Goal: Task Accomplishment & Management: Manage account settings

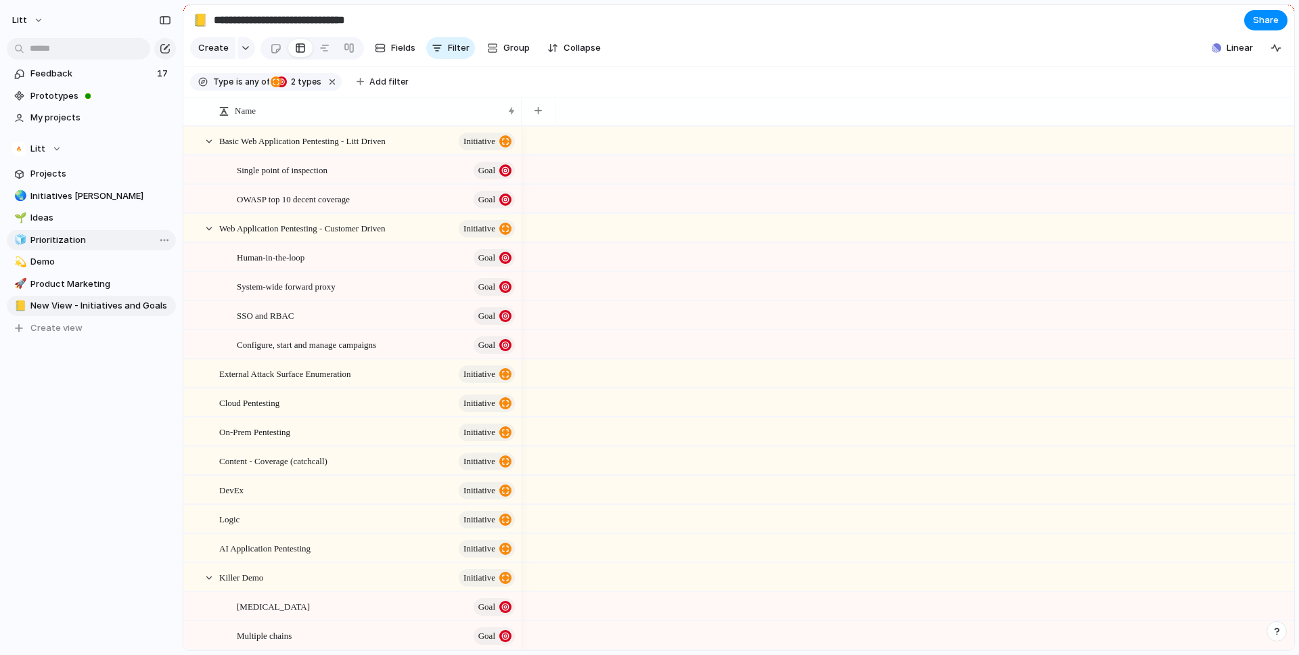
click at [83, 236] on span "Prioritization" at bounding box center [100, 240] width 141 height 14
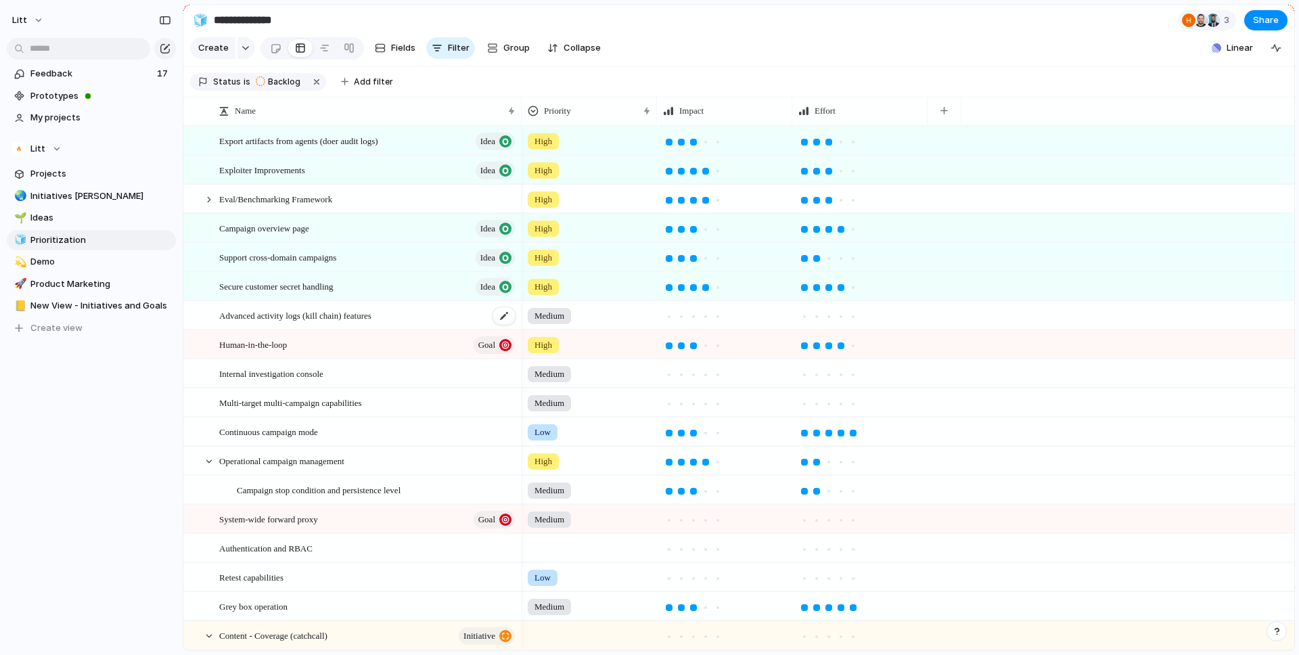
scroll to position [16, 0]
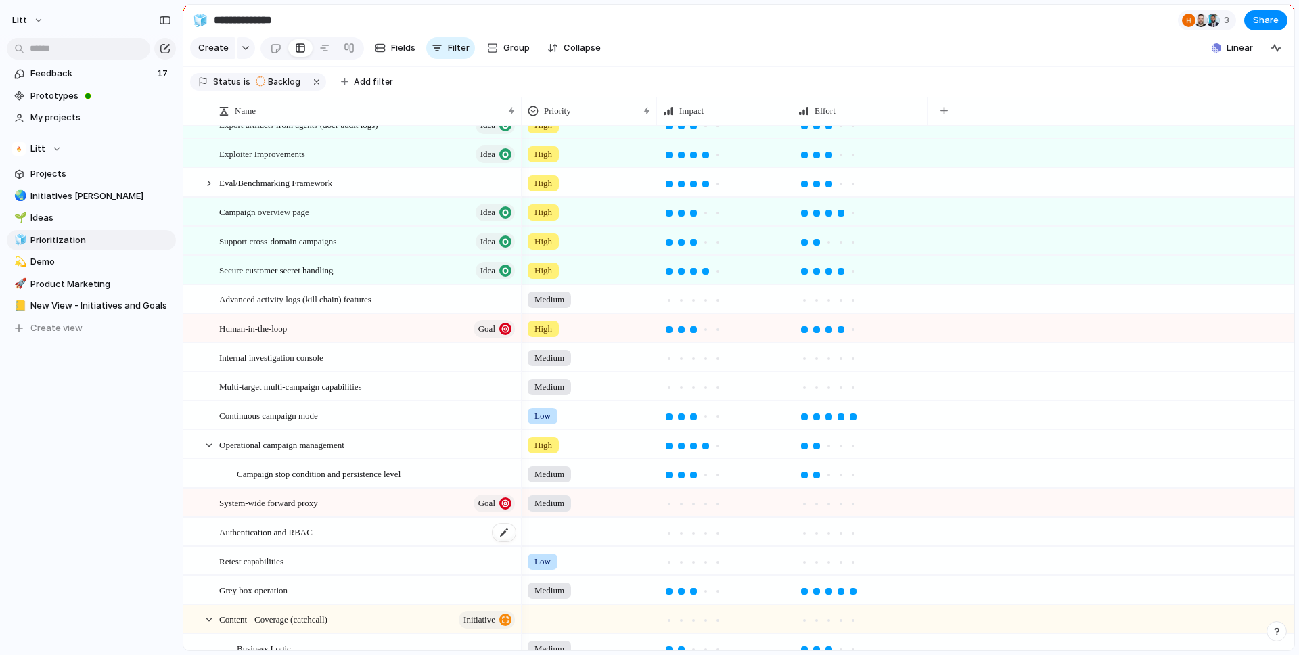
click at [405, 540] on div "Authentication and RBAC" at bounding box center [368, 532] width 298 height 28
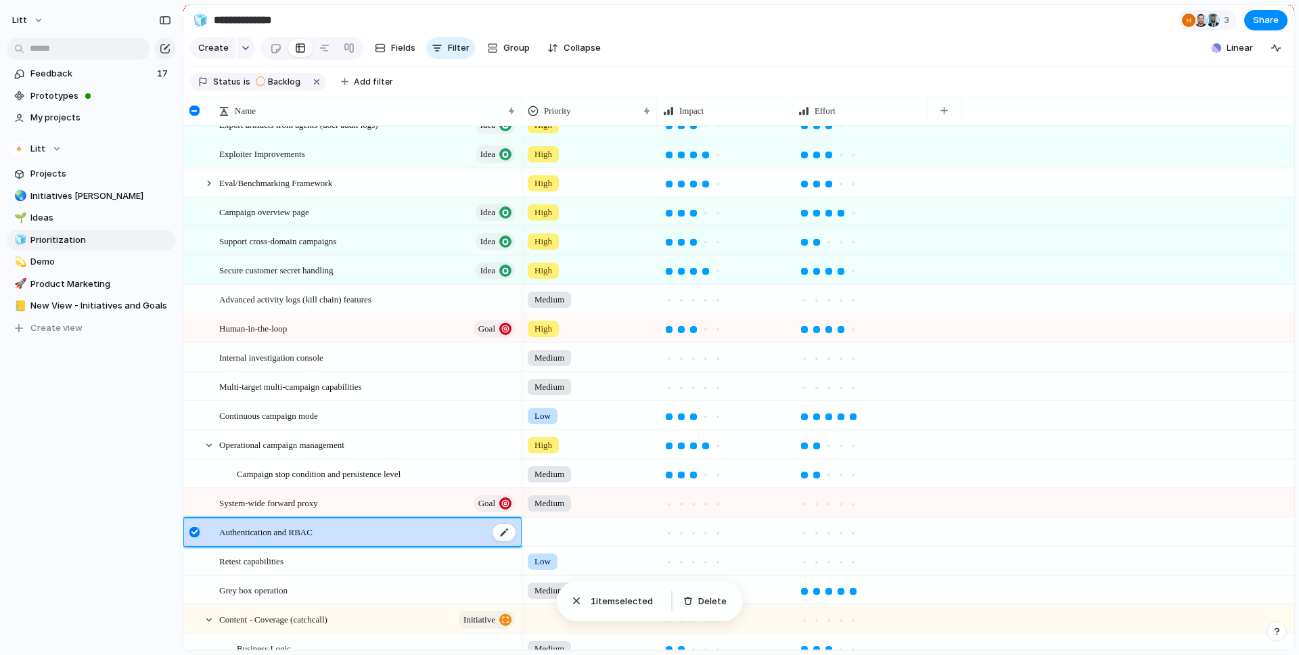
click at [380, 526] on div "Authentication and RBAC" at bounding box center [368, 532] width 298 height 28
click at [365, 525] on div "Authentication and RBAC" at bounding box center [368, 532] width 298 height 28
click at [202, 536] on div at bounding box center [196, 536] width 24 height 37
click at [303, 525] on span "Authentication and RBAC" at bounding box center [265, 532] width 93 height 16
click at [313, 529] on span "Authentication and RBAC" at bounding box center [265, 532] width 93 height 16
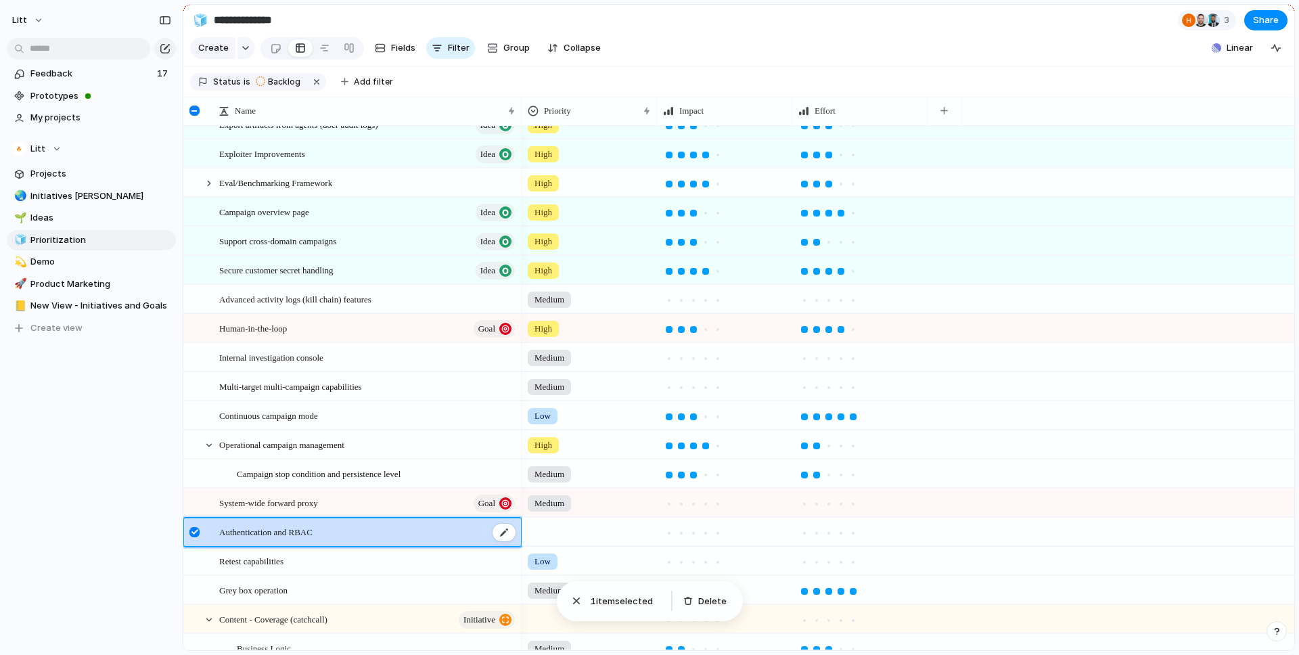
click at [224, 527] on span "Authentication and RBAC" at bounding box center [265, 532] width 93 height 16
click at [189, 531] on div at bounding box center [196, 536] width 24 height 37
click at [478, 531] on div "Authentication and RBAC" at bounding box center [368, 532] width 298 height 28
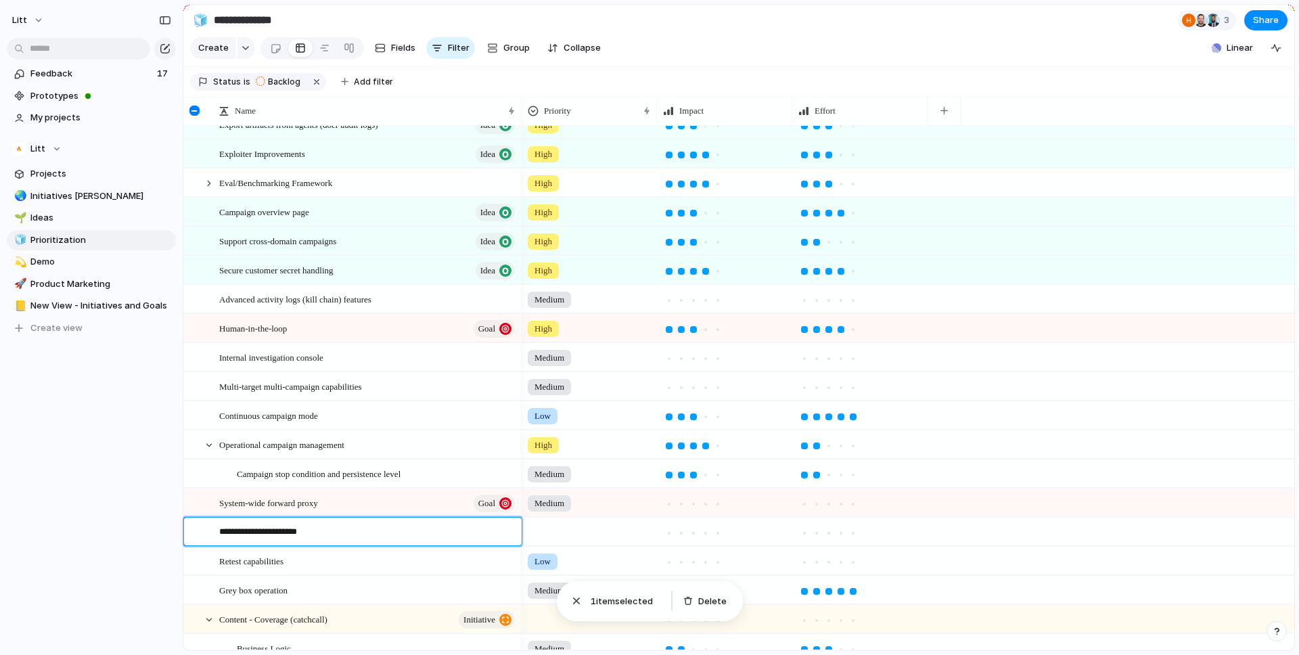
click at [478, 531] on textarea "**********" at bounding box center [365, 533] width 293 height 17
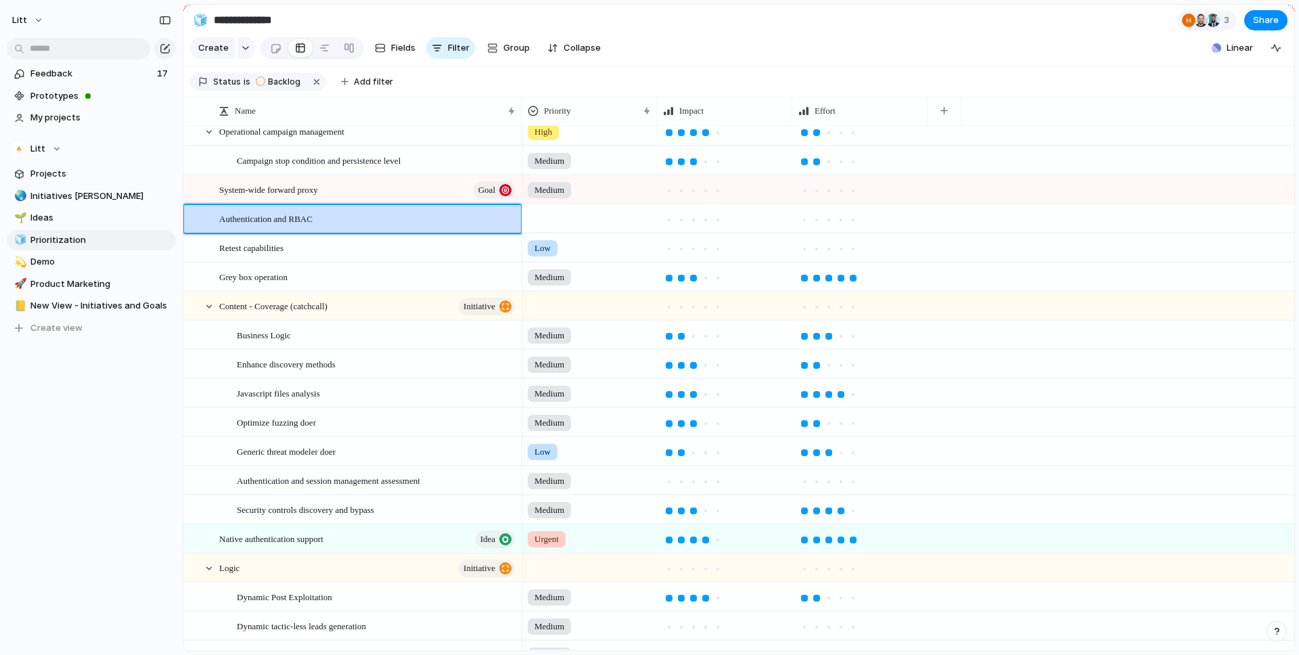
scroll to position [387, 0]
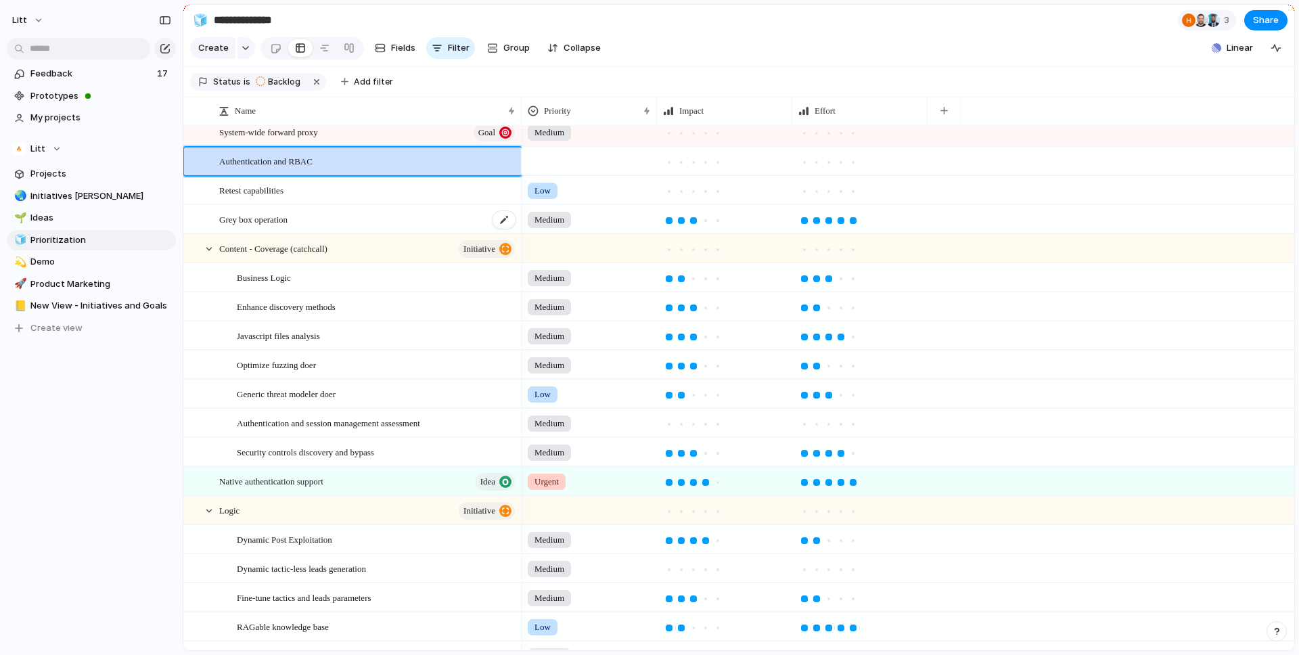
click at [299, 232] on div "Grey box operation" at bounding box center [368, 220] width 298 height 28
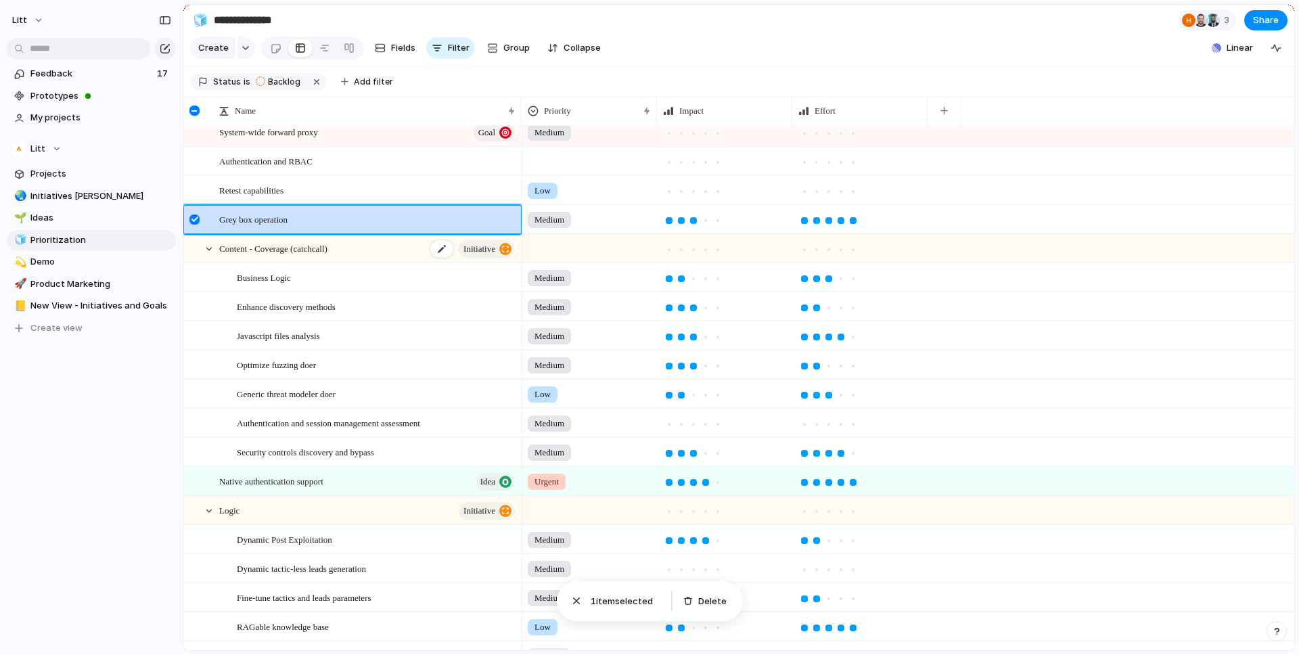
click at [300, 256] on div "Content - Coverage (catchcall) initiative" at bounding box center [368, 249] width 298 height 28
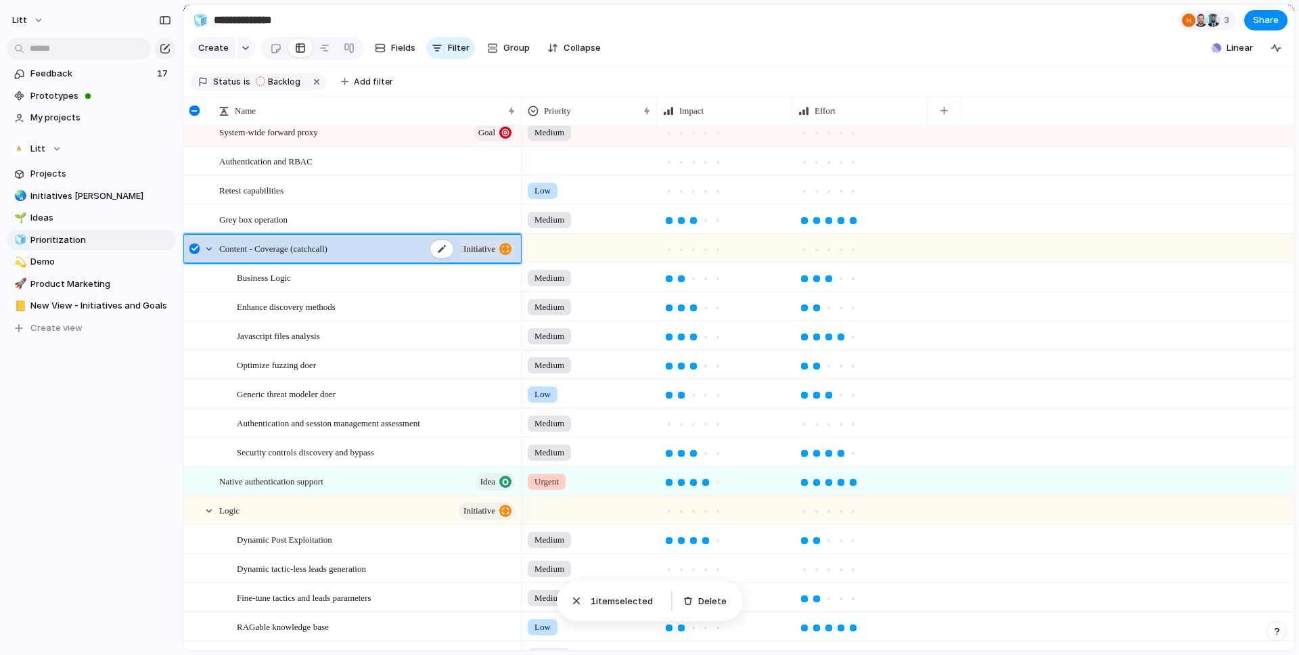
click at [300, 256] on div "Content - Coverage (catchcall) initiative" at bounding box center [368, 249] width 298 height 28
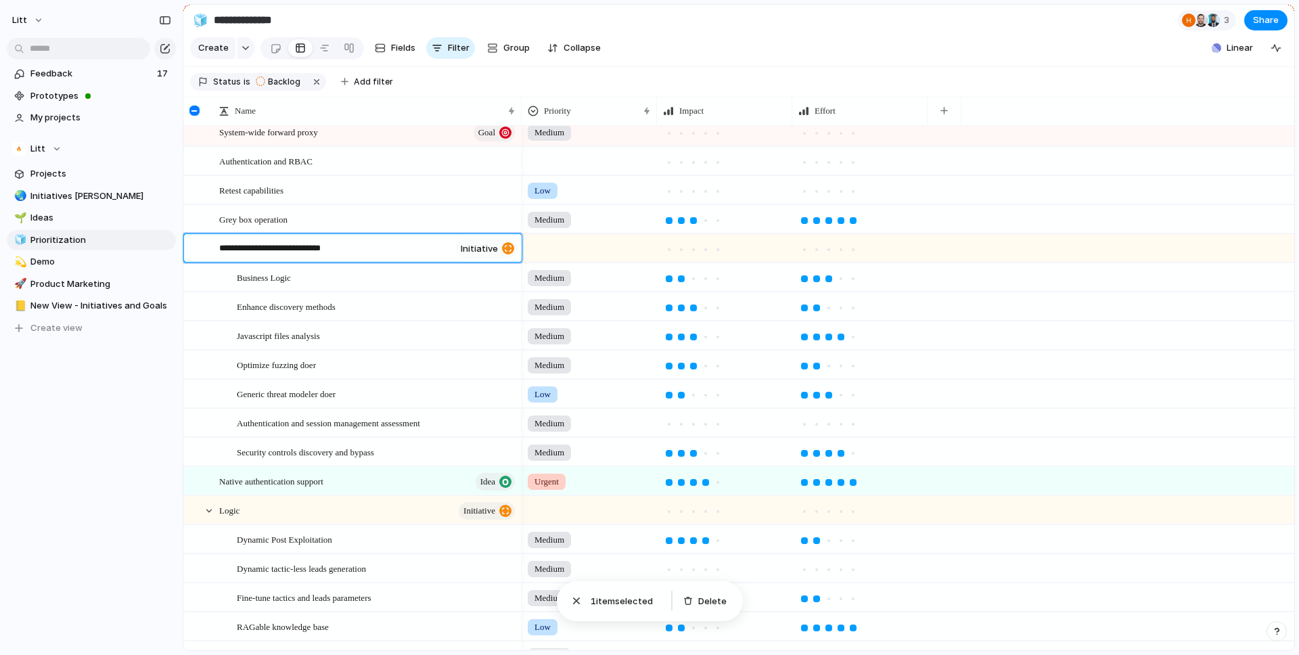
click at [300, 256] on textarea "**********" at bounding box center [334, 250] width 231 height 17
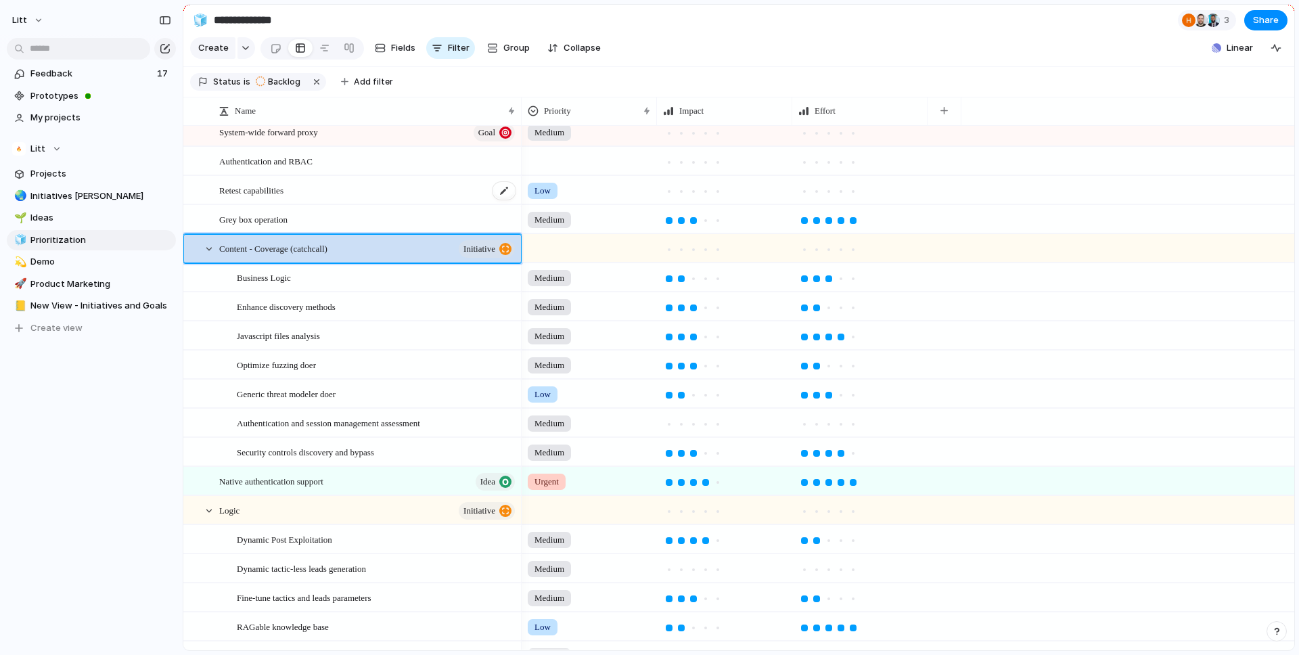
scroll to position [364, 0]
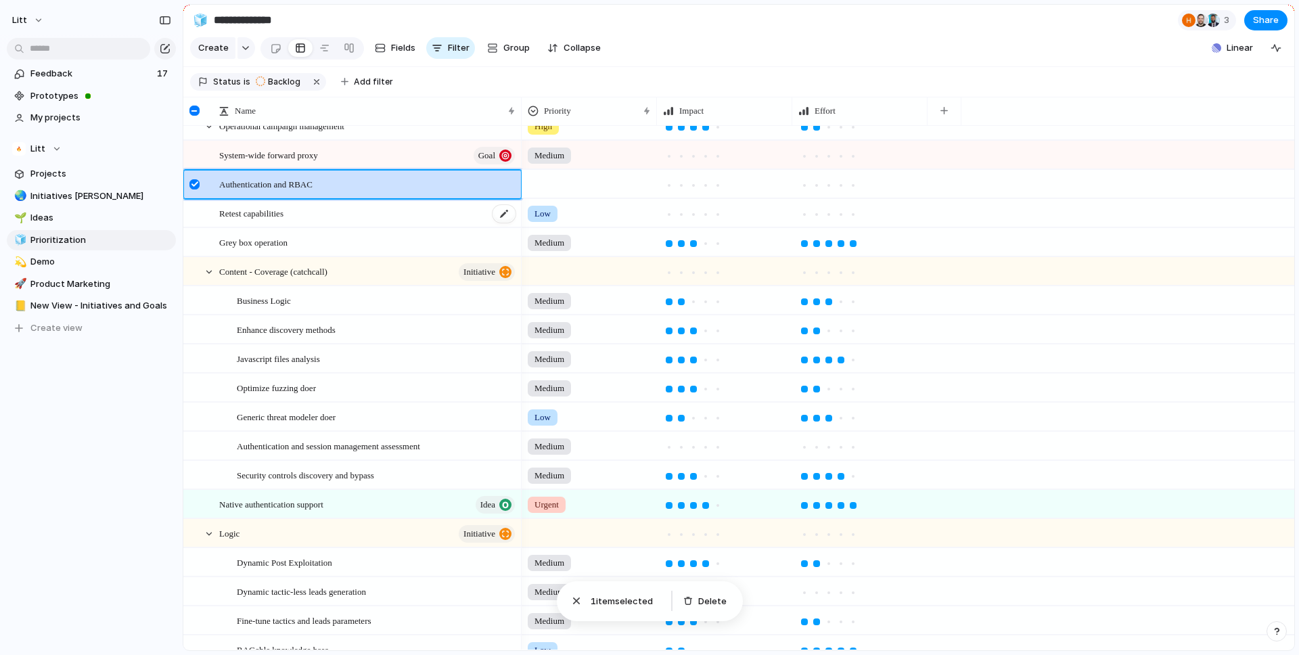
click at [348, 187] on div "Authentication and RBAC" at bounding box center [368, 185] width 298 height 28
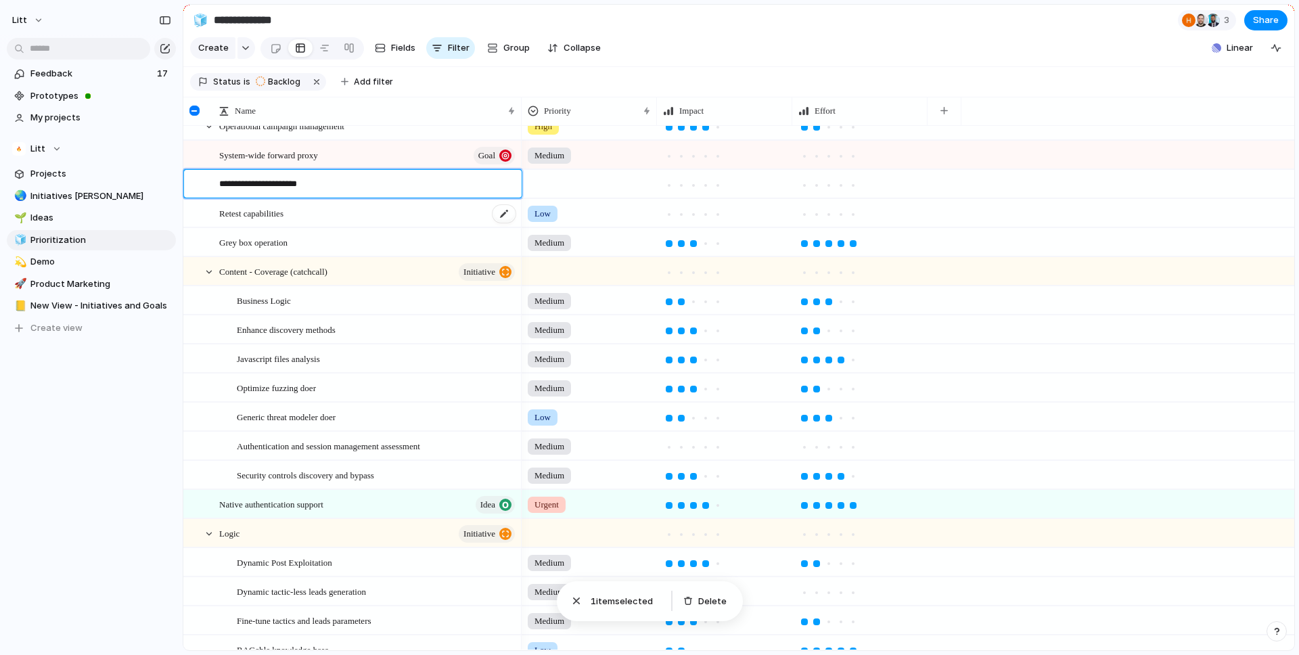
click at [348, 187] on textarea "**********" at bounding box center [365, 185] width 293 height 17
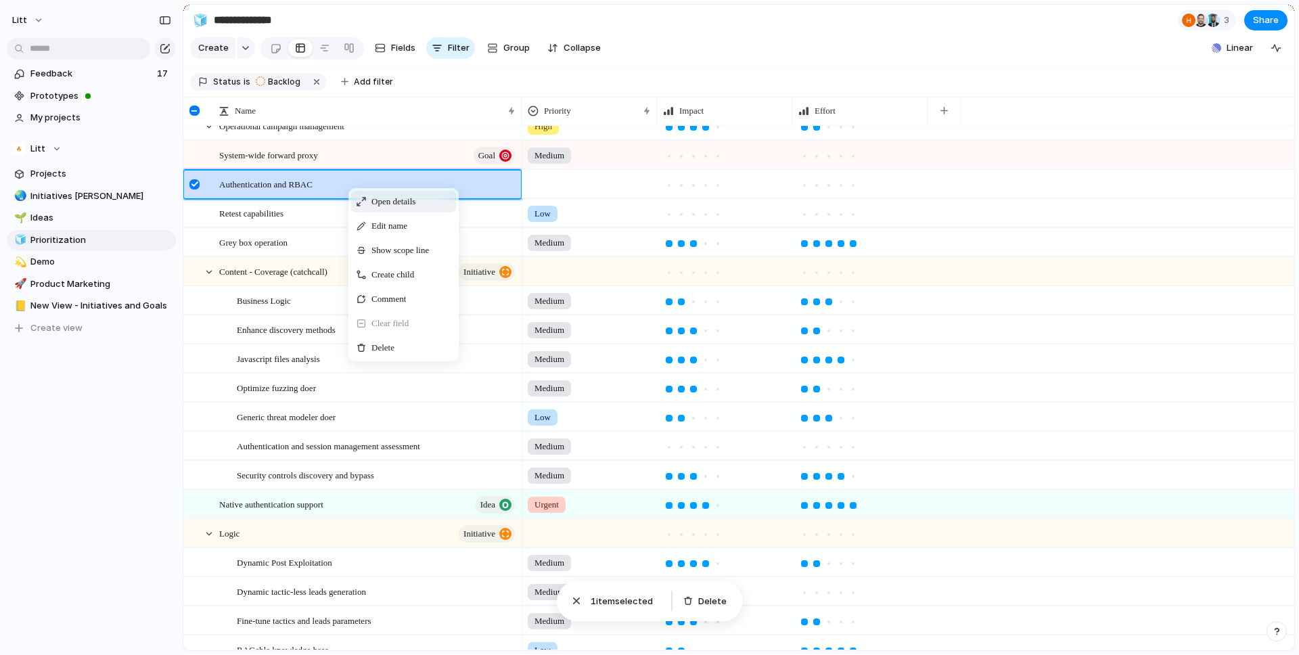
click at [373, 195] on span "Open details" at bounding box center [394, 202] width 44 height 14
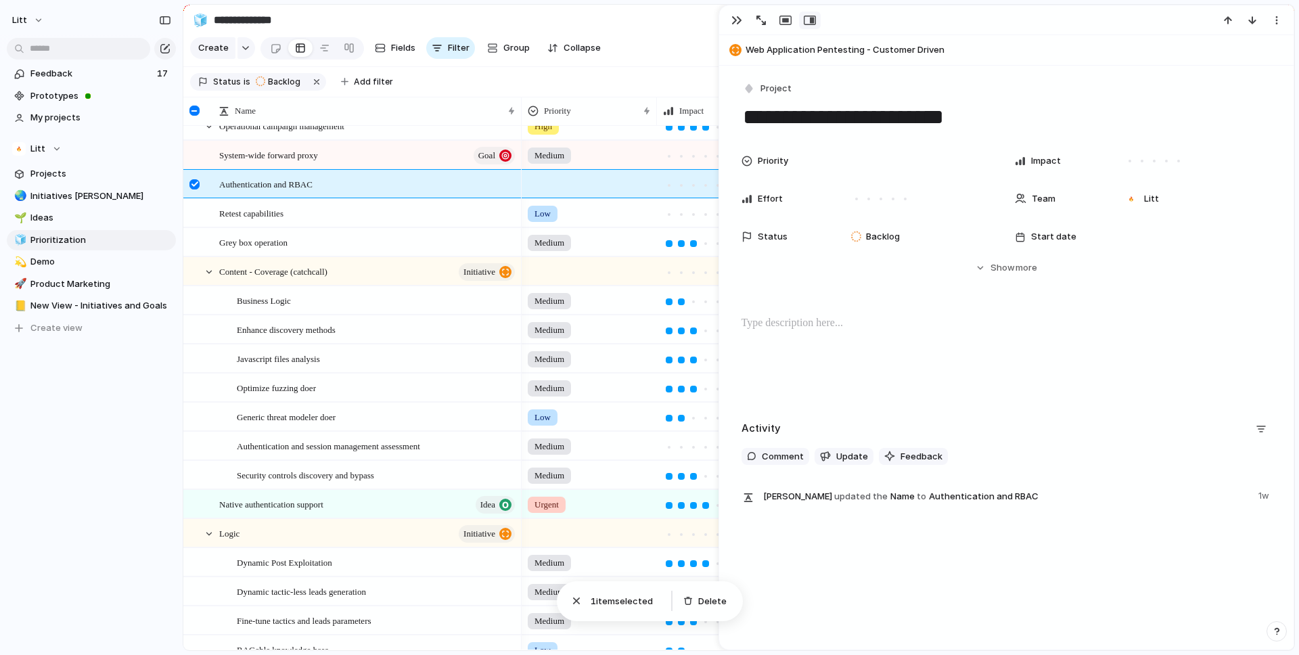
click at [61, 413] on div "Feedback 17 Prototypes My projects Litt Projects 🌏 Initiatives [PERSON_NAME] 🌱 …" at bounding box center [91, 224] width 183 height 448
click at [70, 311] on span "New View - Initiatives and Goals" at bounding box center [100, 306] width 141 height 14
type input "**********"
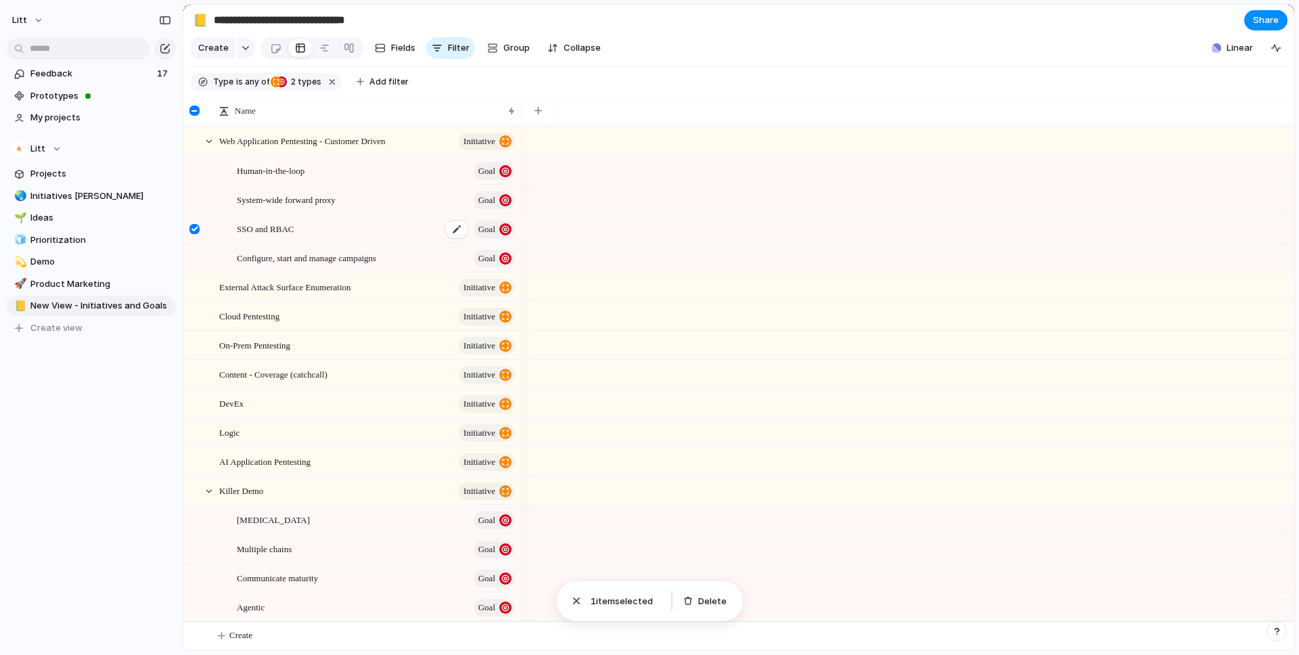
click at [240, 234] on div "SSO and RBAC Goal" at bounding box center [377, 229] width 280 height 28
click at [247, 231] on span "SSO and RBAC" at bounding box center [266, 229] width 58 height 16
click at [271, 230] on span "SSO and RBAC" at bounding box center [266, 229] width 58 height 16
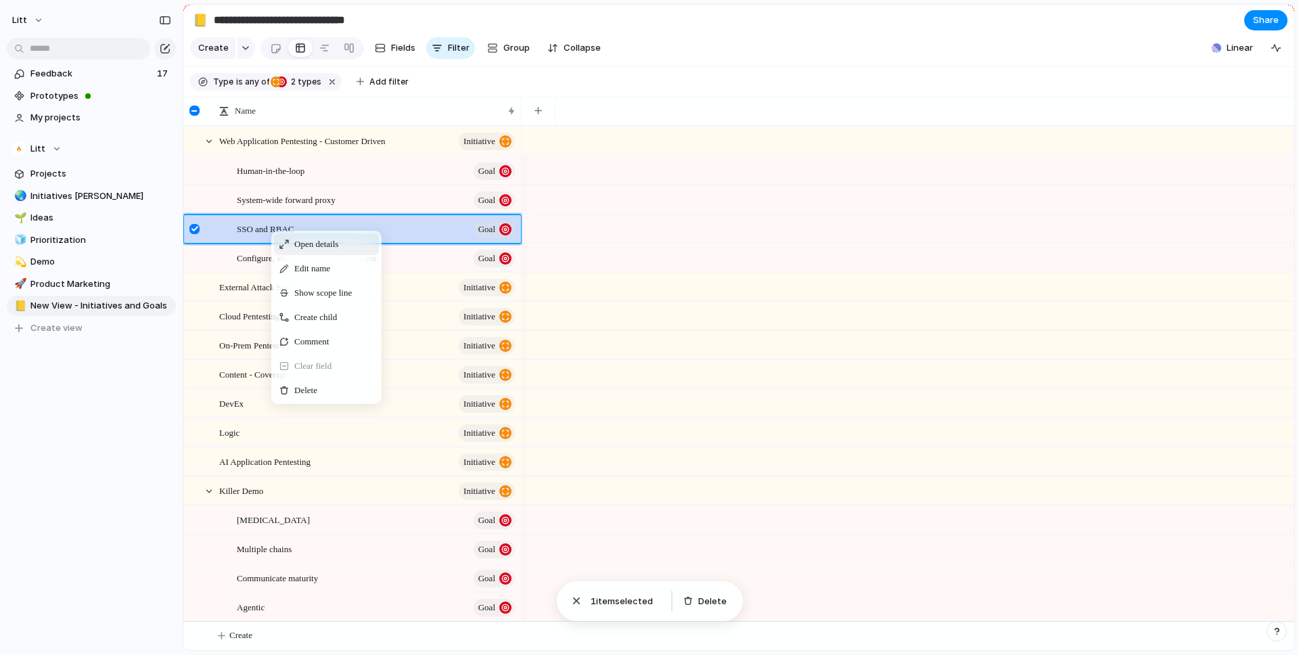
click at [290, 246] on div "Open details" at bounding box center [326, 244] width 105 height 22
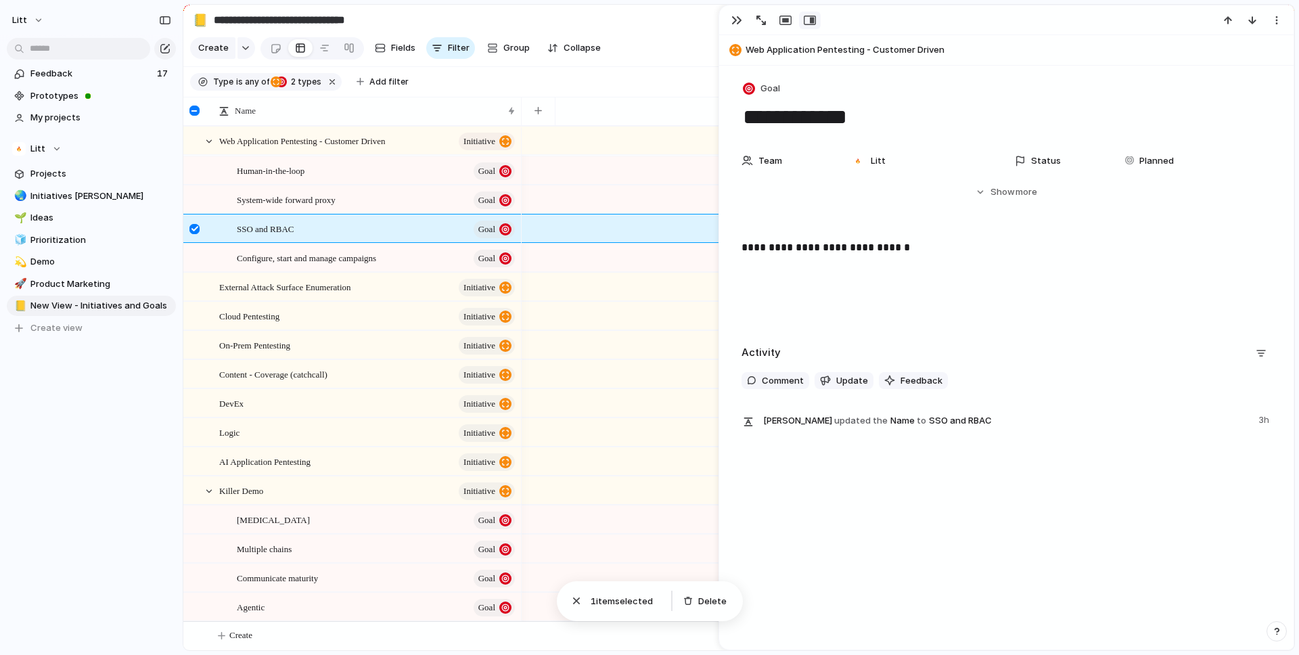
click at [772, 112] on textarea "**********" at bounding box center [1007, 117] width 531 height 28
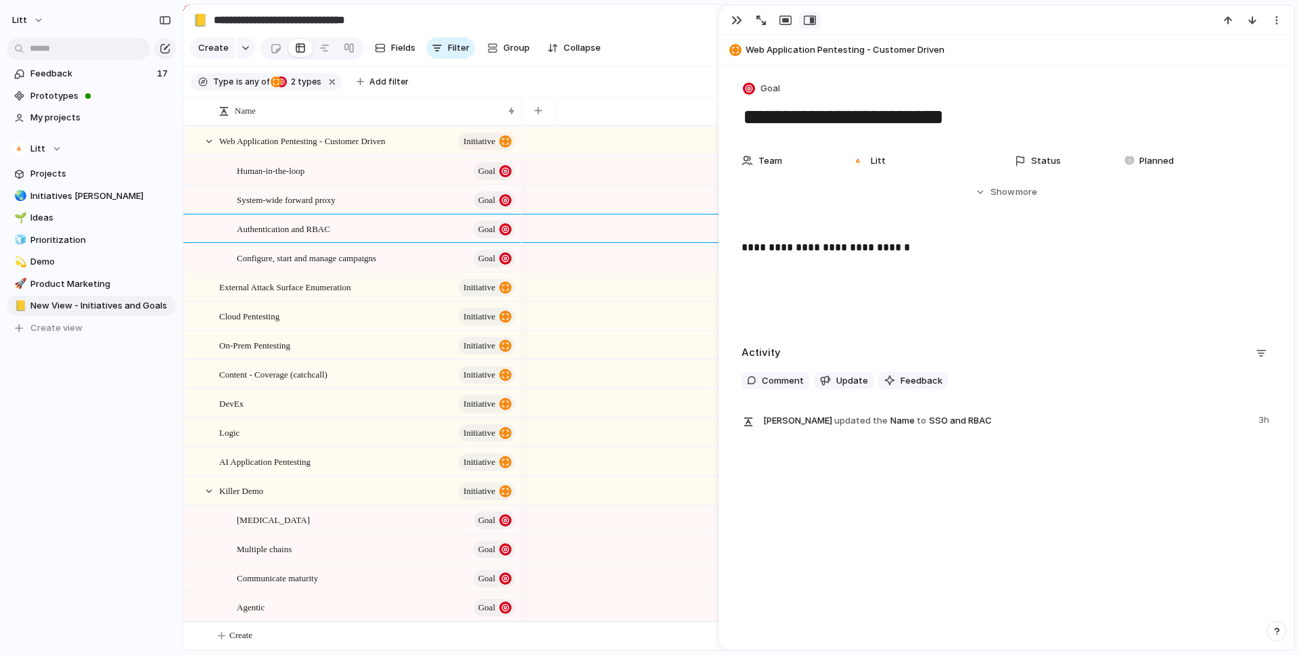
type textarea "**********"
click at [777, 247] on p "**********" at bounding box center [1007, 248] width 531 height 16
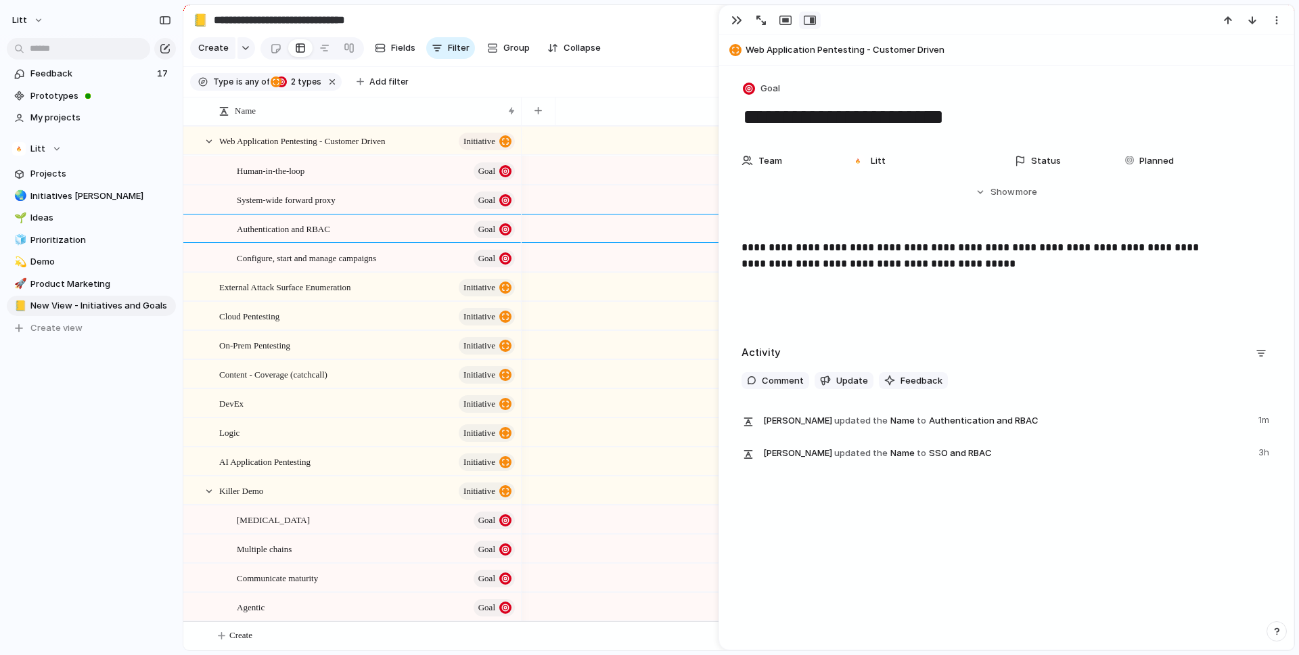
click at [994, 323] on div "**********" at bounding box center [1007, 283] width 542 height 87
click at [732, 26] on button "button" at bounding box center [737, 21] width 22 height 18
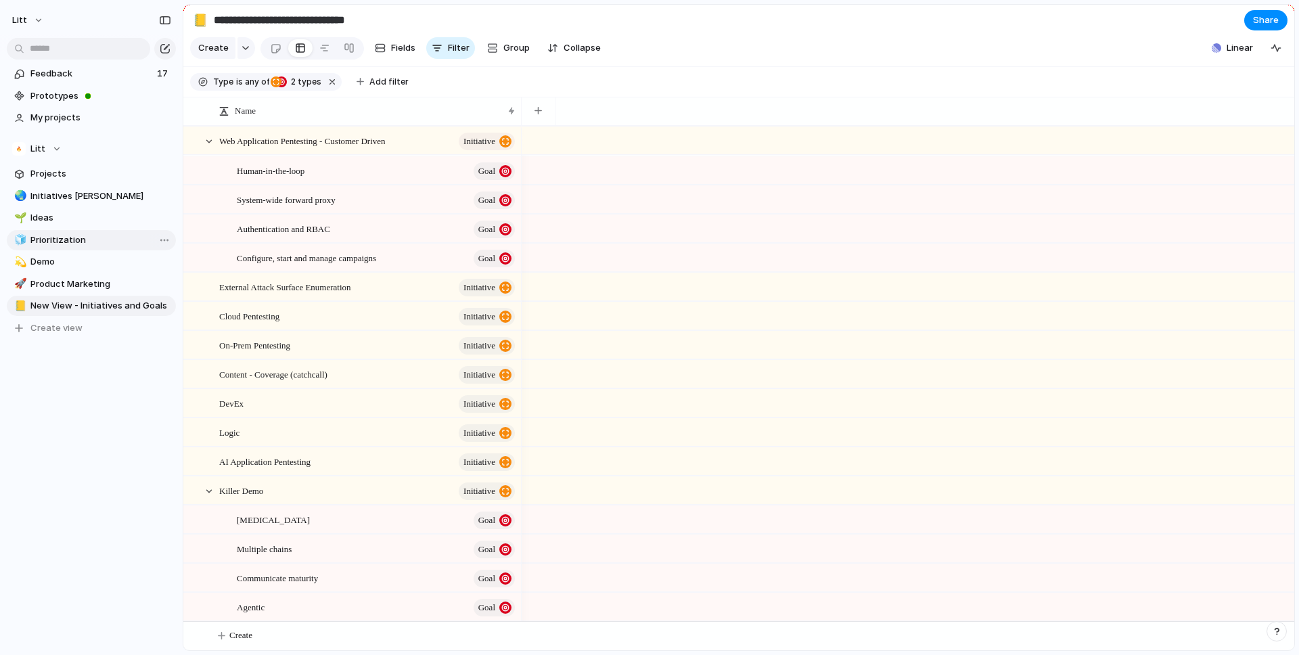
click at [76, 235] on span "Prioritization" at bounding box center [100, 240] width 141 height 14
type input "**********"
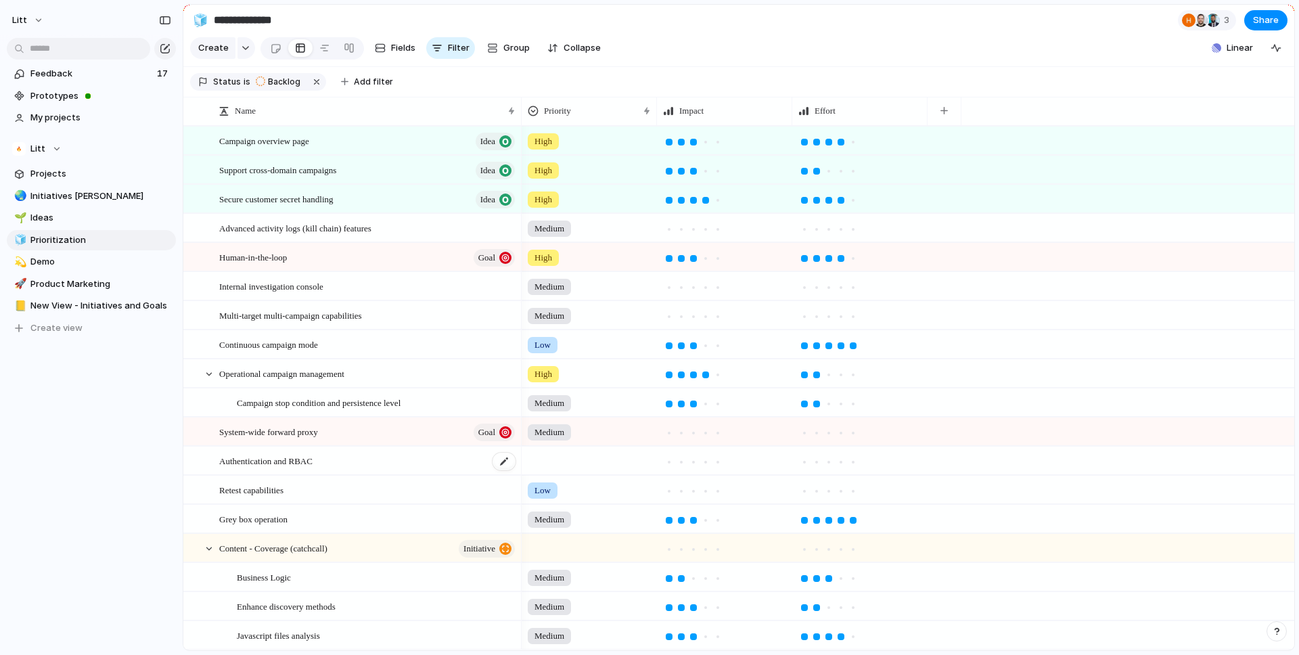
click at [357, 466] on div "Authentication and RBAC" at bounding box center [368, 461] width 298 height 28
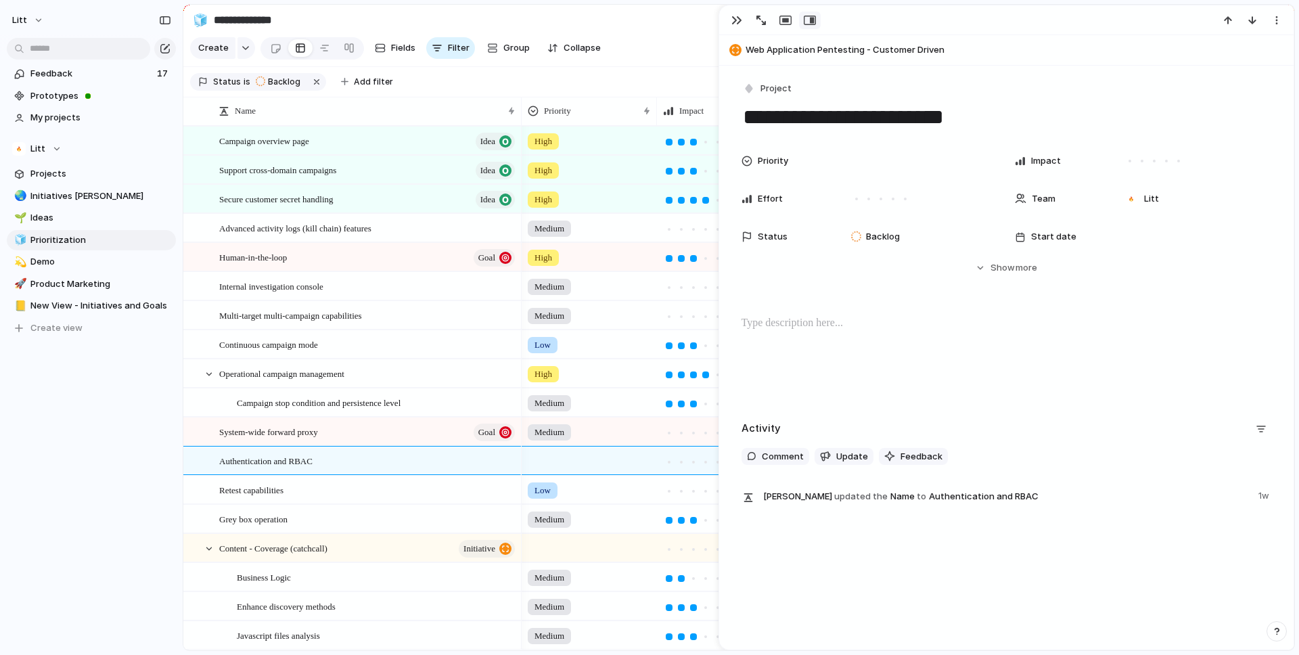
click at [1287, 21] on div at bounding box center [1254, 21] width 72 height 18
click at [1282, 21] on button "button" at bounding box center [1277, 21] width 22 height 18
click at [1234, 74] on li "Delete" at bounding box center [1235, 71] width 102 height 22
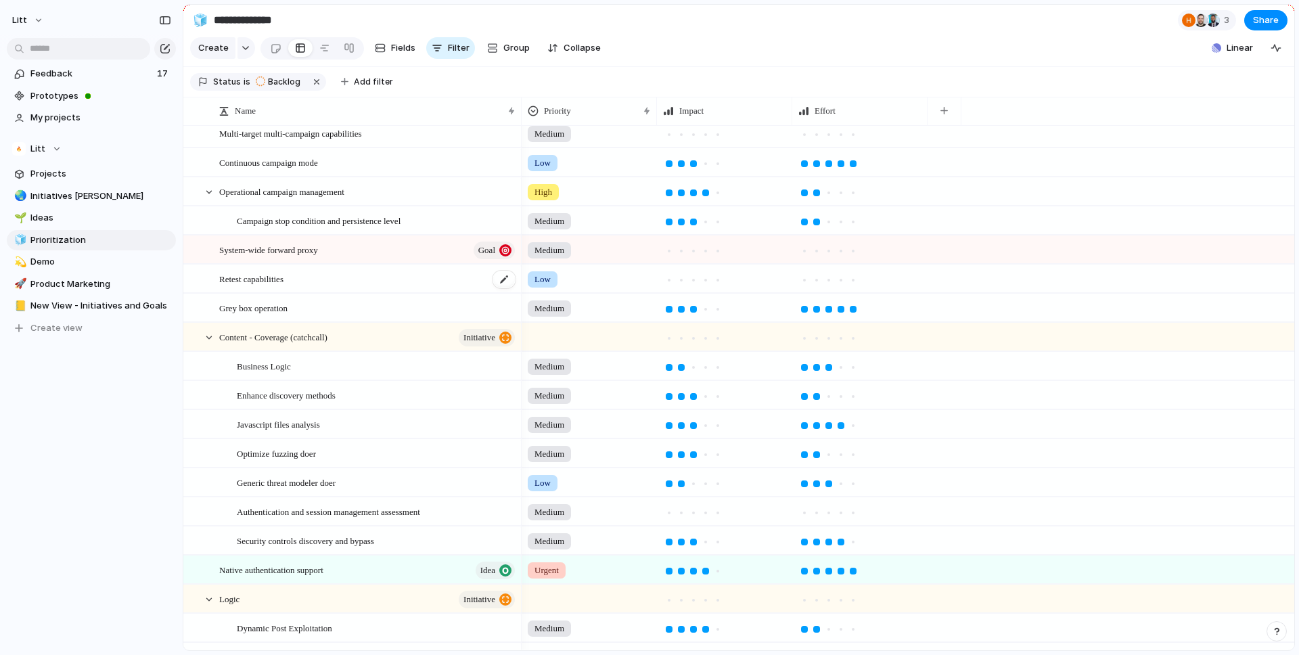
scroll to position [272, 0]
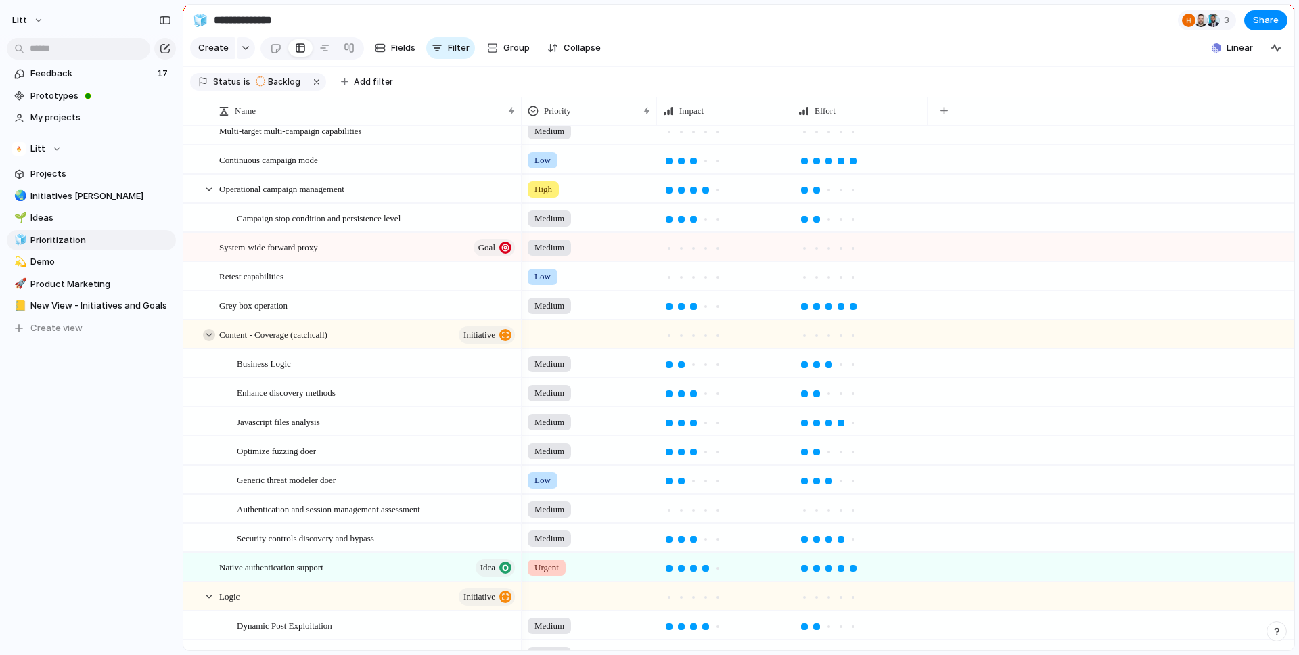
click at [204, 334] on div at bounding box center [209, 335] width 12 height 12
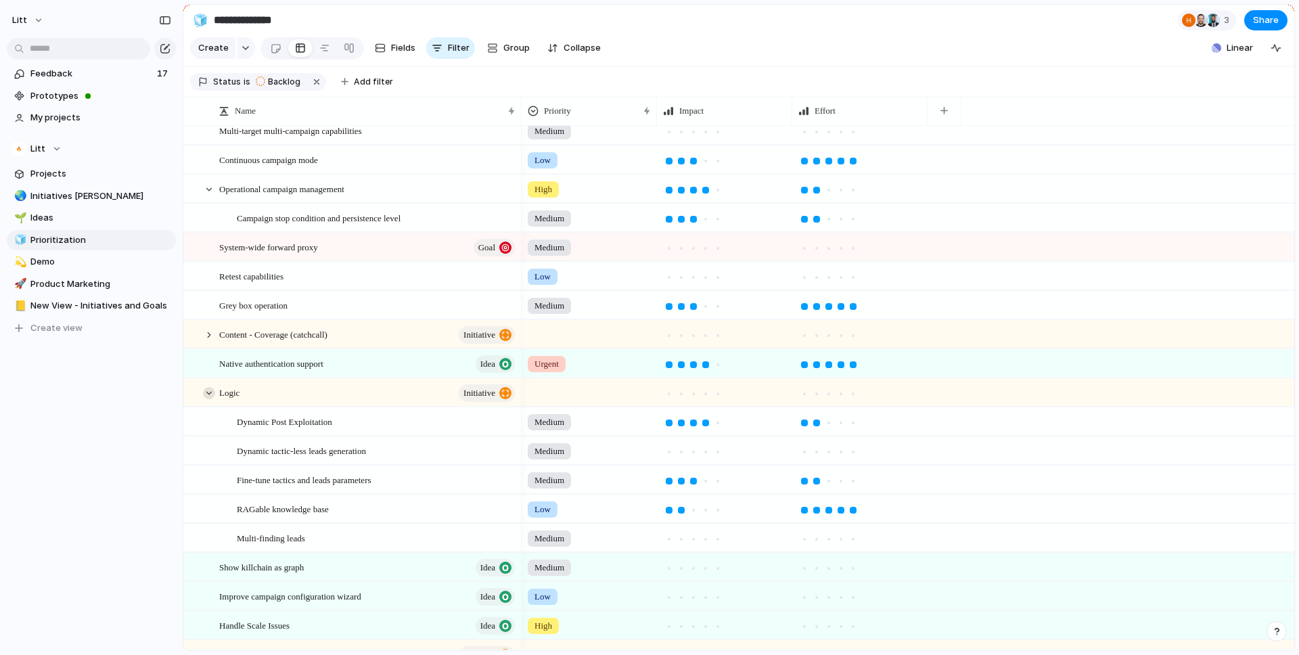
click at [209, 397] on div at bounding box center [209, 393] width 12 height 12
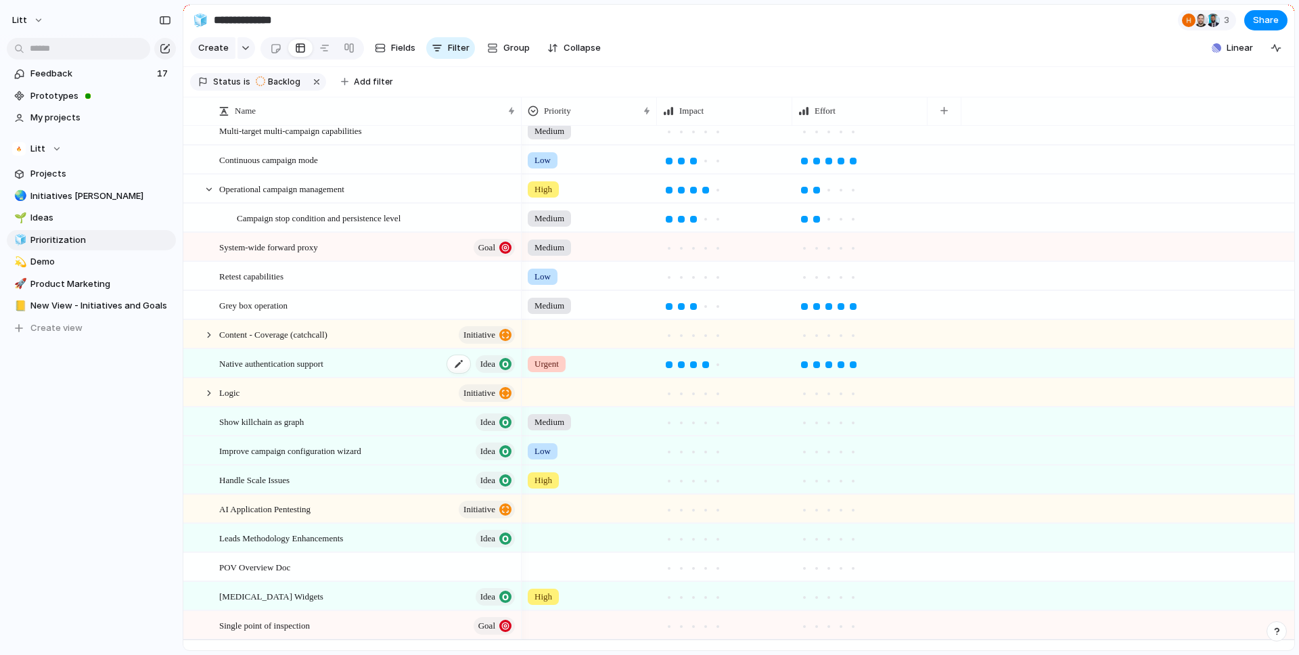
click at [371, 365] on div "Native authentication support Idea" at bounding box center [368, 364] width 298 height 28
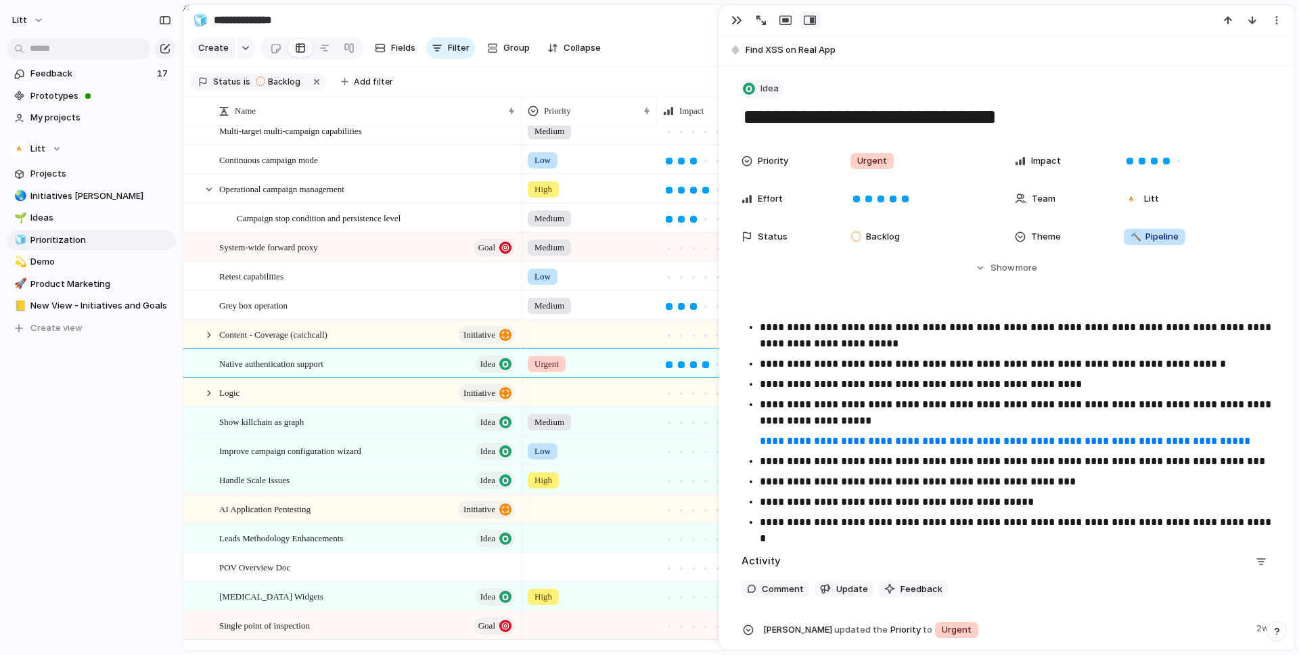
click at [748, 89] on div "button" at bounding box center [749, 89] width 12 height 12
click at [785, 190] on span "Goal" at bounding box center [777, 190] width 20 height 14
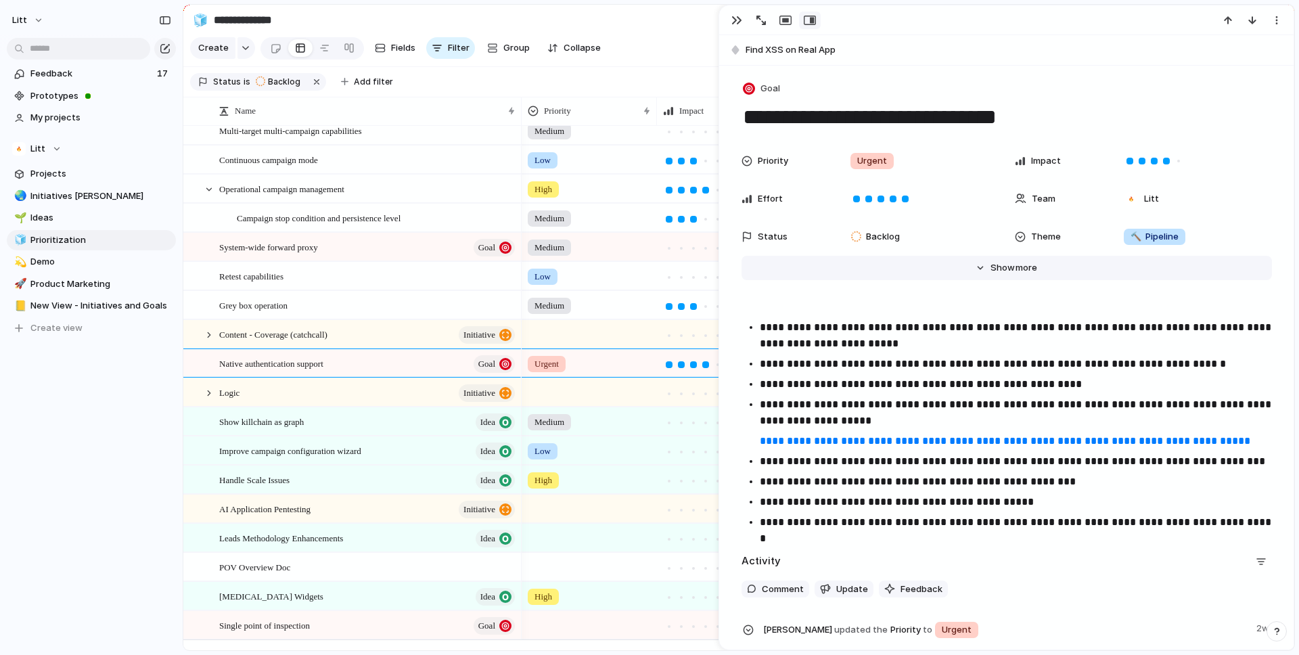
click at [994, 269] on span "Show" at bounding box center [1003, 268] width 24 height 14
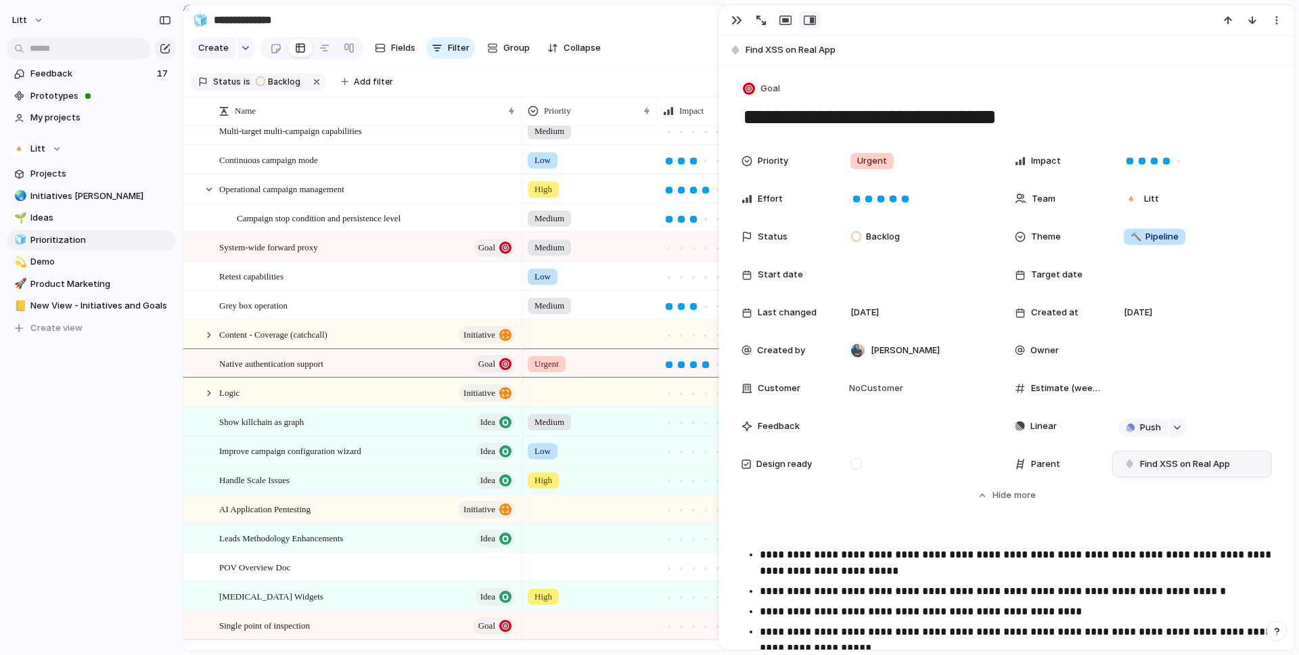
click at [1239, 467] on div "Find XSS on Real App" at bounding box center [1193, 464] width 148 height 15
type input "****"
click at [1242, 516] on span "Basic Web Application Pentesting - Litt Driven" at bounding box center [1159, 519] width 196 height 14
click at [736, 22] on div "button" at bounding box center [737, 20] width 11 height 11
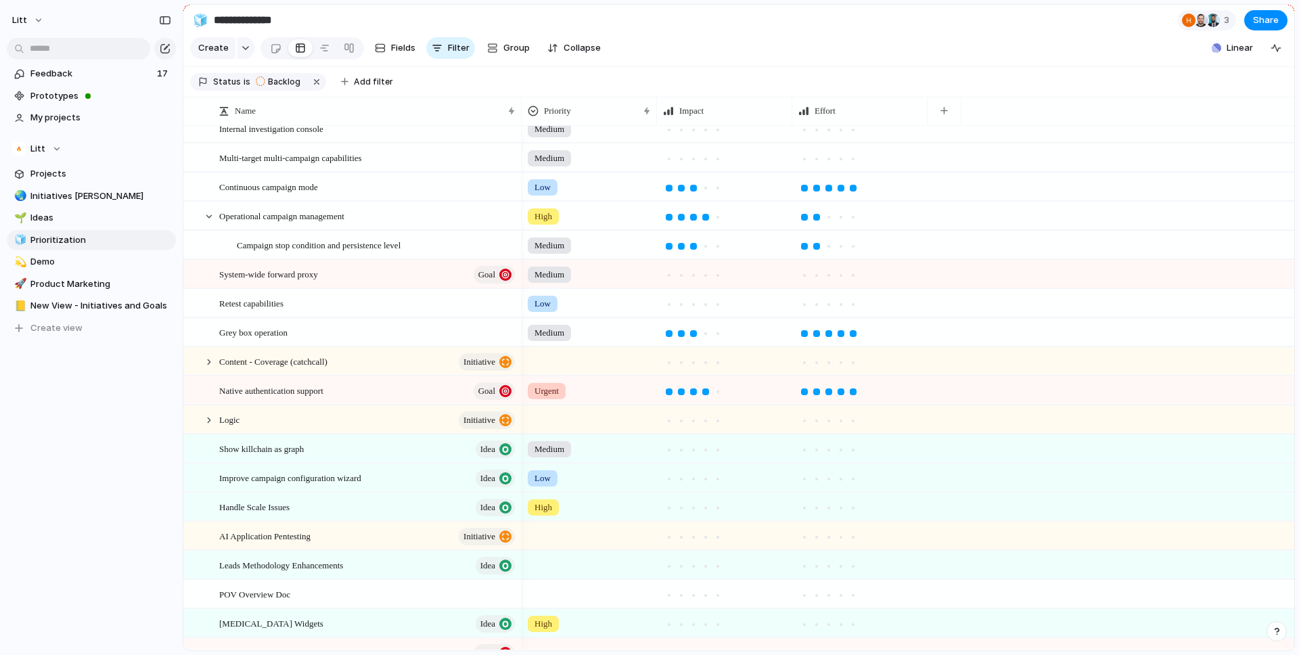
scroll to position [238, 0]
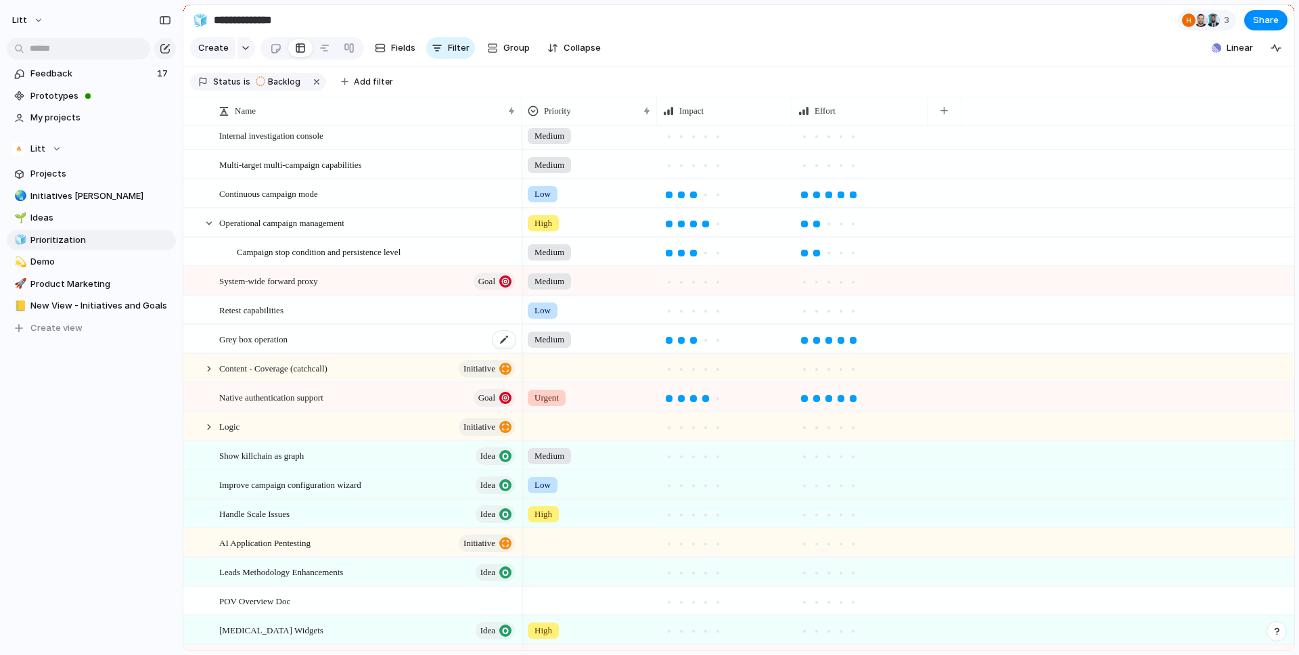
click at [355, 340] on div "Grey box operation" at bounding box center [368, 340] width 298 height 28
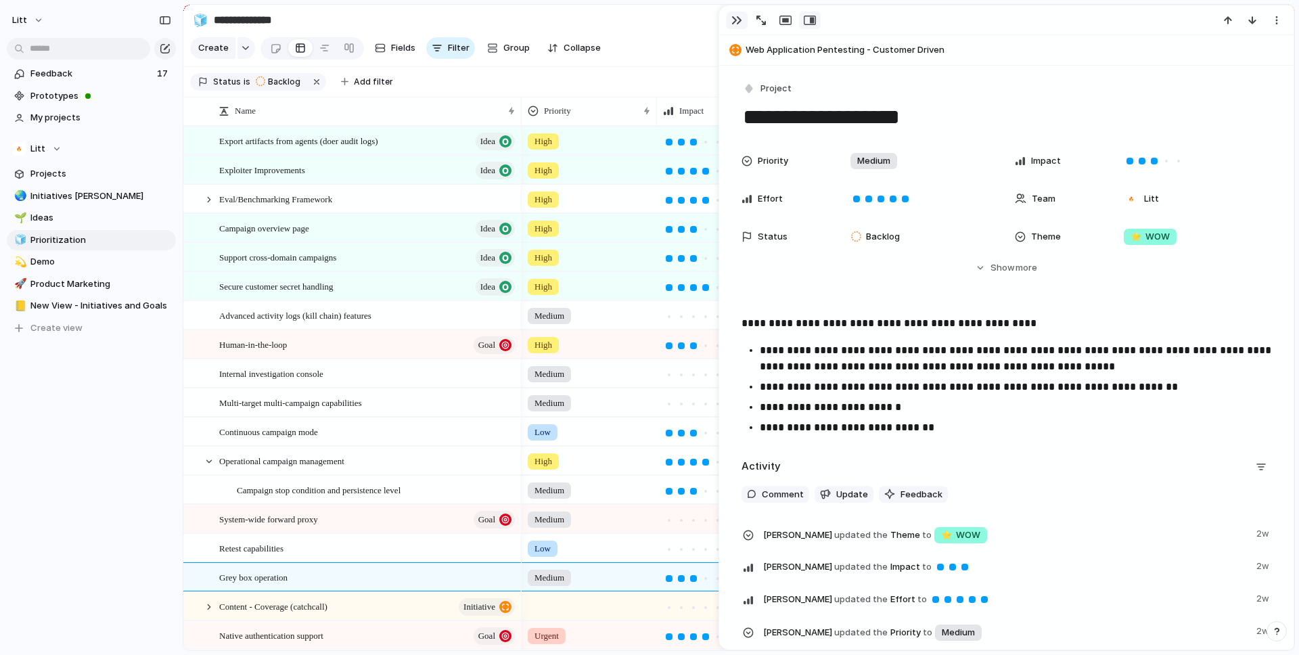
click at [736, 20] on div "button" at bounding box center [737, 20] width 11 height 11
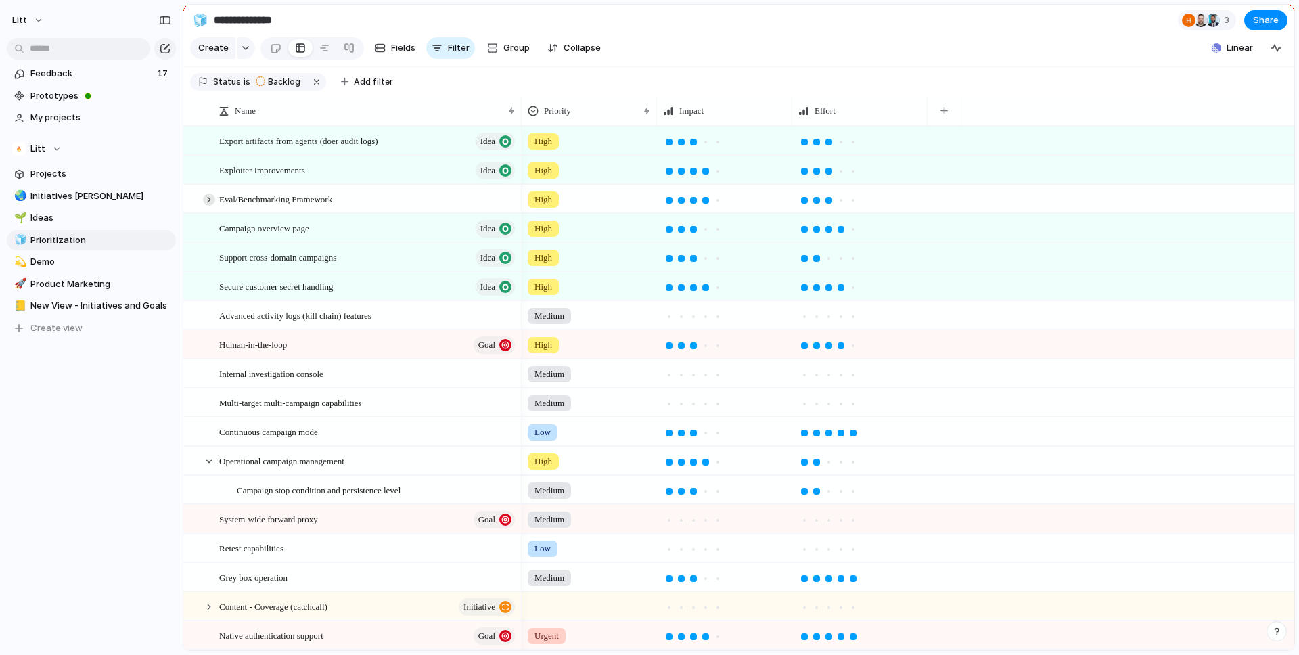
click at [203, 200] on div at bounding box center [209, 200] width 12 height 12
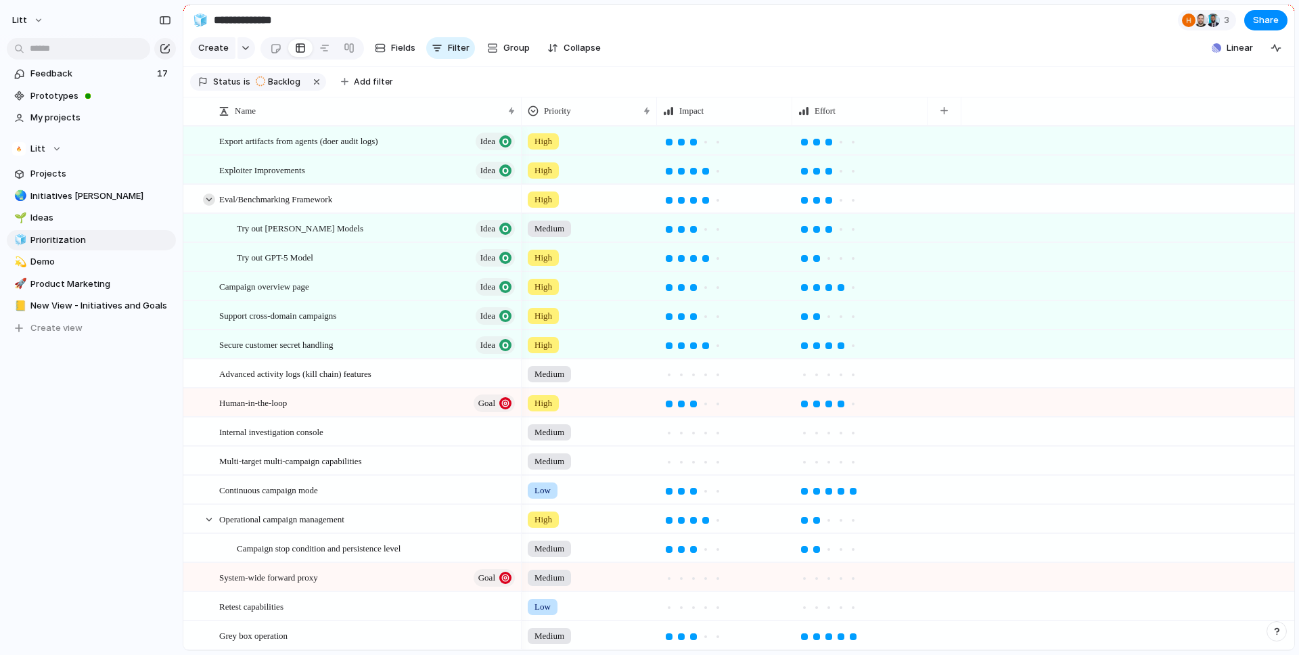
click at [206, 200] on div at bounding box center [209, 200] width 12 height 12
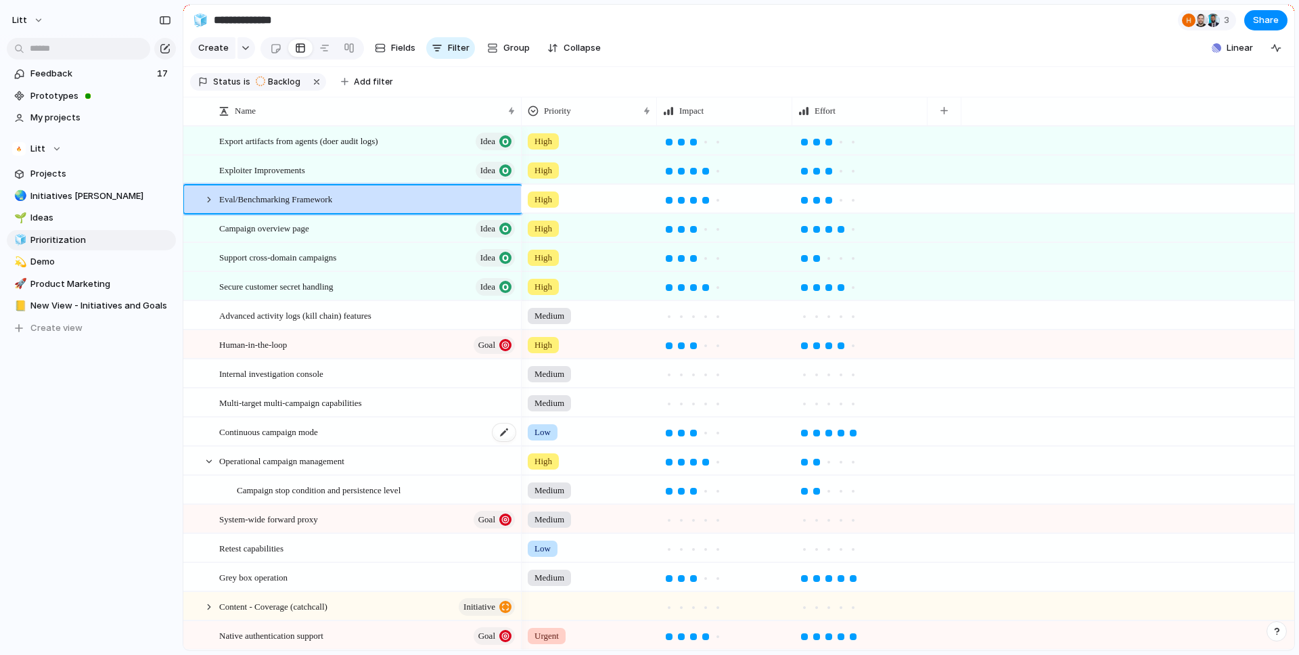
click at [284, 434] on span "Continuous campaign mode" at bounding box center [268, 432] width 99 height 16
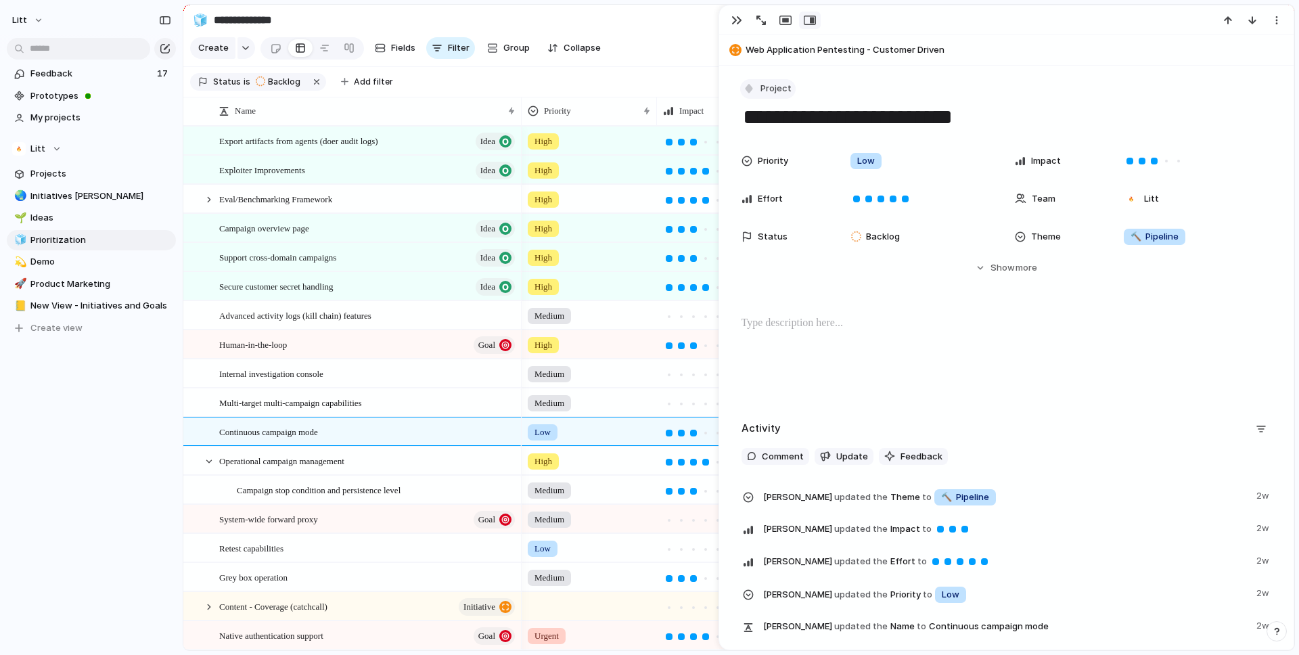
click at [775, 88] on span "Project" at bounding box center [776, 89] width 31 height 14
click at [778, 215] on span "Idea" at bounding box center [776, 211] width 18 height 14
click at [94, 495] on div "Litt Feedback 17 Prototypes My projects Litt Projects 🌏 Initiatives [PERSON_NAM…" at bounding box center [91, 327] width 183 height 655
click at [314, 403] on span "Multi-target multi-campaign capabilities" at bounding box center [290, 403] width 143 height 16
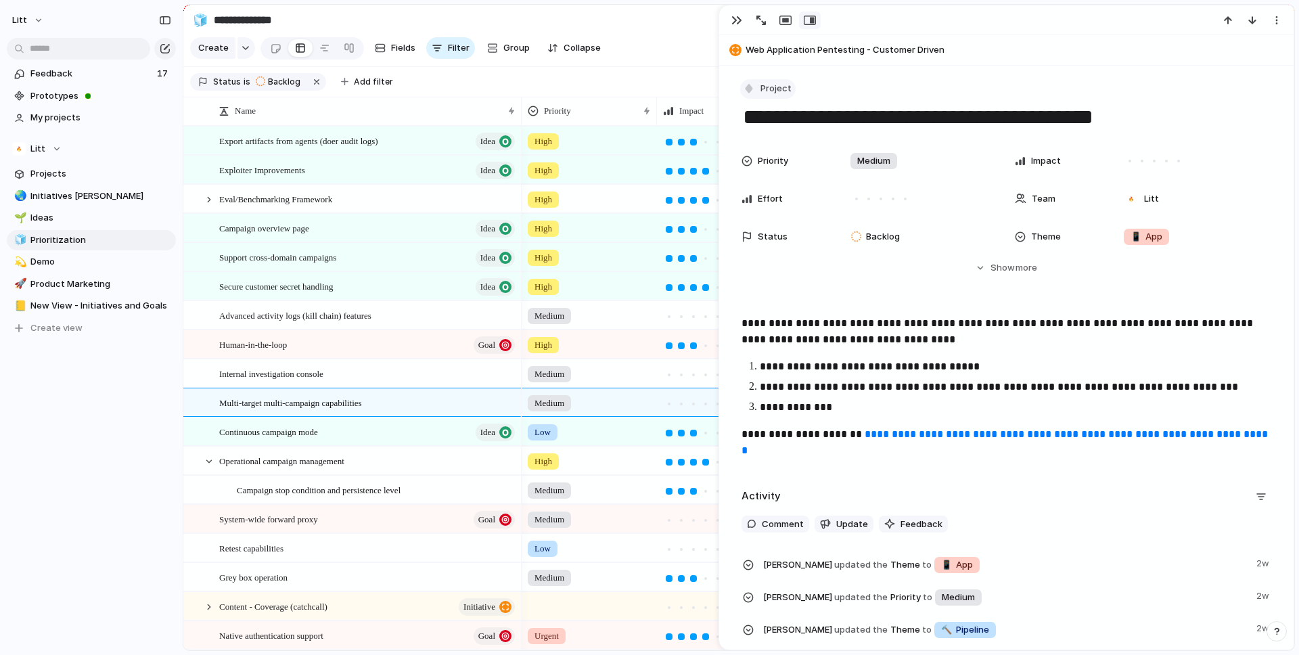
click at [785, 88] on span "Project" at bounding box center [776, 89] width 31 height 14
click at [788, 214] on li "Idea" at bounding box center [799, 211] width 110 height 22
click at [115, 423] on div "Feedback 17 Prototypes My projects Litt Projects 🌏 Initiatives [PERSON_NAME] 🌱 …" at bounding box center [91, 224] width 183 height 448
click at [332, 238] on div "Campaign overview page Idea" at bounding box center [368, 229] width 298 height 28
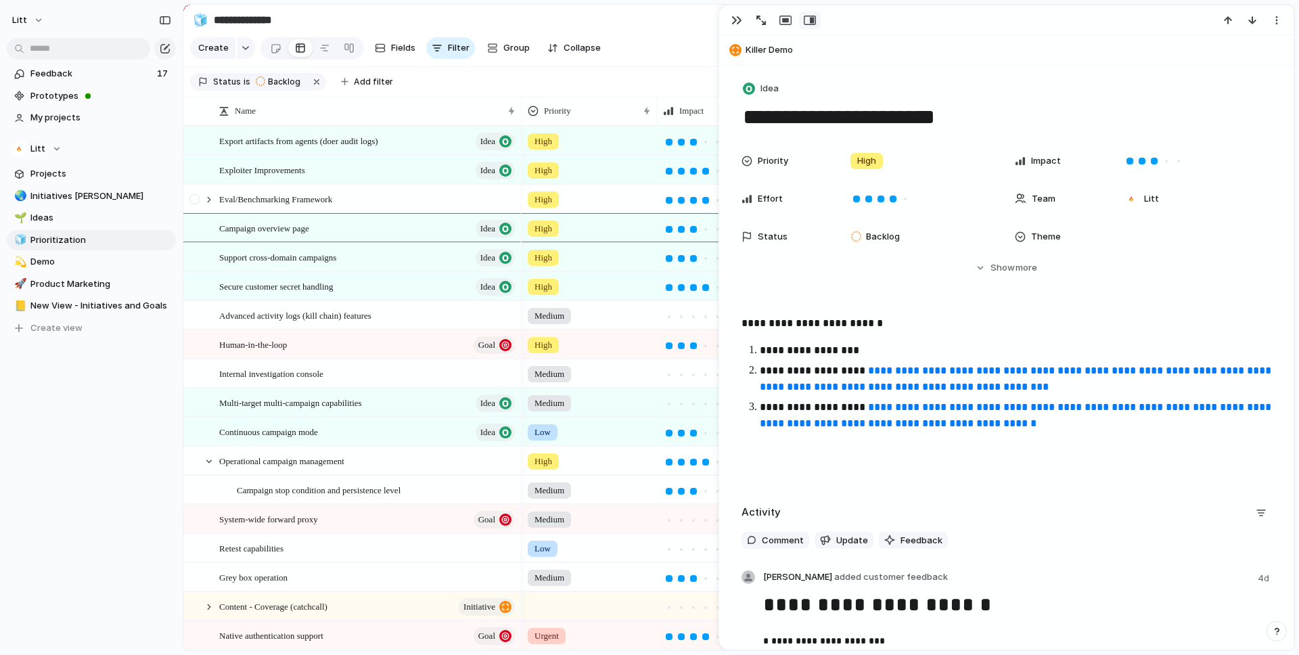
click at [202, 202] on div at bounding box center [196, 203] width 24 height 37
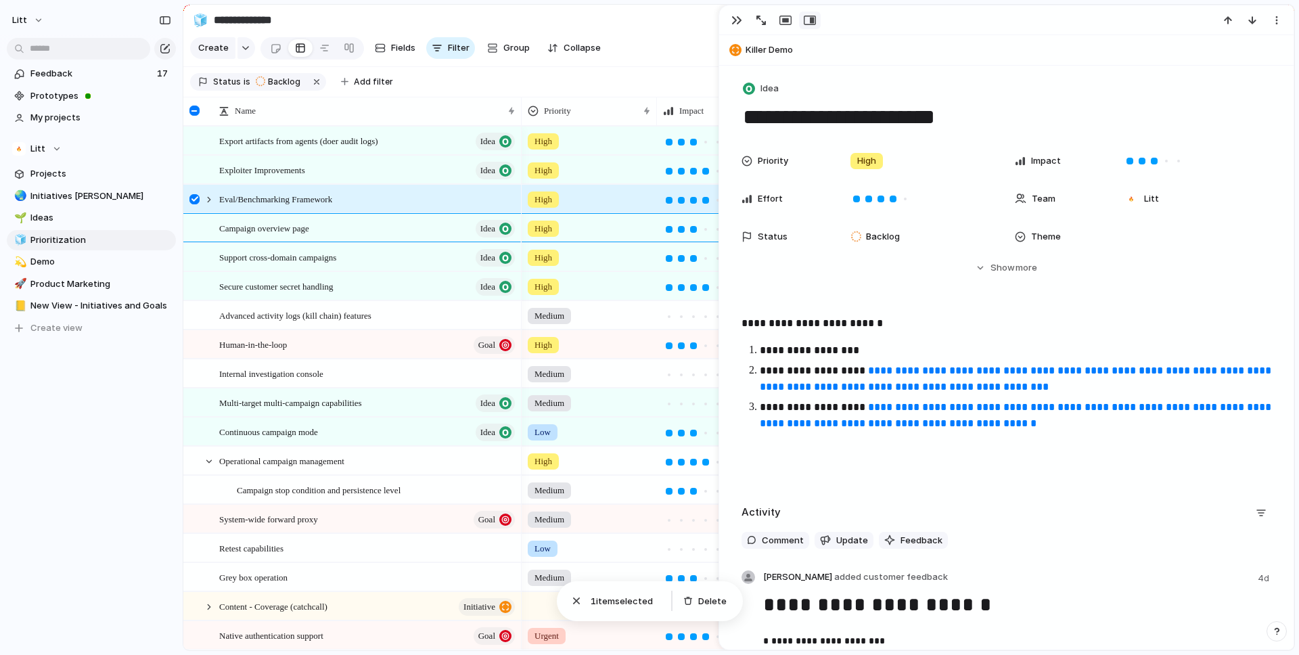
click at [194, 201] on div at bounding box center [195, 199] width 10 height 10
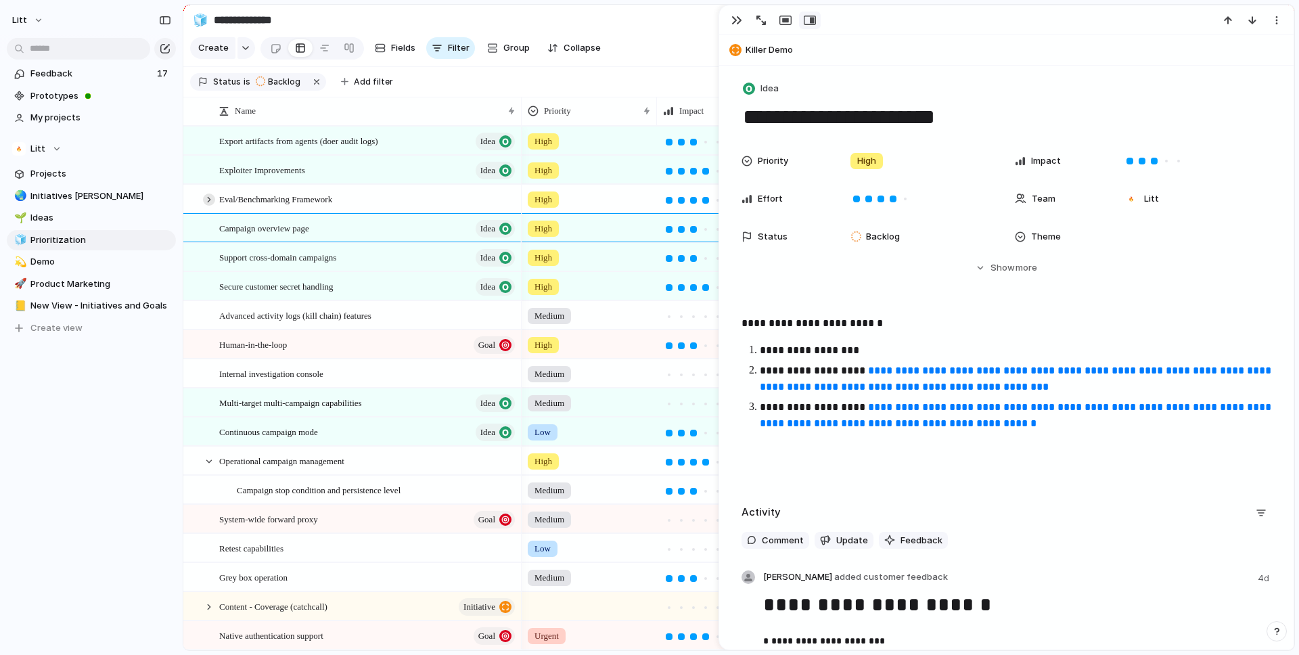
click at [211, 198] on div at bounding box center [209, 200] width 12 height 12
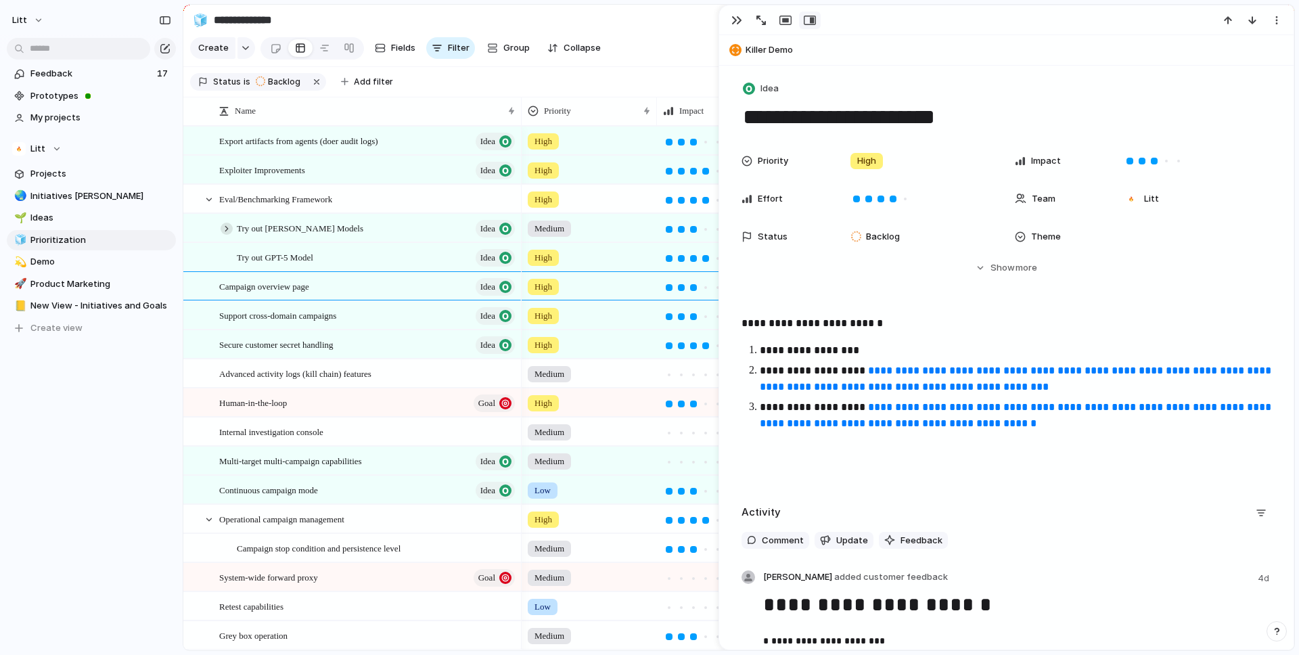
click at [225, 229] on div at bounding box center [227, 229] width 12 height 12
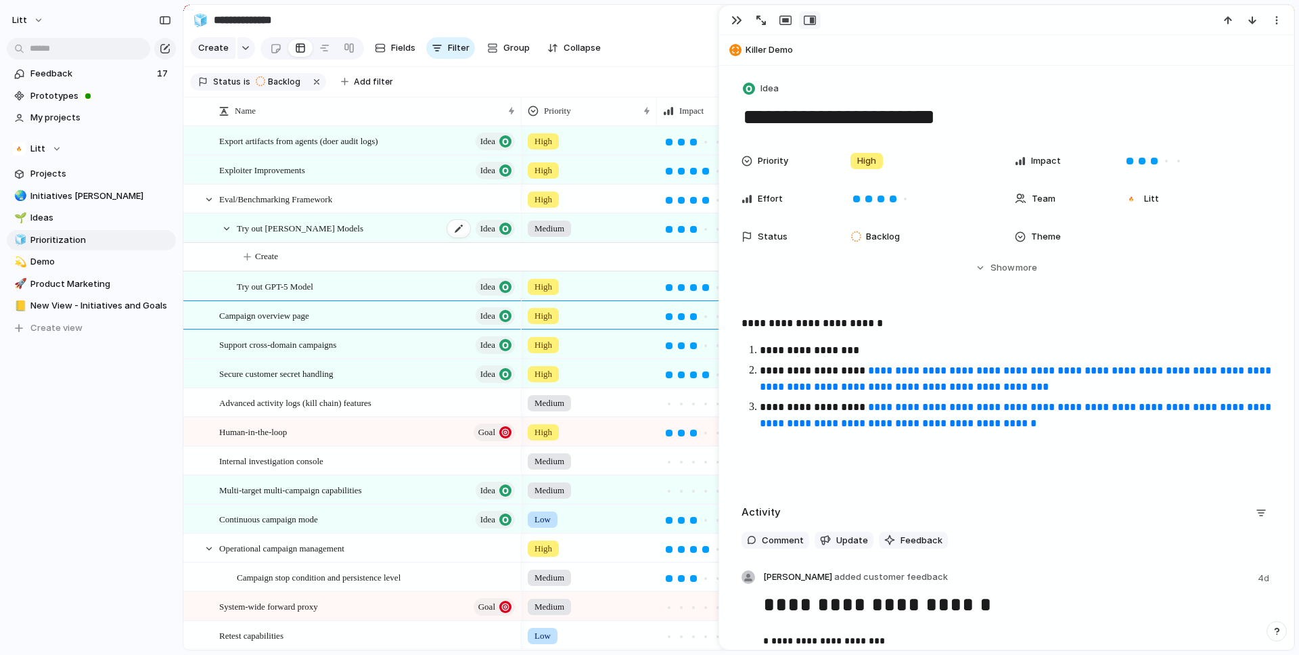
click at [276, 231] on span "Try out [PERSON_NAME] Models" at bounding box center [300, 228] width 127 height 16
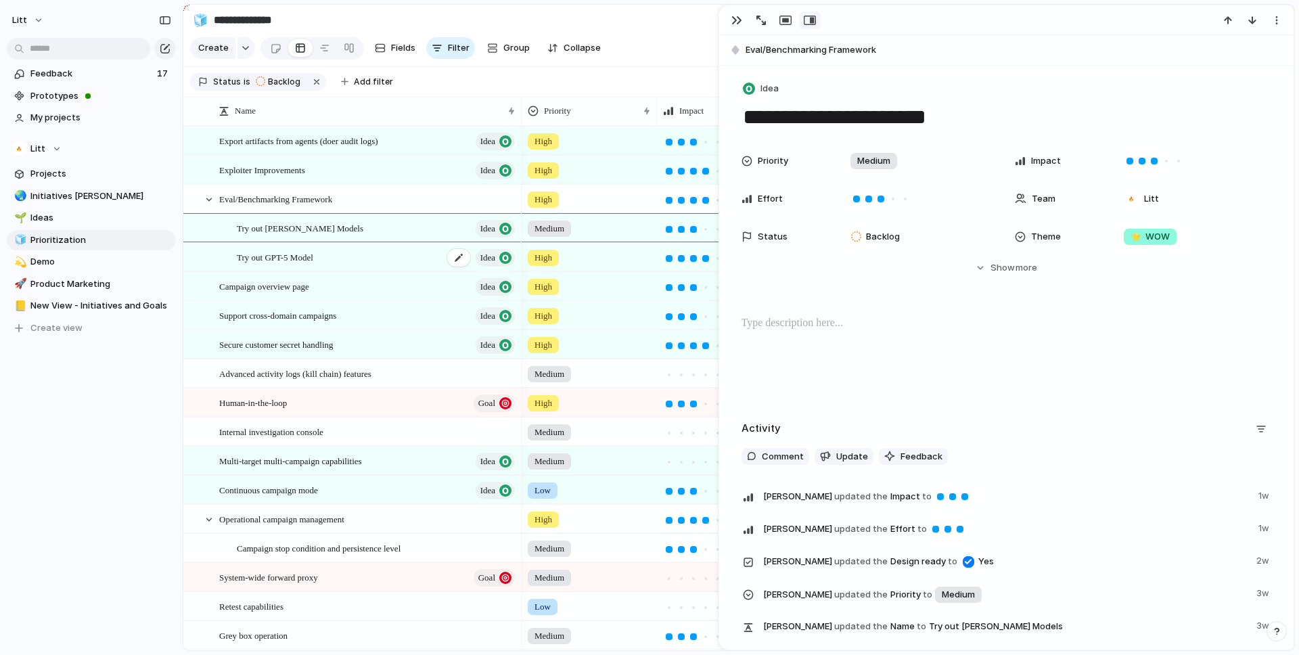
click at [313, 257] on span "Try out GPT-5 Model" at bounding box center [275, 257] width 76 height 16
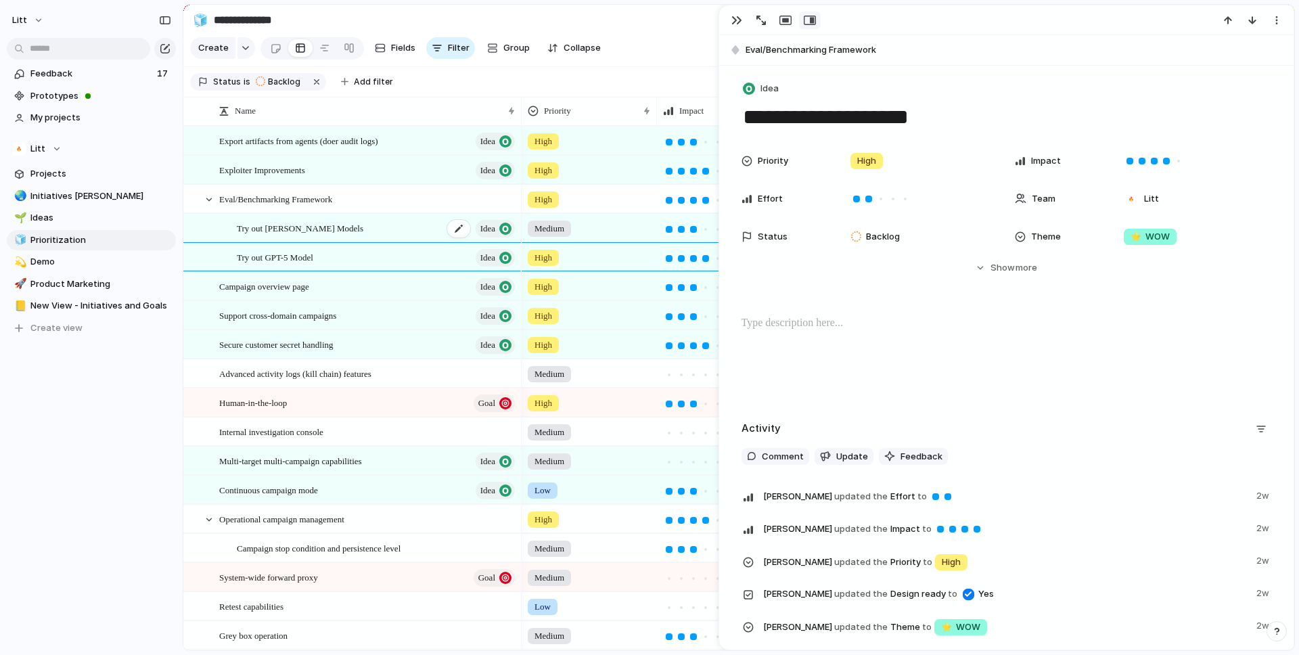
click at [372, 228] on div "Try out [PERSON_NAME] Models Idea" at bounding box center [377, 229] width 280 height 28
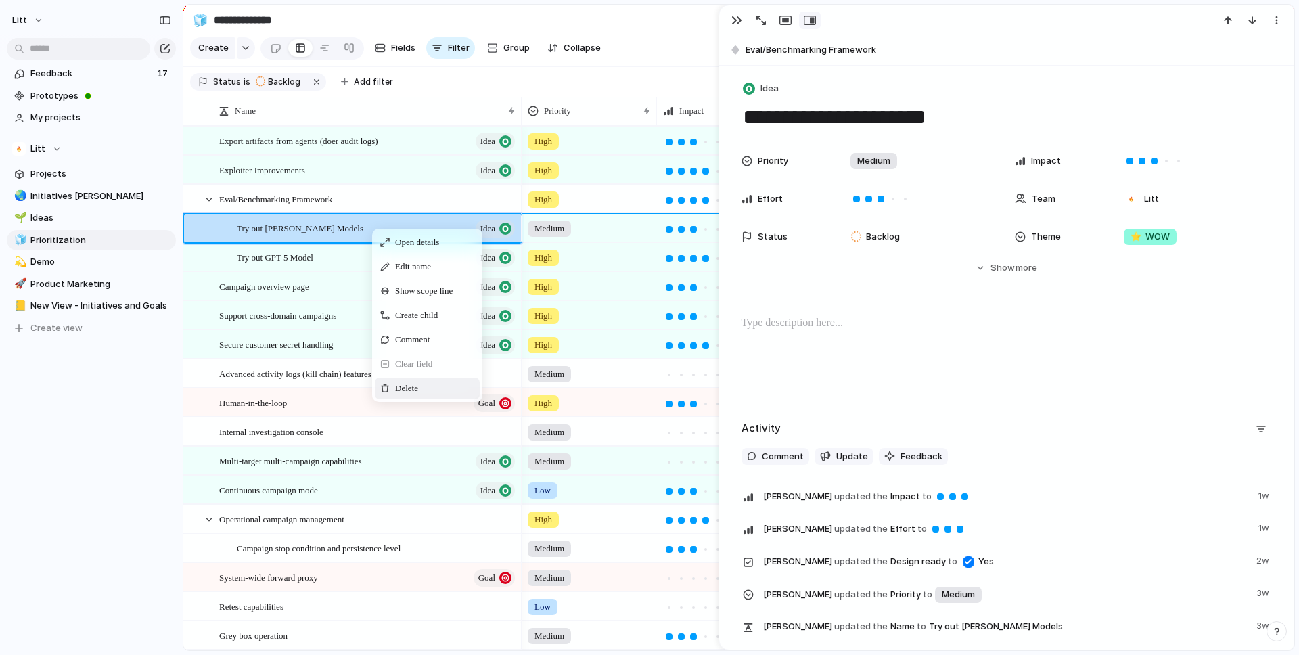
click at [433, 393] on div "Delete" at bounding box center [427, 389] width 105 height 22
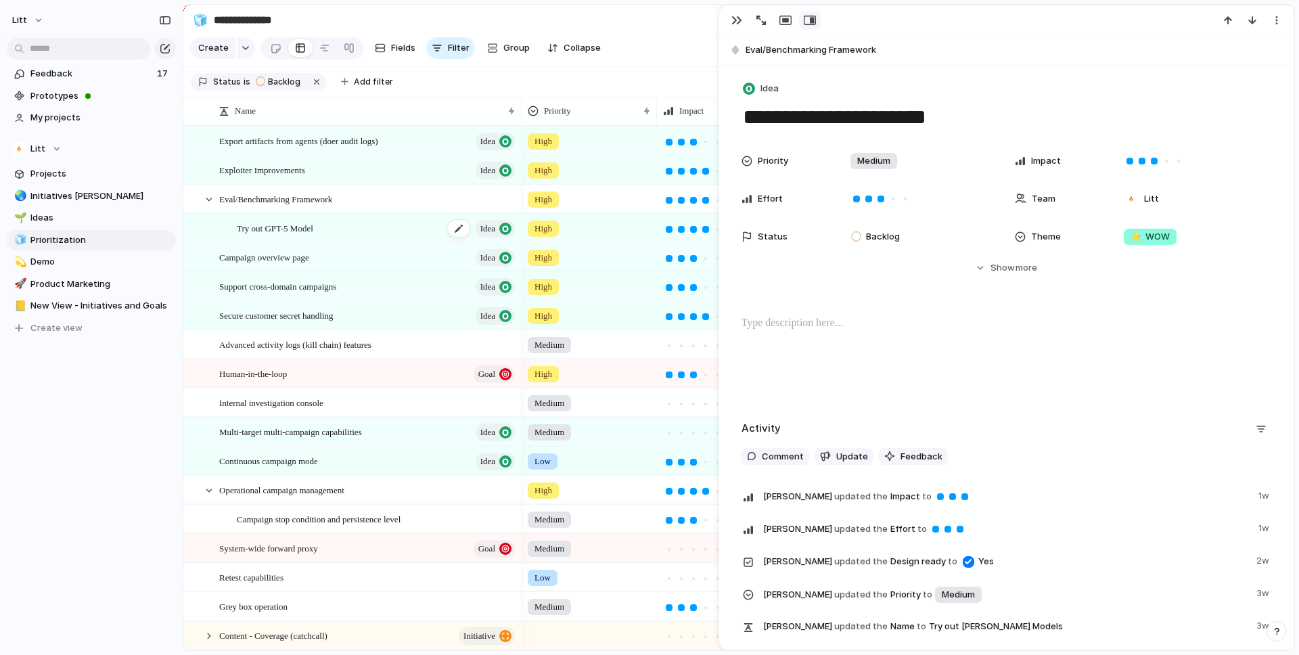
click at [332, 230] on div "Try out GPT-5 Model Idea" at bounding box center [377, 229] width 280 height 28
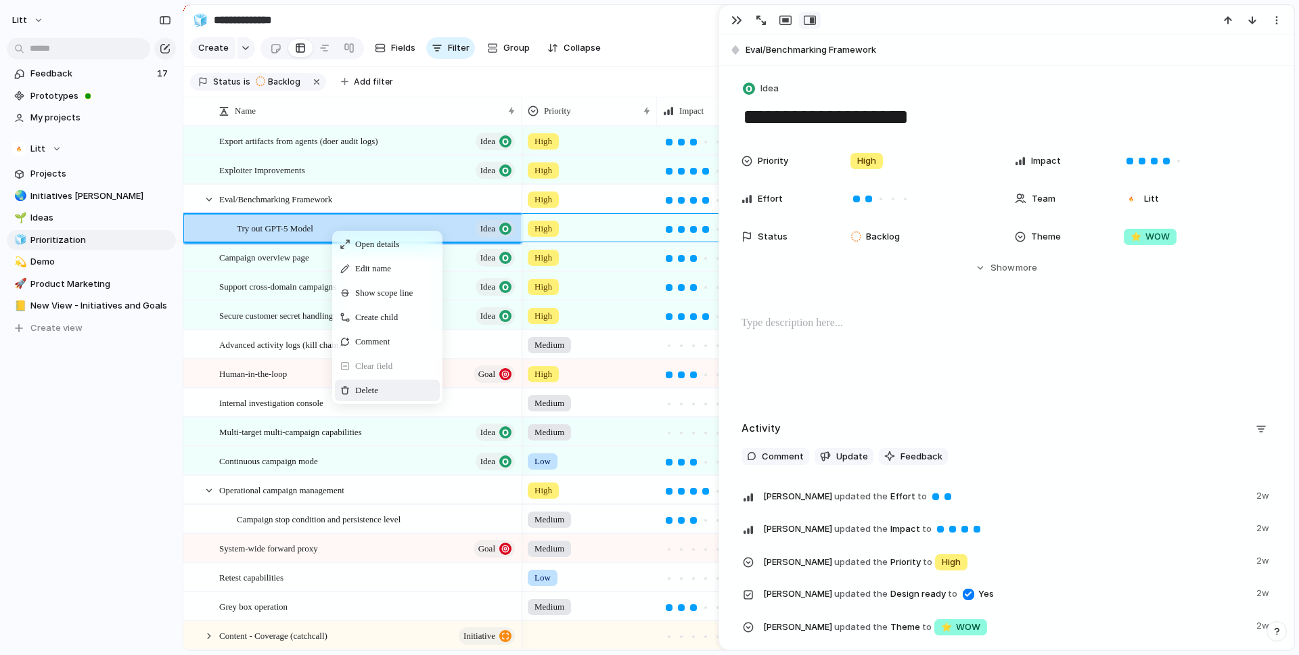
click at [378, 384] on span "Delete" at bounding box center [366, 391] width 23 height 14
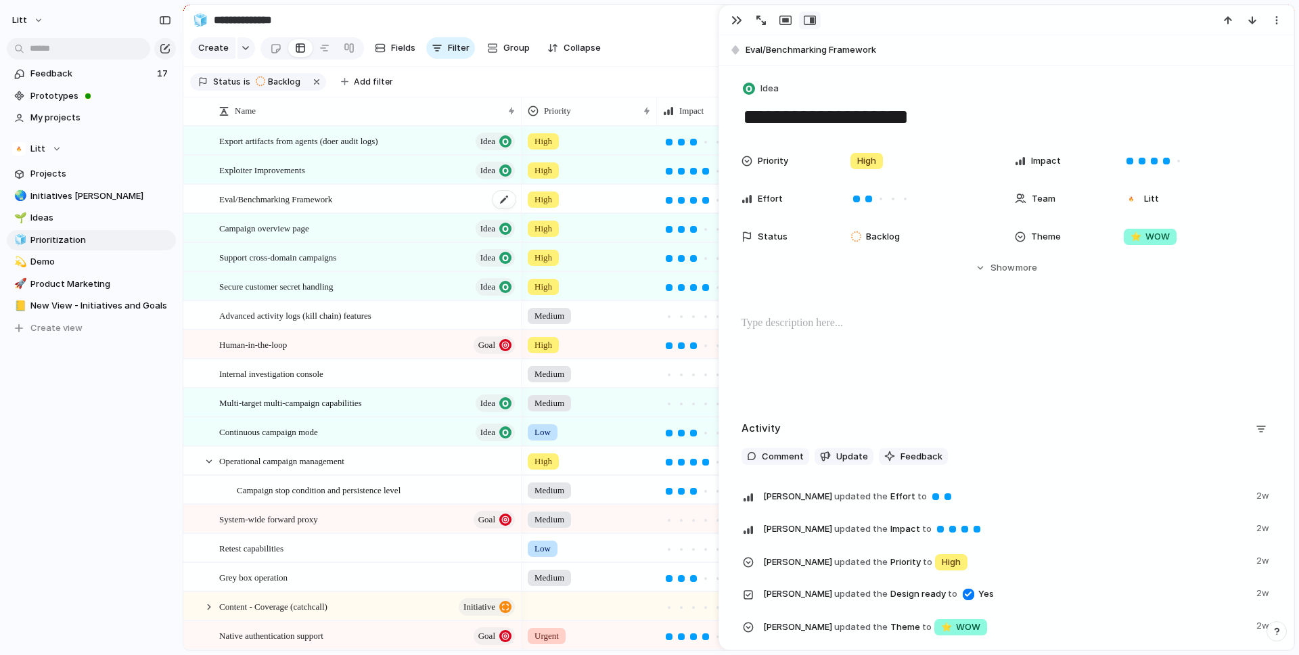
click at [330, 208] on div "Eval/Benchmarking Framework" at bounding box center [368, 199] width 298 height 28
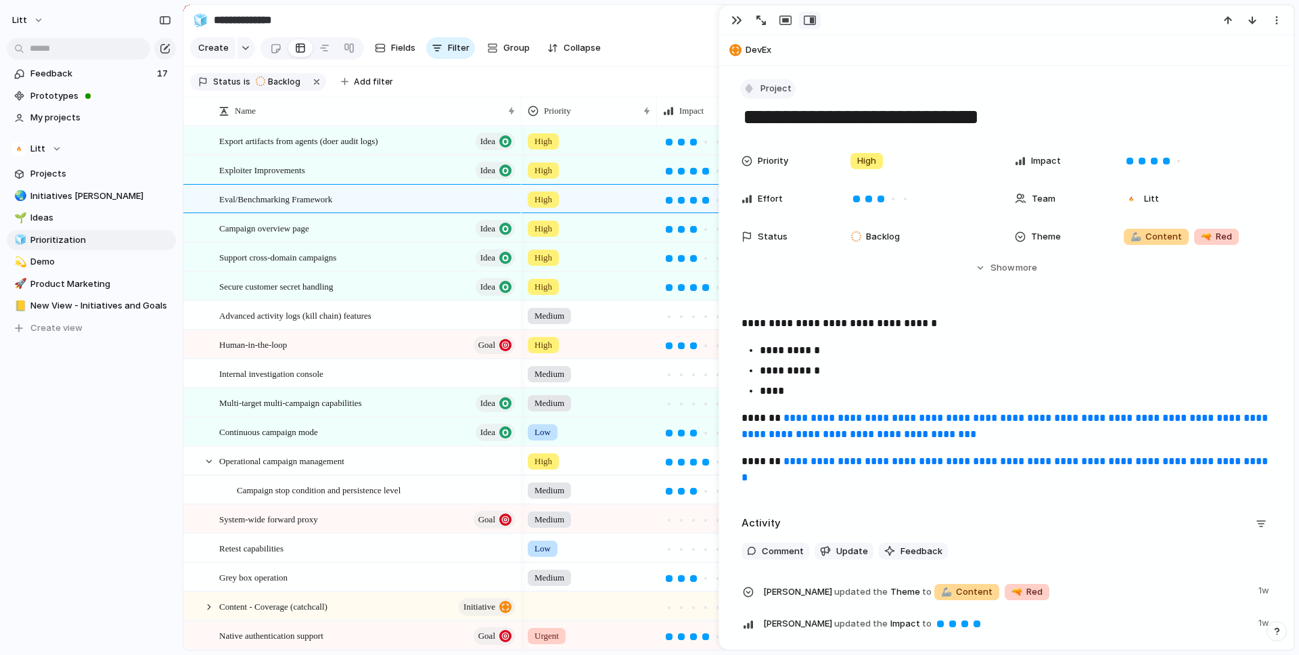
click at [787, 90] on span "Project" at bounding box center [776, 89] width 31 height 14
click at [791, 195] on li "Goal" at bounding box center [799, 190] width 110 height 22
click at [426, 315] on div "Advanced activity logs (kill chain) features" at bounding box center [368, 316] width 298 height 28
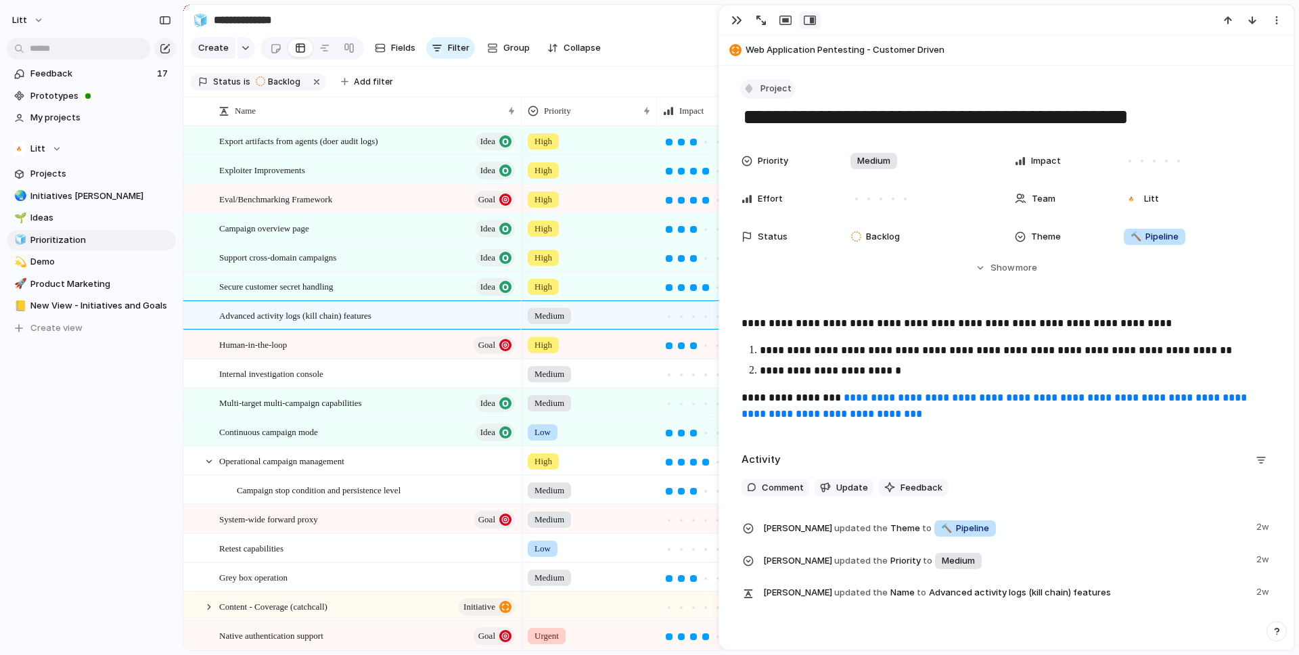
click at [772, 89] on span "Project" at bounding box center [776, 89] width 31 height 14
click at [793, 210] on li "Idea" at bounding box center [799, 211] width 110 height 22
click at [101, 444] on div "Feedback 17 Prototypes My projects Litt Projects 🌏 Initiatives [PERSON_NAME] 🌱 …" at bounding box center [91, 224] width 183 height 448
click at [376, 377] on div "Internal investigation console" at bounding box center [368, 374] width 298 height 28
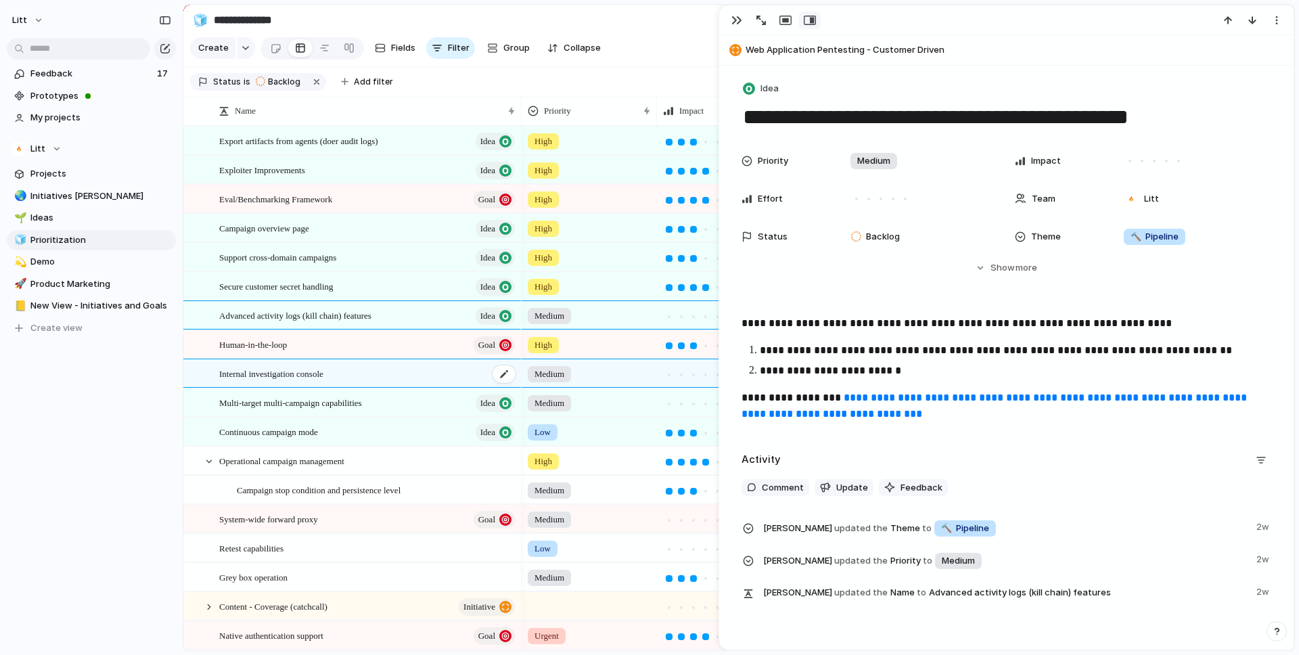
type textarea "**********"
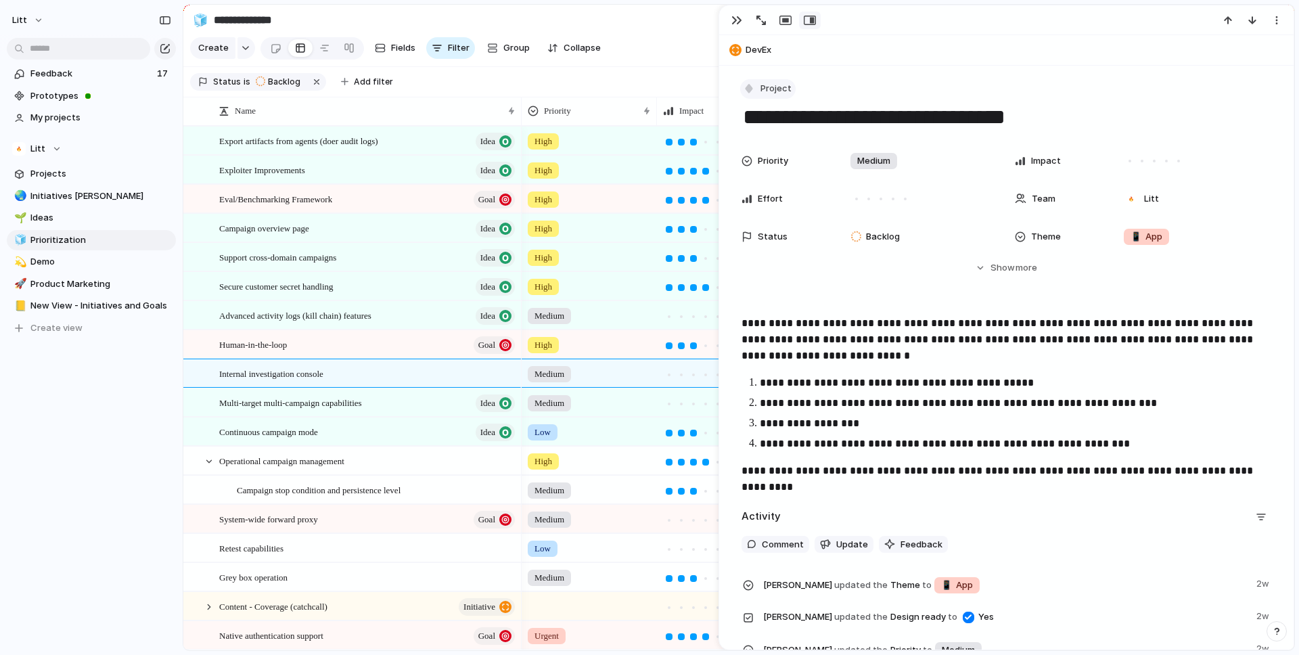
click at [770, 83] on span "Project" at bounding box center [776, 89] width 31 height 14
click at [780, 190] on span "Goal" at bounding box center [777, 190] width 20 height 14
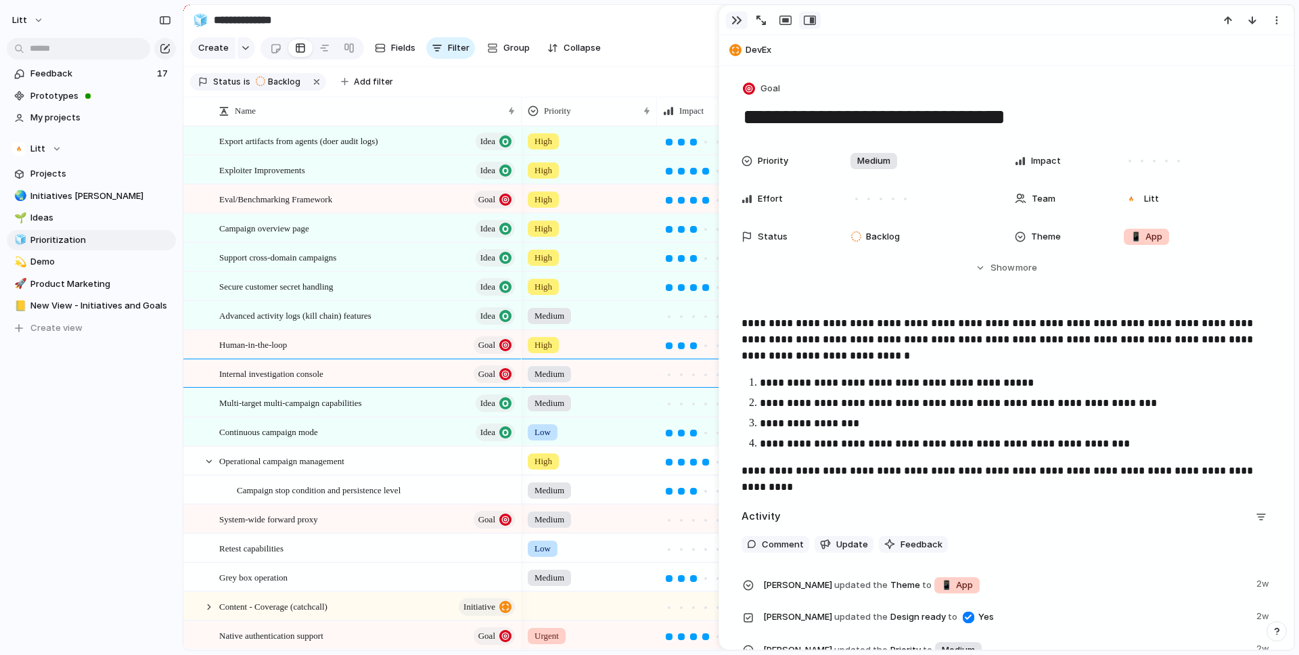
click at [738, 16] on div "button" at bounding box center [737, 20] width 11 height 11
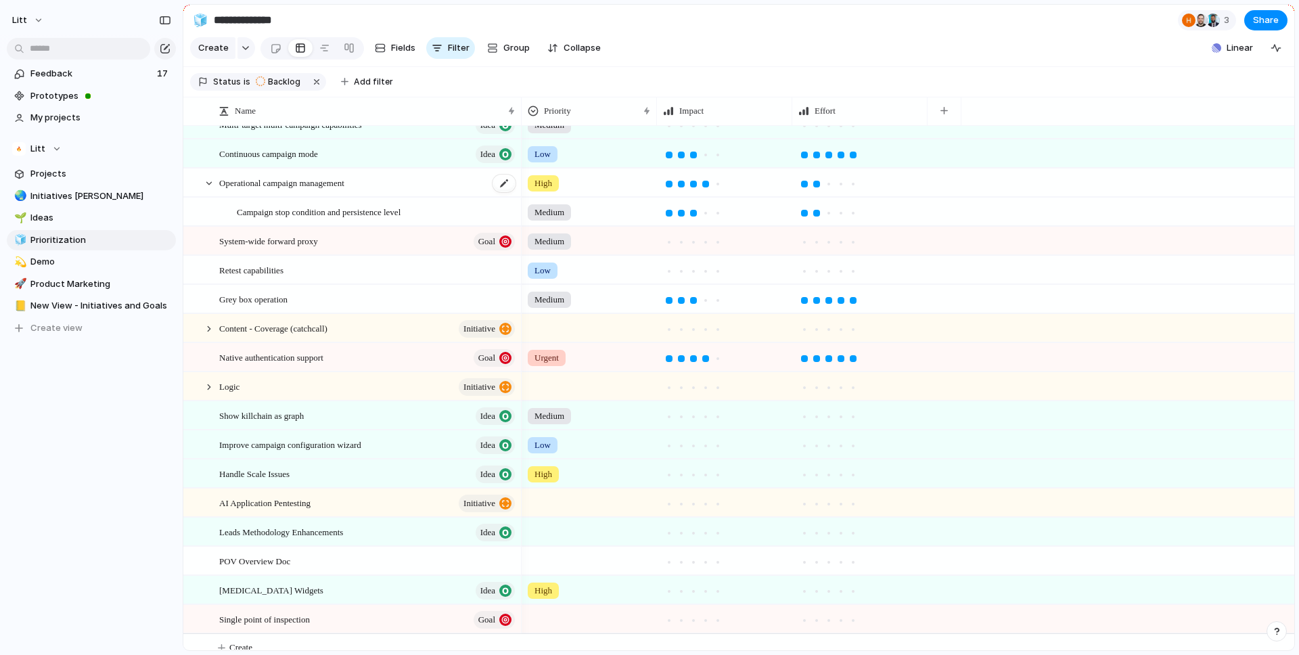
scroll to position [291, 0]
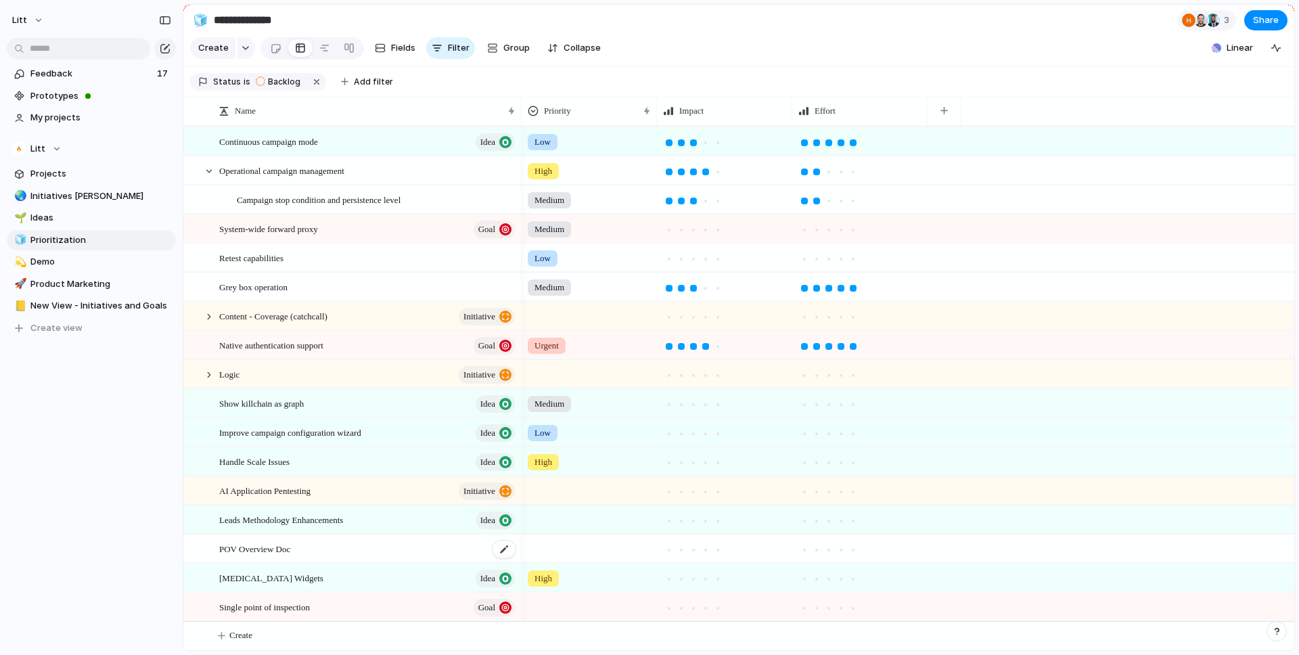
click at [347, 536] on div "POV Overview Doc" at bounding box center [368, 549] width 298 height 28
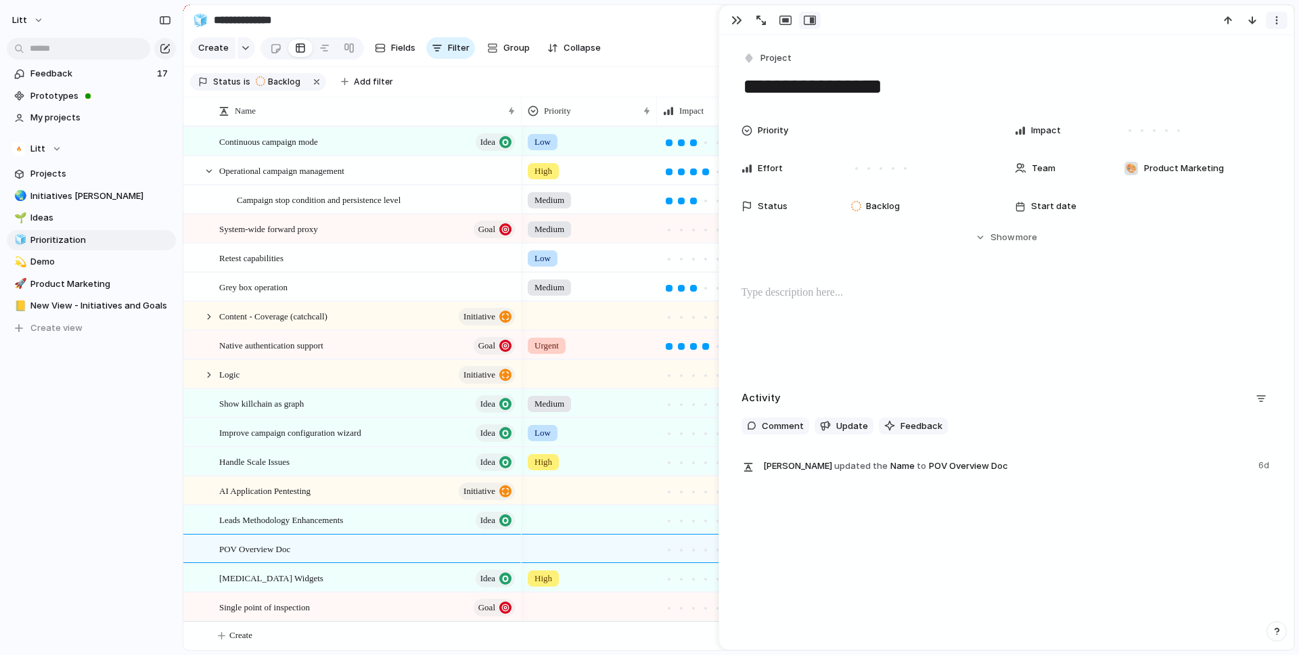
click at [1279, 23] on div "button" at bounding box center [1277, 20] width 11 height 11
click at [1230, 72] on span "Delete" at bounding box center [1219, 71] width 28 height 14
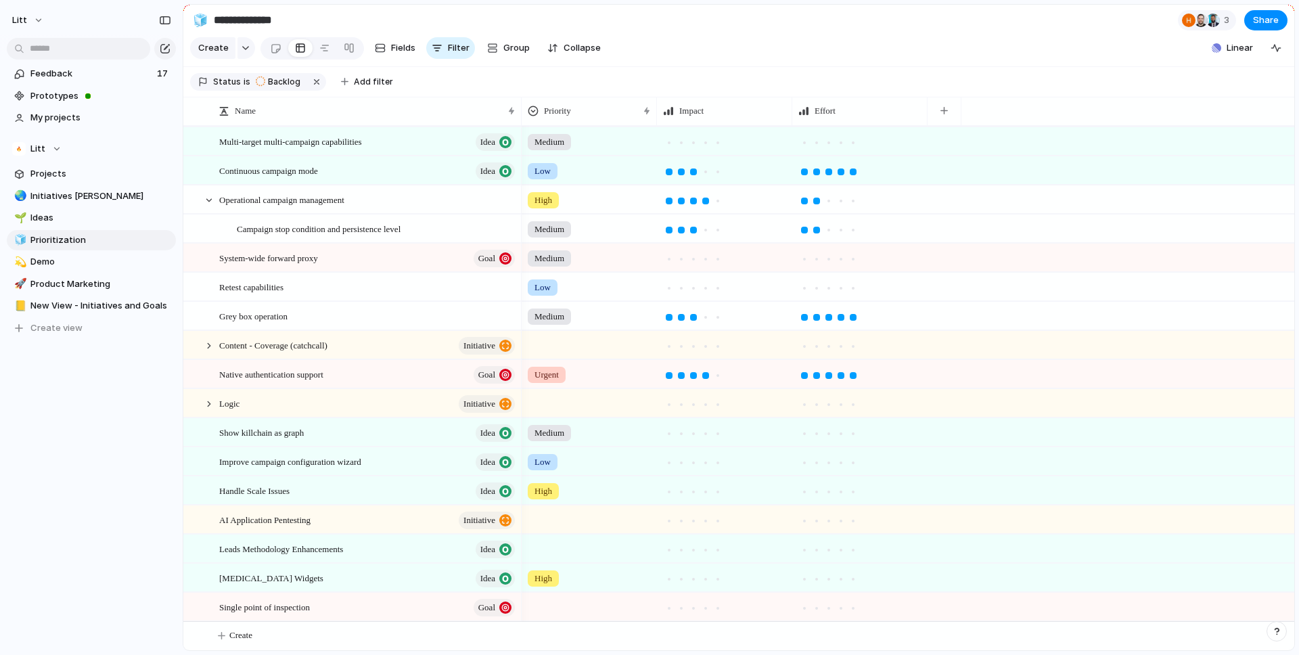
scroll to position [262, 0]
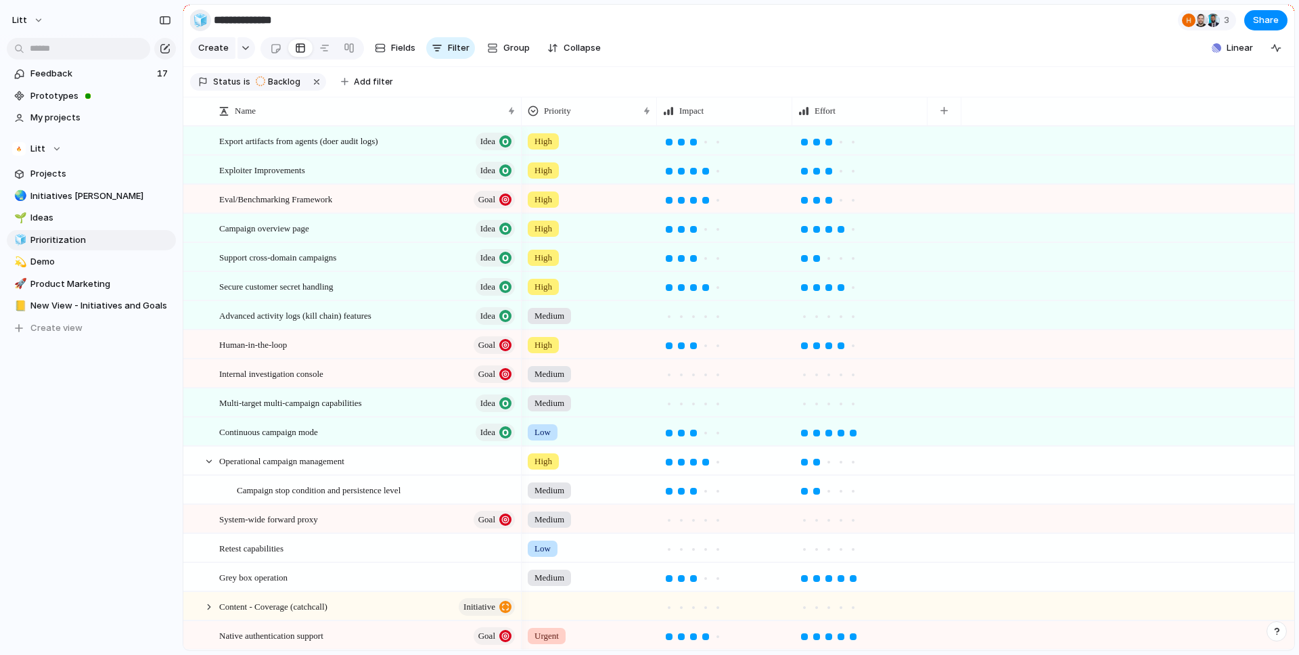
click at [202, 20] on div "🧊" at bounding box center [200, 20] width 15 height 18
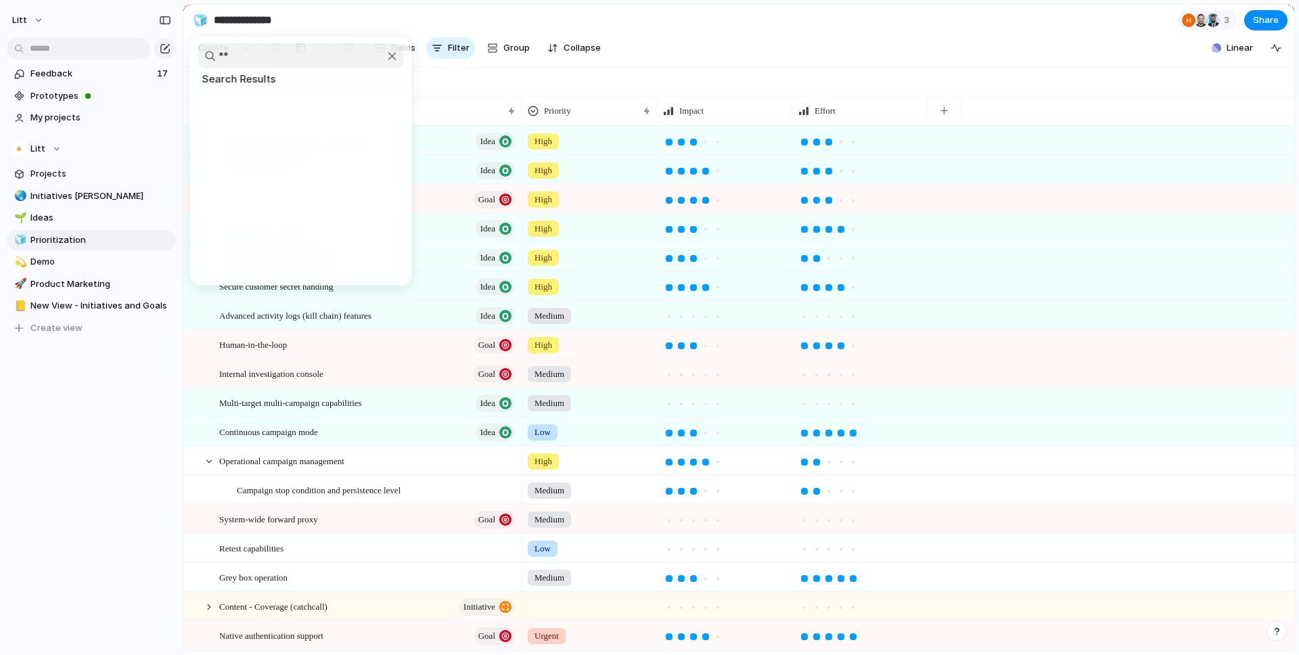
type input "*"
type input "***"
click at [99, 502] on div at bounding box center [649, 327] width 1299 height 655
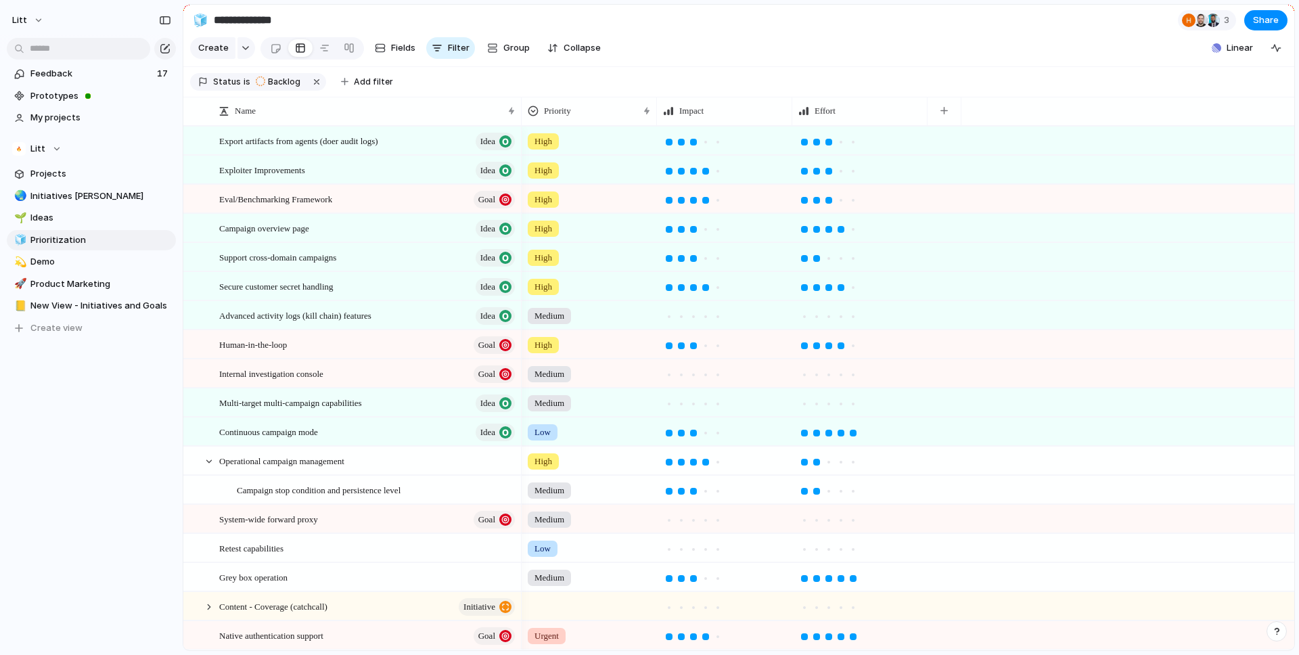
click at [229, 28] on input "**********" at bounding box center [296, 20] width 170 height 24
type input "**********"
click at [43, 464] on div "Litt Feedback 17 Prototypes My projects Litt Projects 🌏 Initiatives [PERSON_NAM…" at bounding box center [91, 327] width 183 height 655
click at [332, 458] on span "Operational campaign management" at bounding box center [281, 461] width 125 height 16
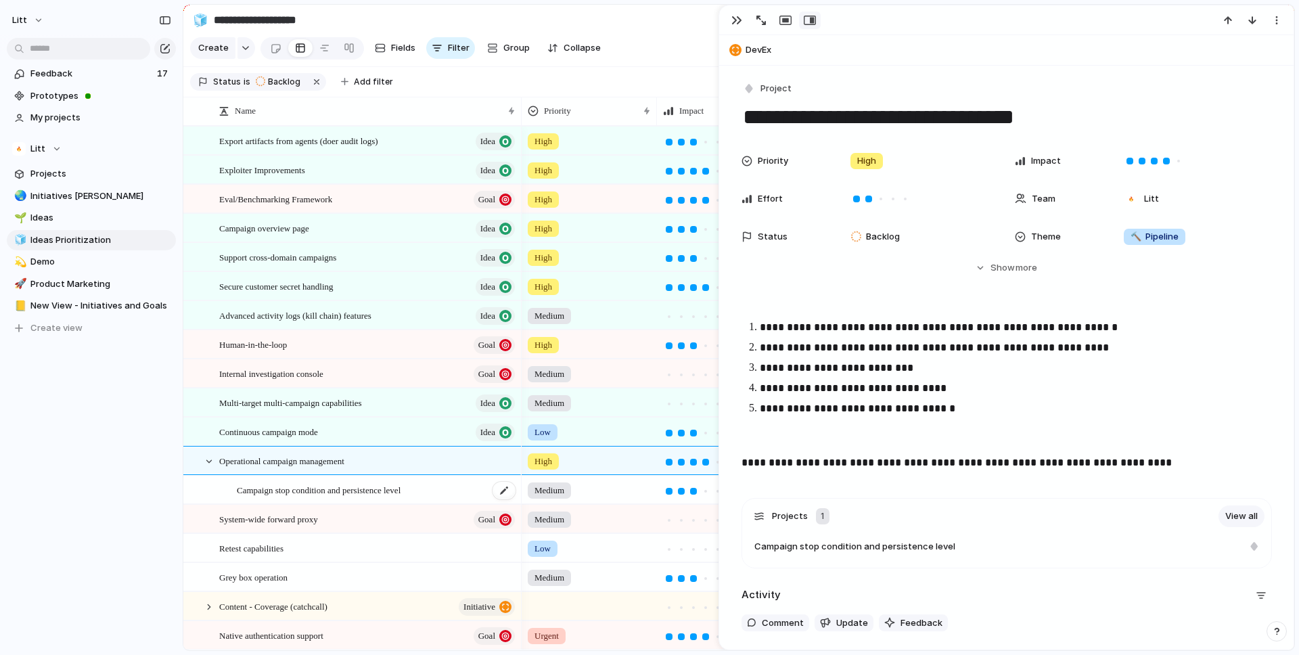
click at [338, 483] on span "Campaign stop condition and persistence level" at bounding box center [319, 490] width 164 height 16
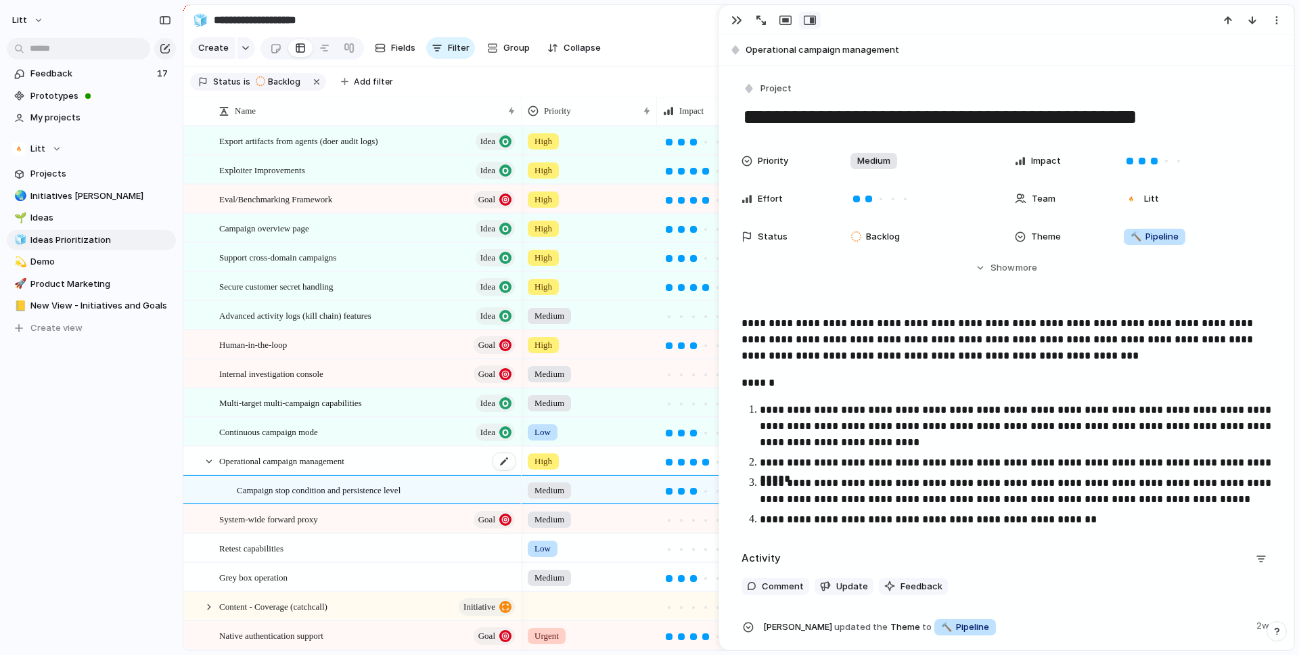
click at [332, 458] on span "Operational campaign management" at bounding box center [281, 461] width 125 height 16
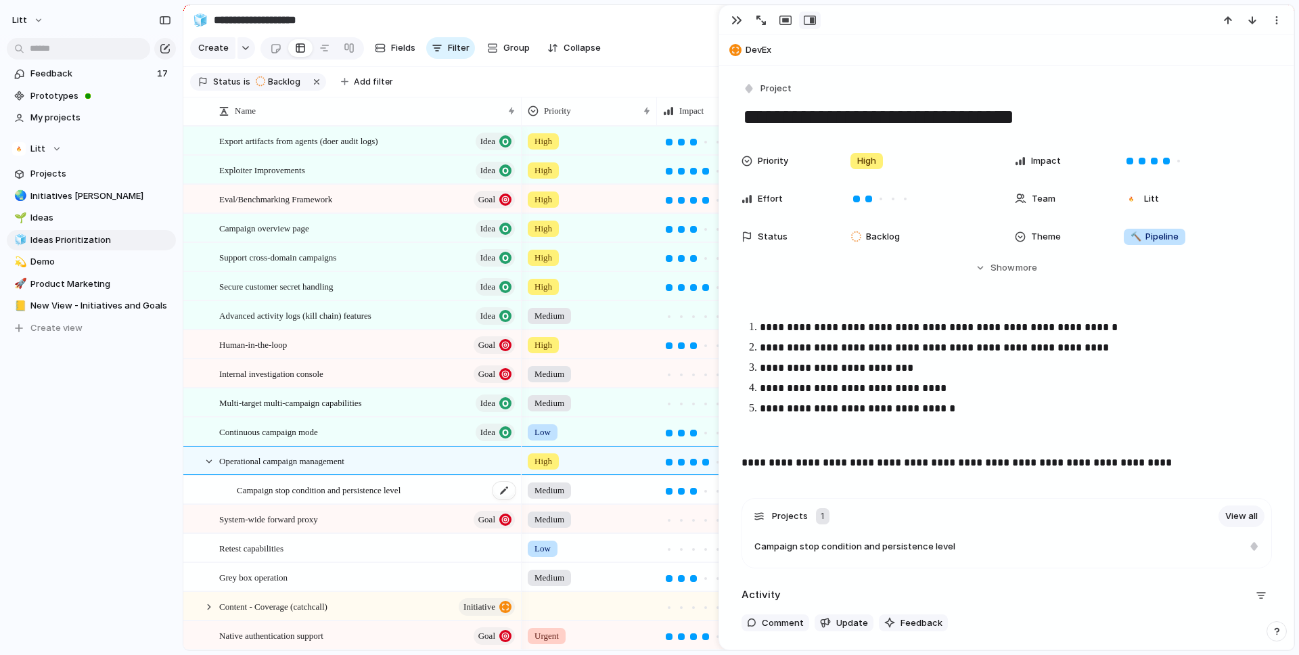
click at [337, 484] on span "Campaign stop condition and persistence level" at bounding box center [319, 490] width 164 height 16
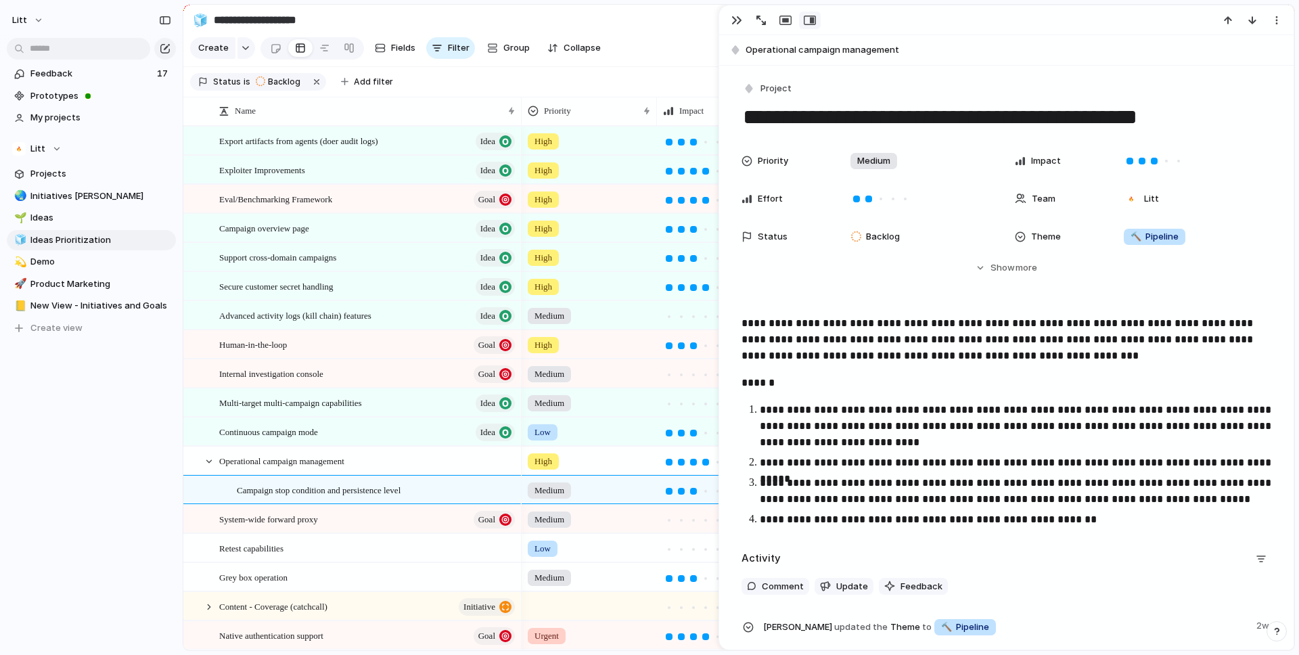
click at [137, 584] on div "Keep using Index You're approaching the free limit of 300 items Upgrade plan" at bounding box center [91, 605] width 183 height 91
click at [308, 570] on div "Grey box operation" at bounding box center [368, 578] width 298 height 28
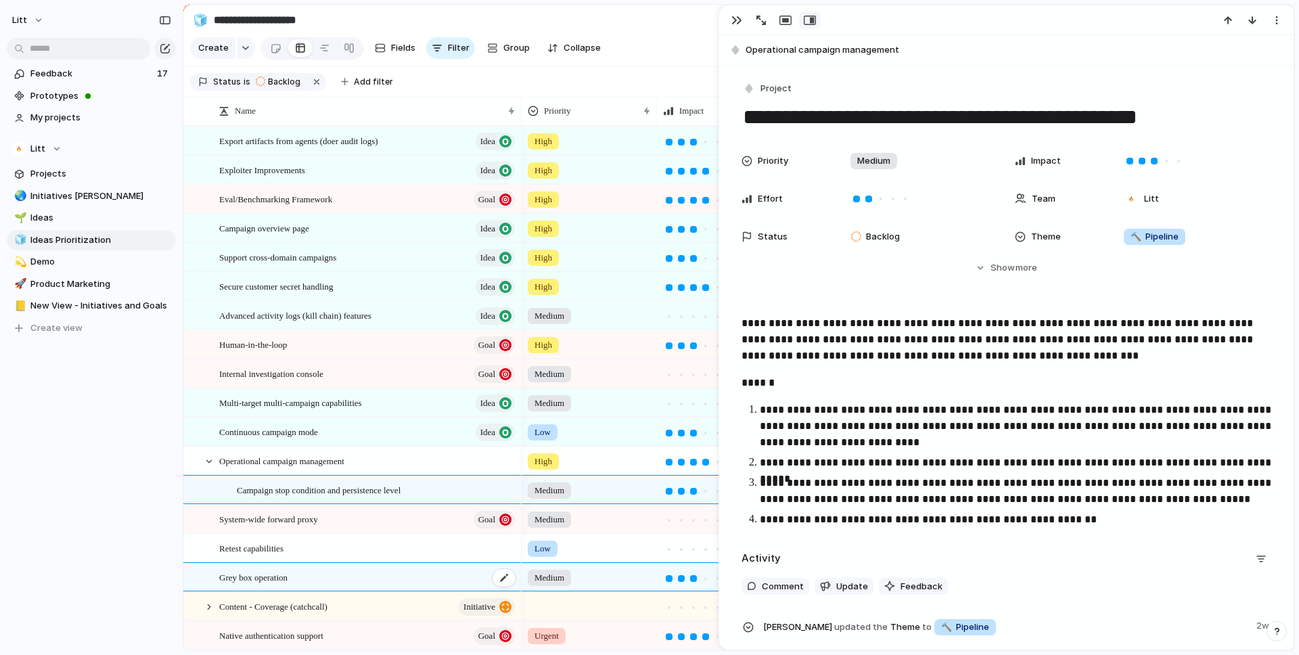
type textarea "**********"
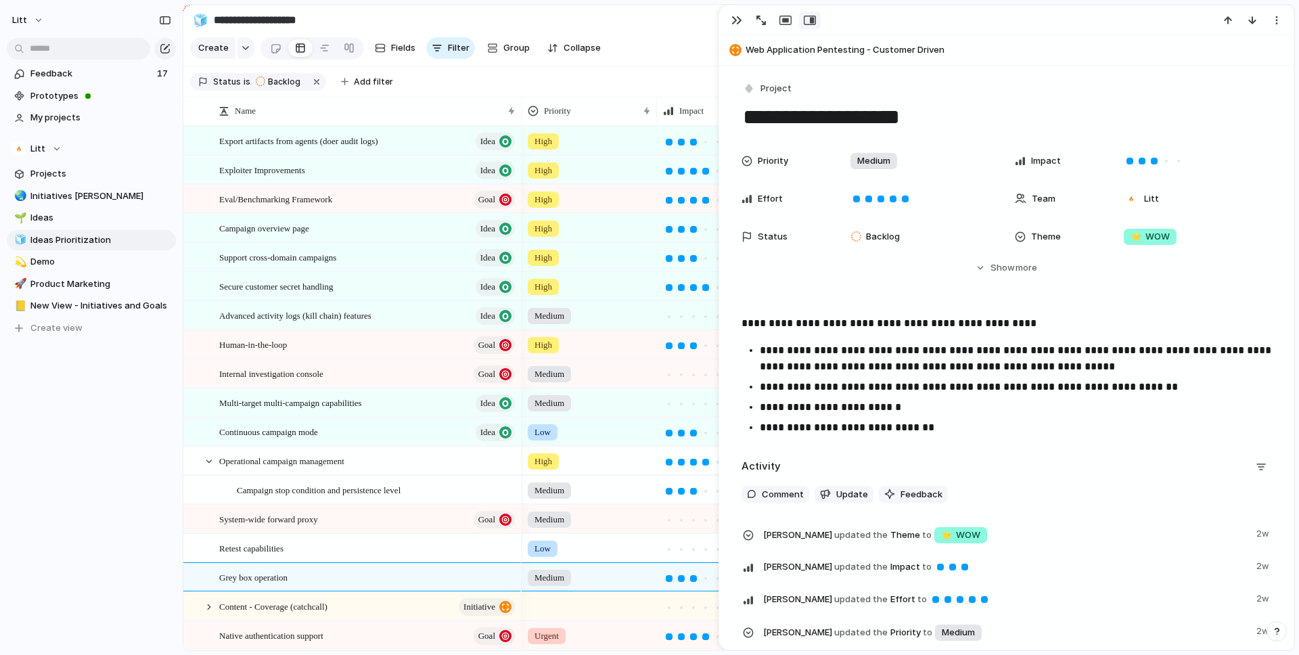
click at [93, 525] on div "Litt Feedback 17 Prototypes My projects Litt Projects 🌏 Initiatives [PERSON_NAM…" at bounding box center [91, 327] width 183 height 655
click at [330, 578] on div "Grey box operation" at bounding box center [368, 578] width 298 height 28
click at [783, 91] on span "Project" at bounding box center [776, 89] width 31 height 14
click at [786, 192] on span "Goal" at bounding box center [777, 190] width 20 height 14
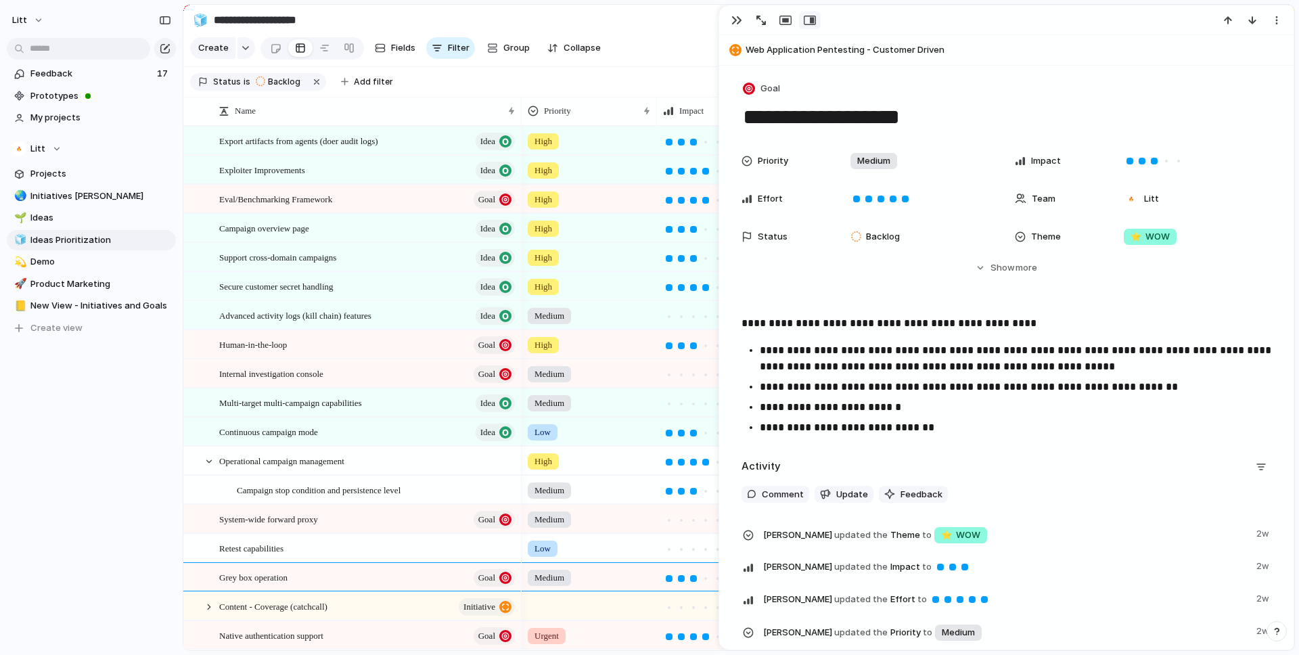
click at [60, 471] on div "Litt Feedback 17 Prototypes My projects Litt Projects 🌏 Initiatives [PERSON_NAM…" at bounding box center [91, 327] width 183 height 655
click at [734, 18] on div "button" at bounding box center [737, 20] width 11 height 11
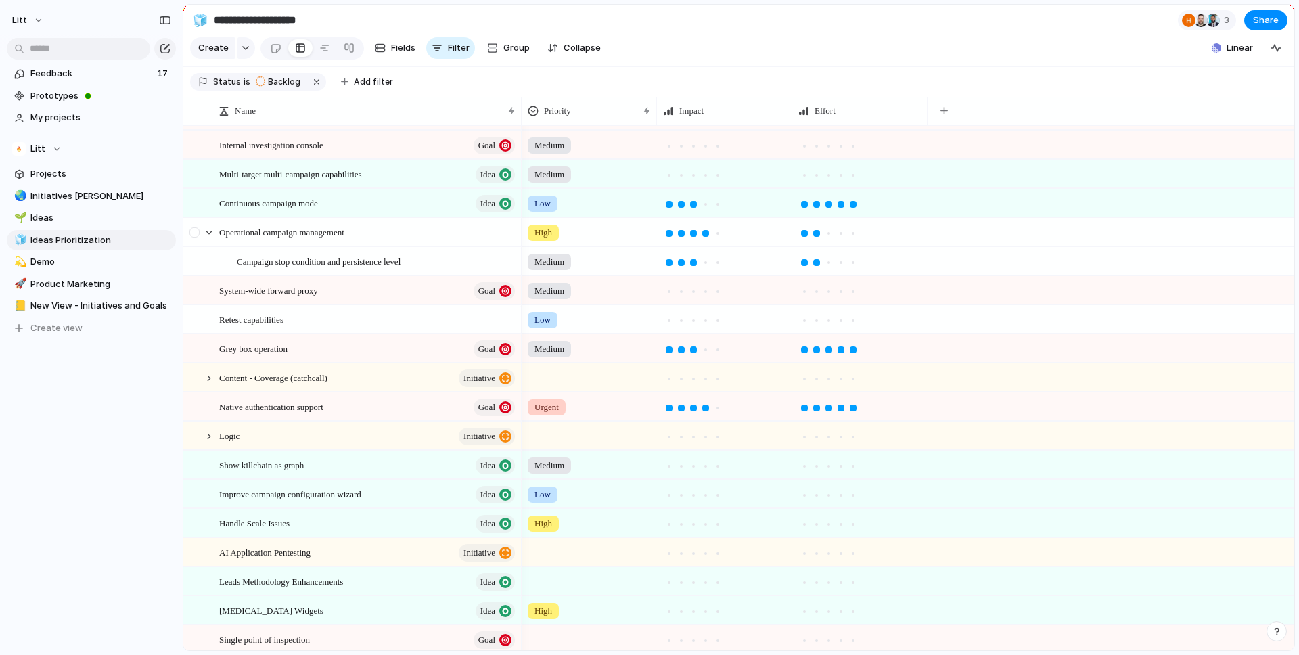
scroll to position [262, 0]
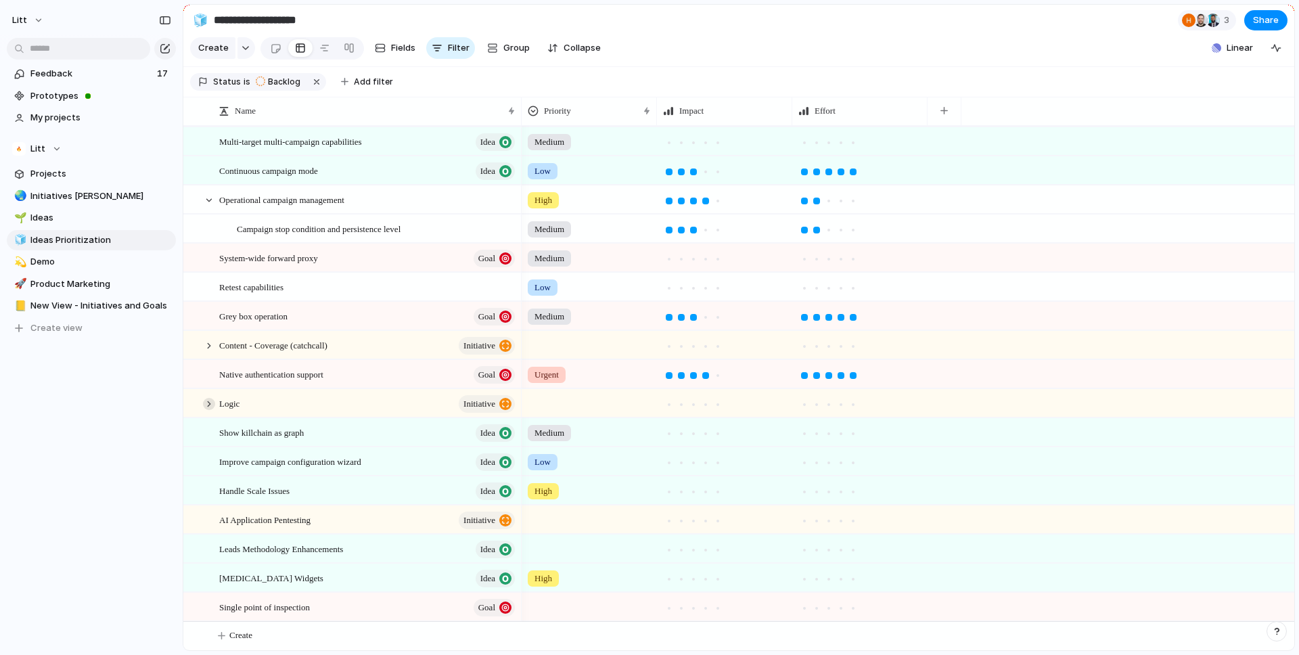
click at [206, 398] on div at bounding box center [209, 404] width 12 height 12
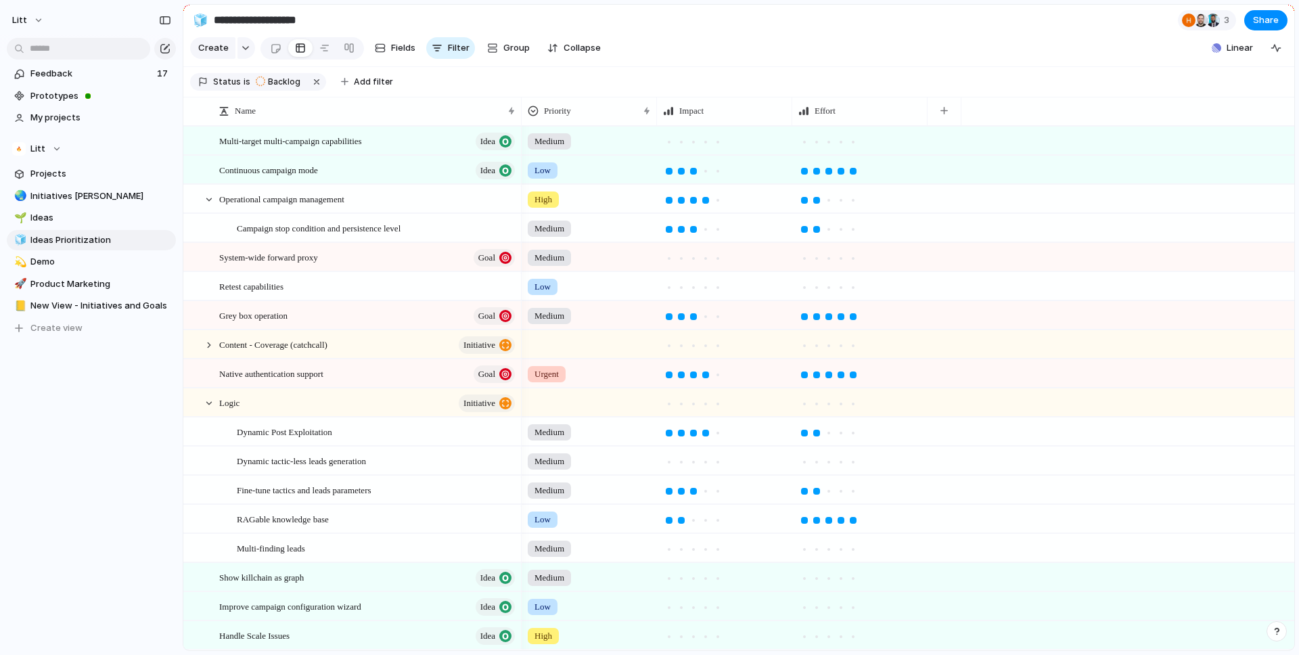
click at [123, 541] on div "Litt Feedback 17 Prototypes My projects Litt Projects 🌏 Initiatives [PERSON_NAM…" at bounding box center [91, 327] width 183 height 655
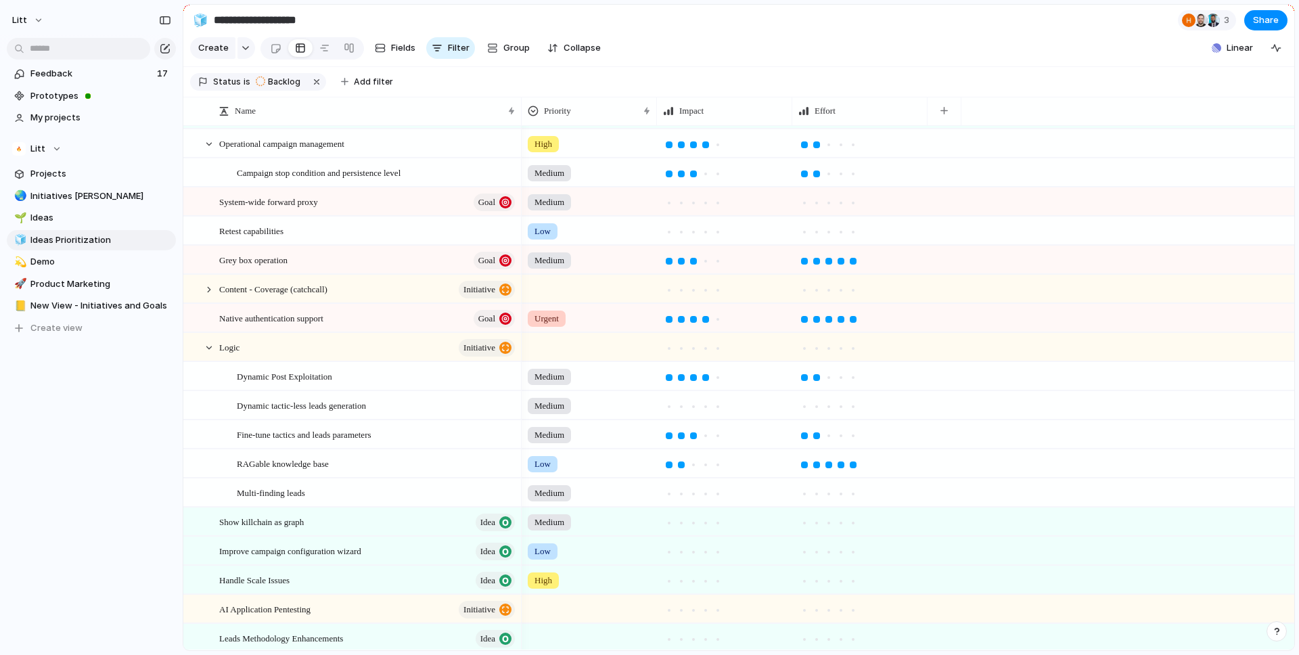
scroll to position [321, 0]
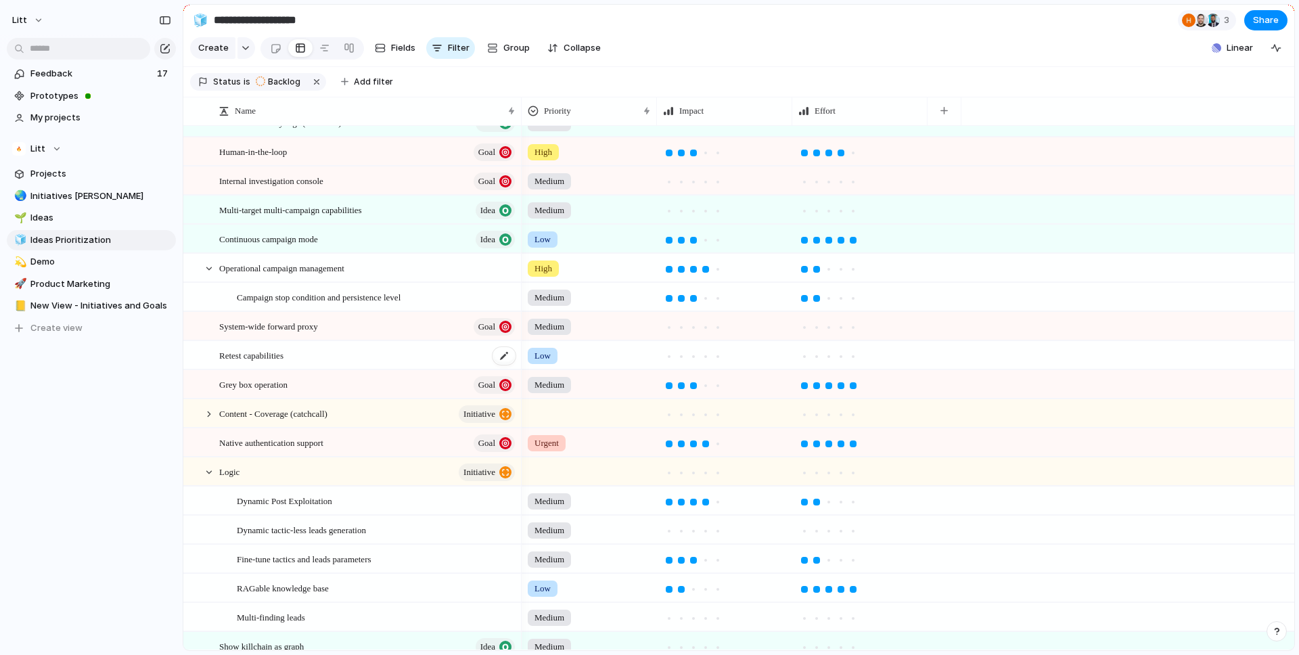
click at [354, 363] on div "Retest capabilities" at bounding box center [368, 356] width 298 height 28
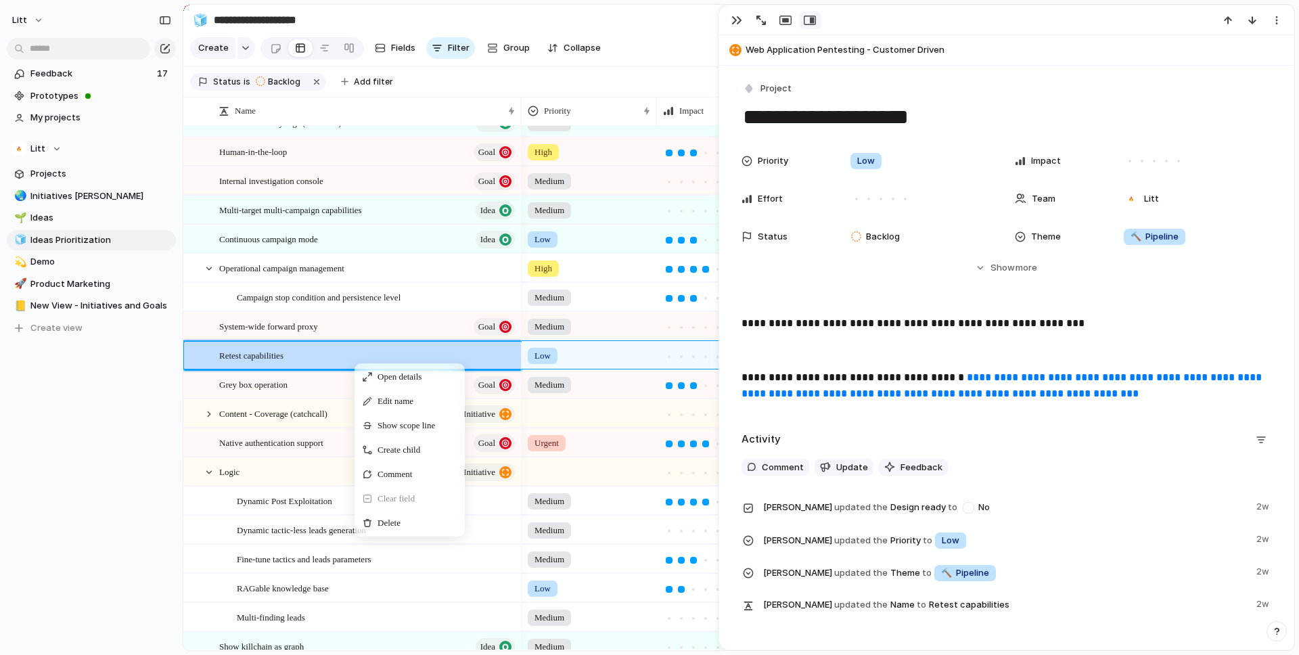
click at [853, 67] on div "**********" at bounding box center [1006, 347] width 575 height 562
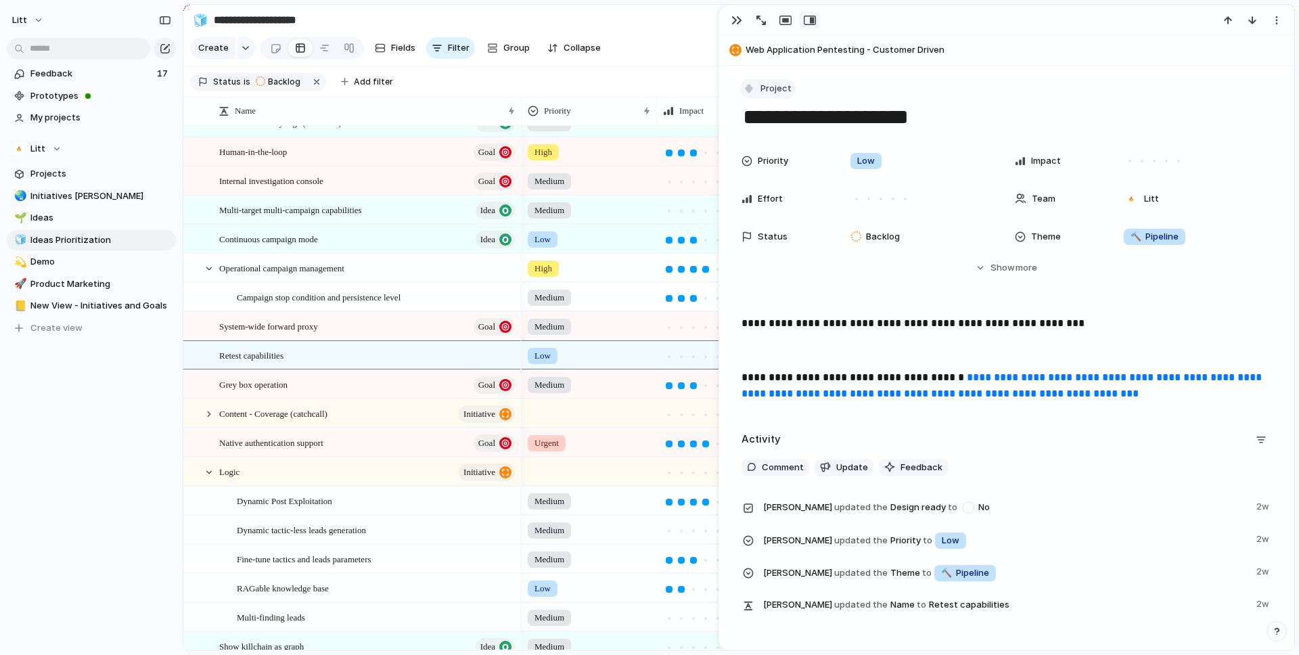
click at [785, 84] on span "Project" at bounding box center [776, 89] width 31 height 14
click at [799, 190] on li "Goal" at bounding box center [799, 190] width 110 height 22
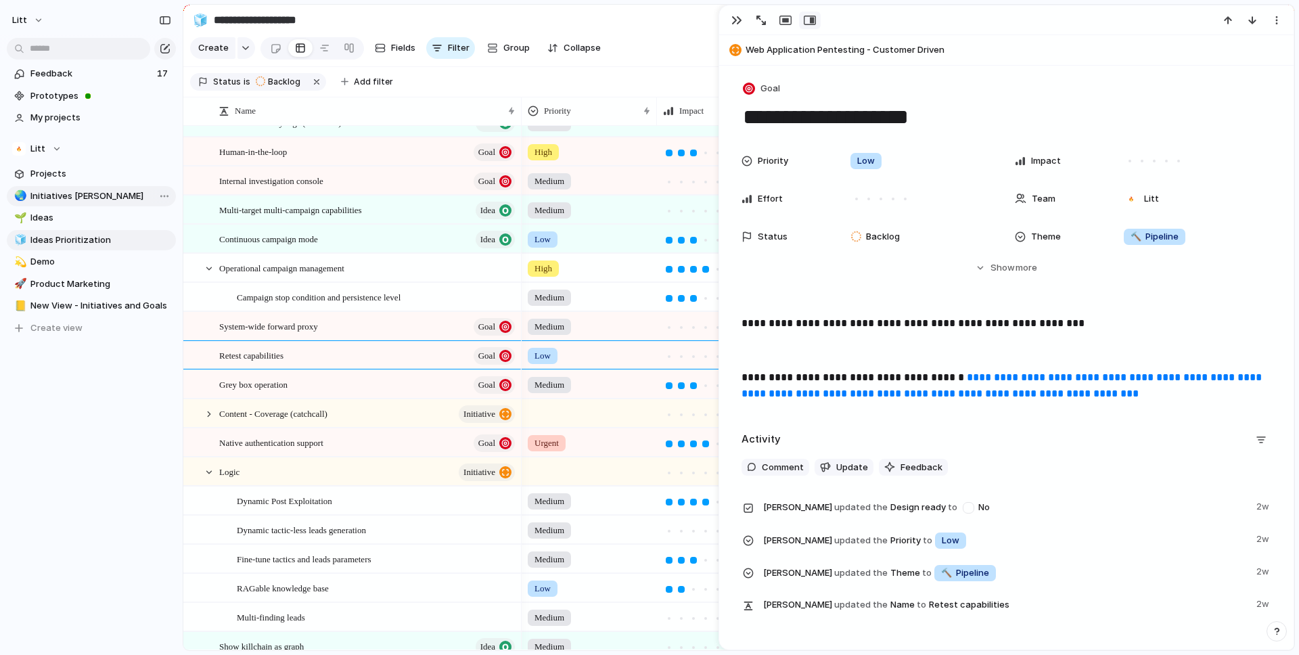
click at [93, 202] on span "Initiatives [PERSON_NAME]" at bounding box center [100, 197] width 141 height 14
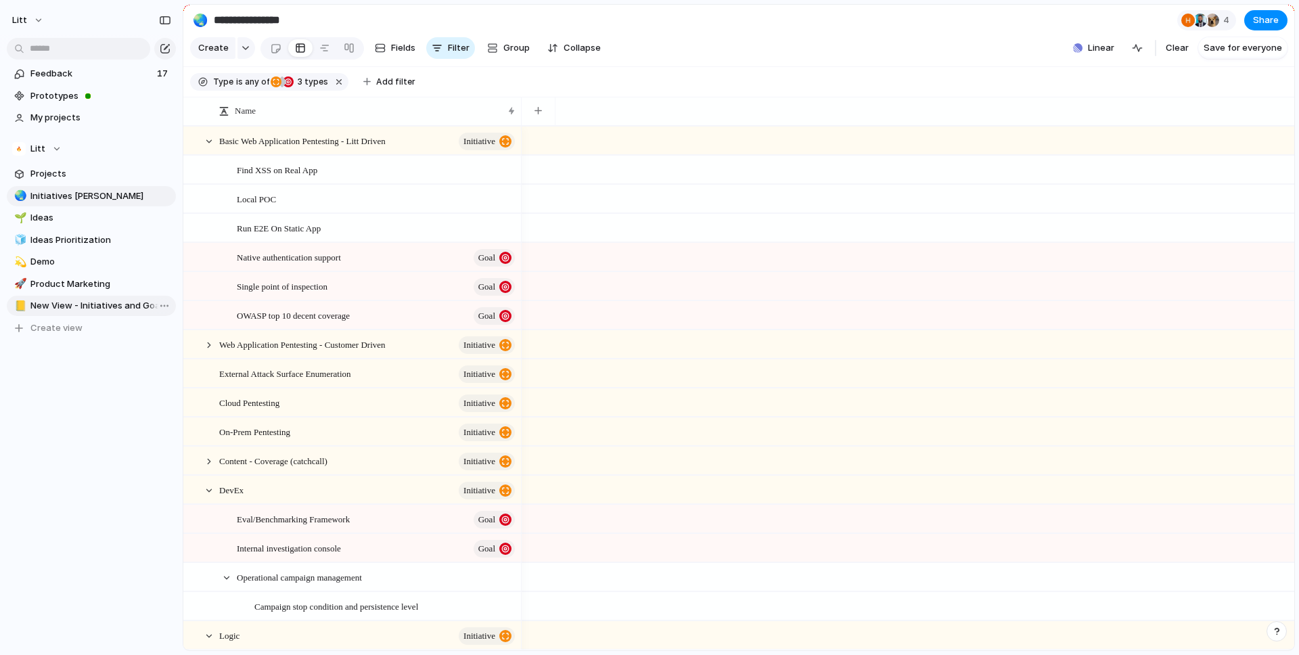
click at [102, 311] on span "New View - Initiatives and Goals" at bounding box center [100, 306] width 141 height 14
type input "**********"
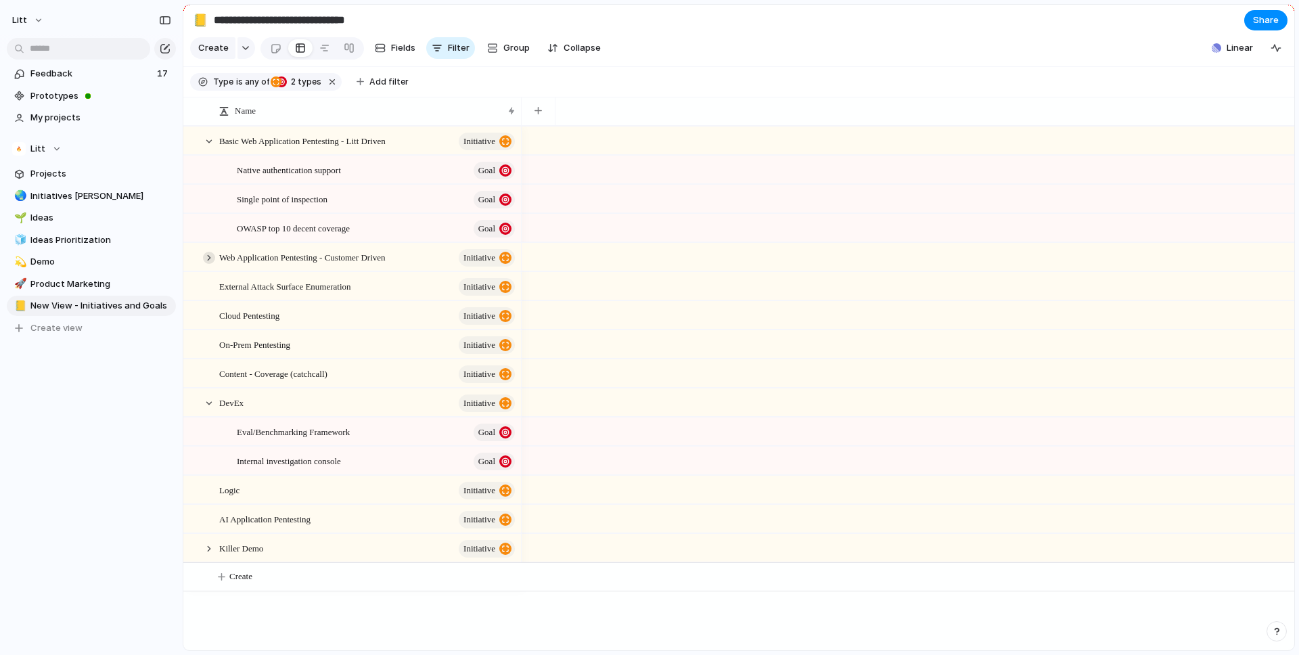
click at [206, 255] on div at bounding box center [209, 258] width 12 height 12
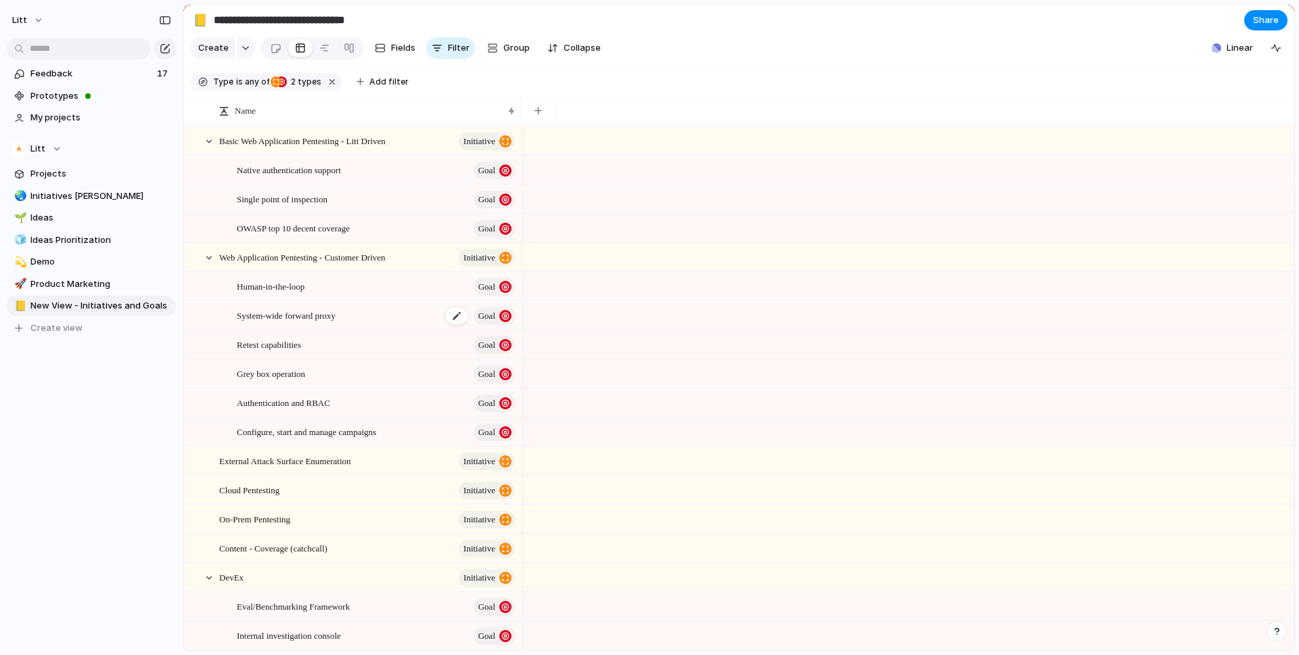
click at [372, 320] on div "System-wide forward proxy Goal" at bounding box center [377, 316] width 280 height 28
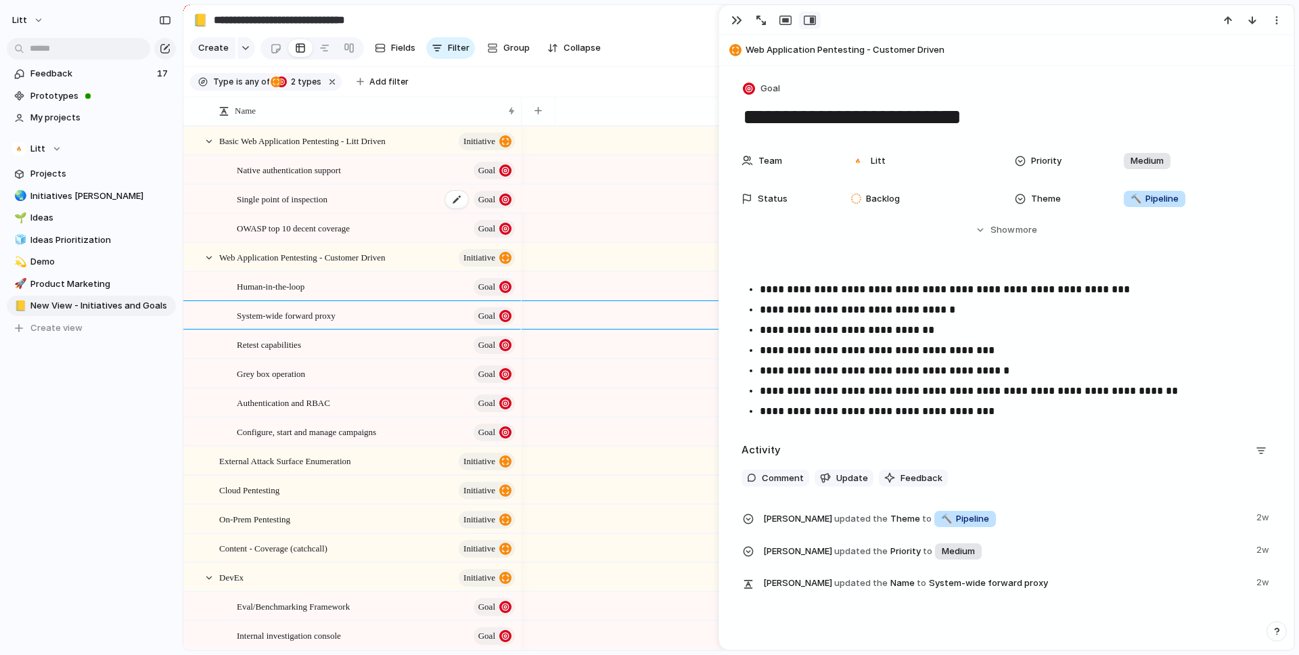
click at [381, 202] on div "Single point of inspection Goal" at bounding box center [377, 199] width 280 height 28
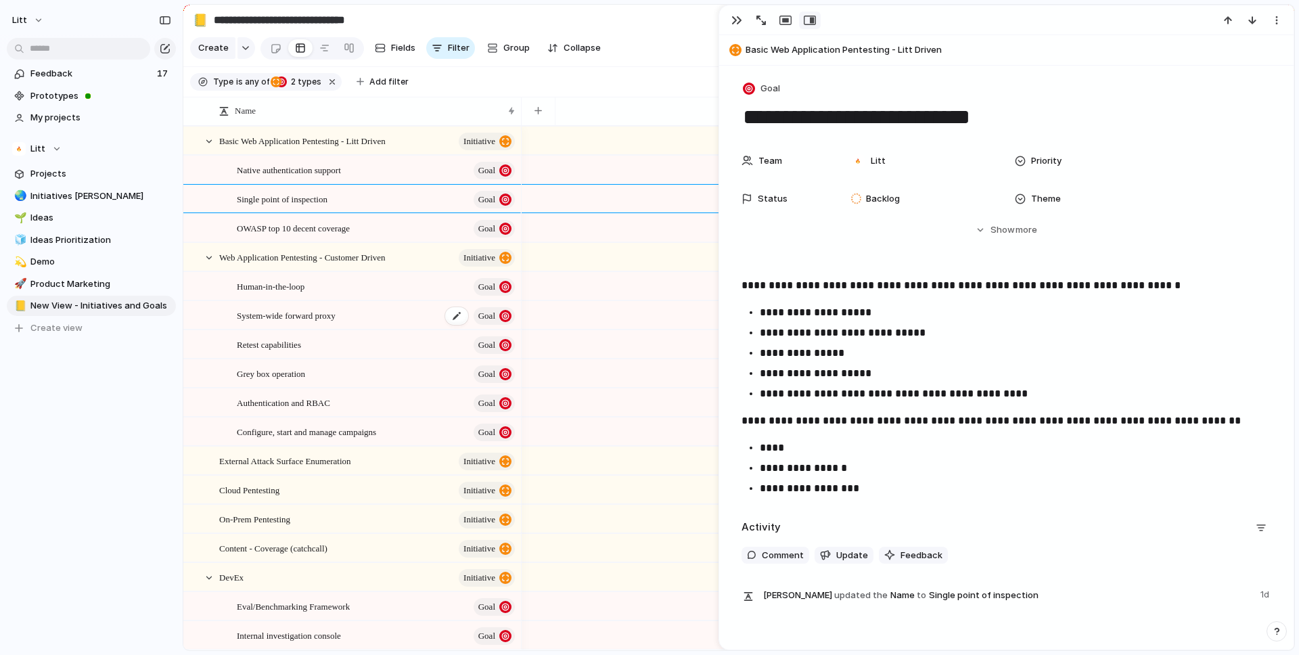
click at [371, 322] on div "System-wide forward proxy Goal" at bounding box center [377, 316] width 280 height 28
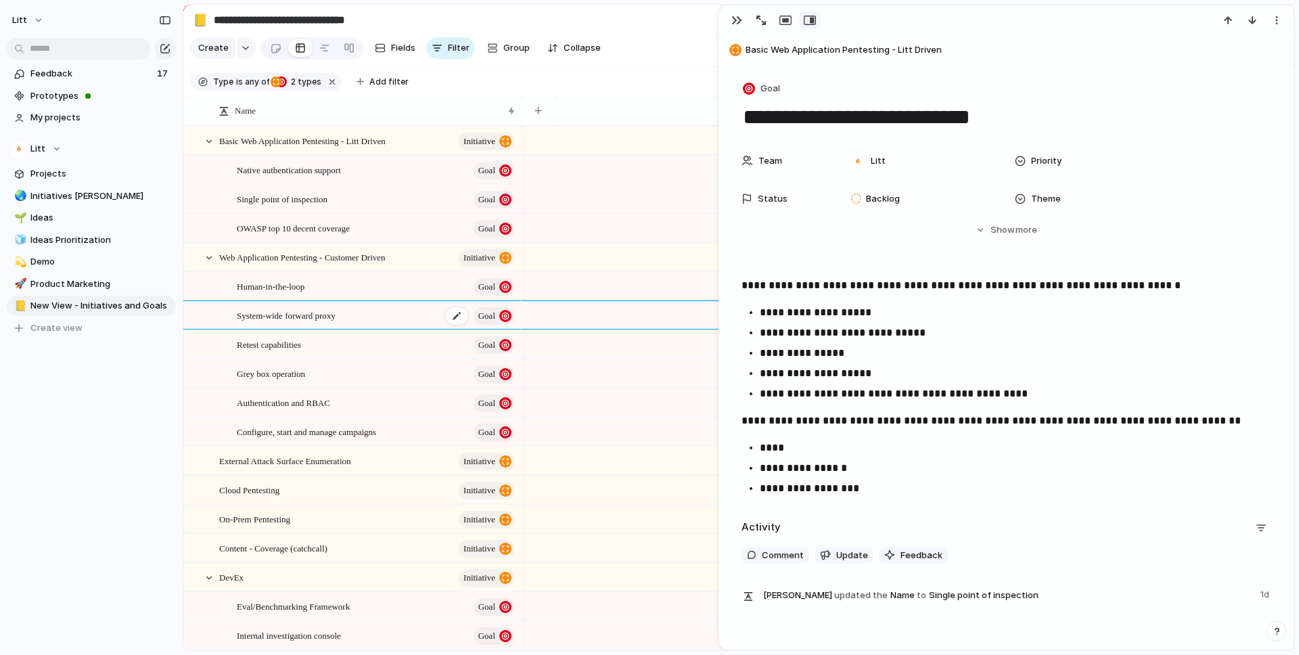
type textarea "**********"
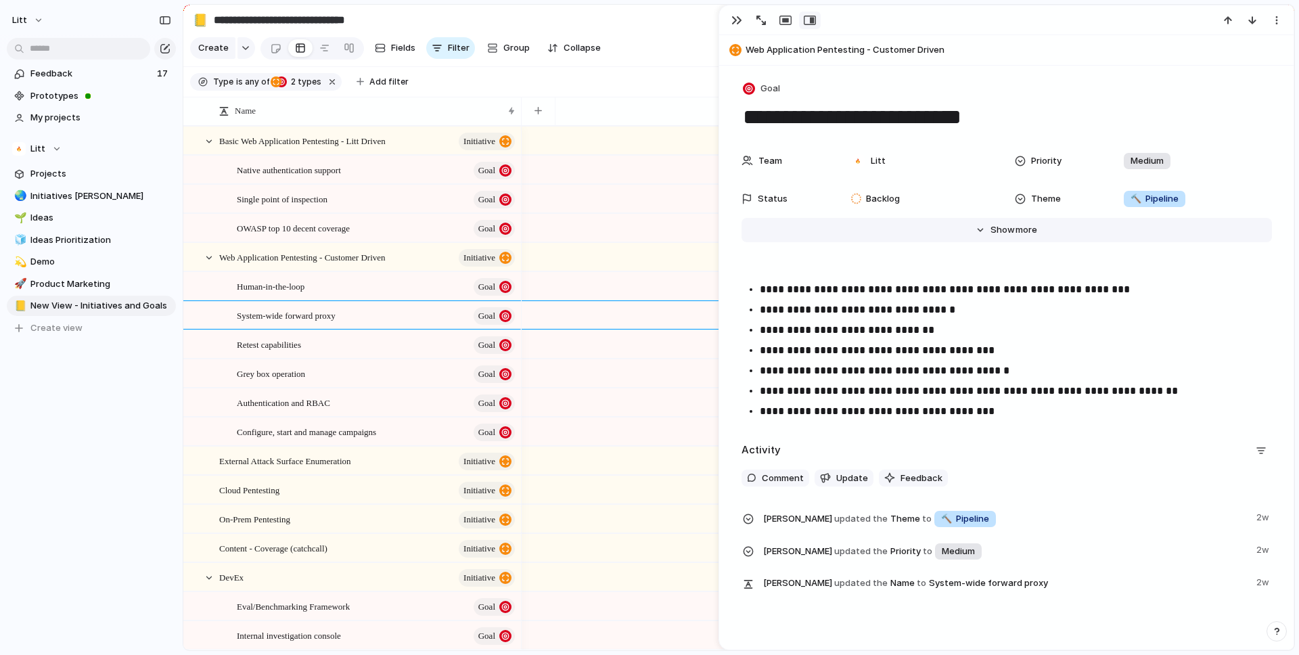
click at [1002, 234] on span "Show" at bounding box center [1003, 230] width 24 height 14
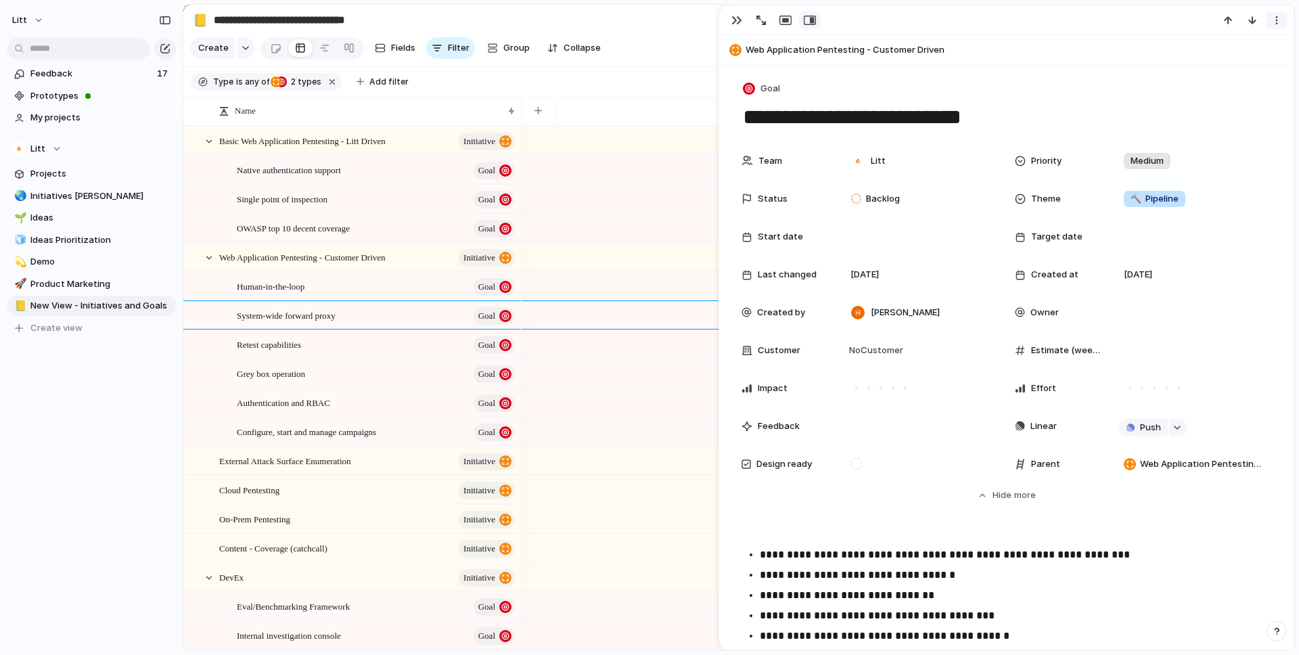
click at [1275, 22] on div "button" at bounding box center [1277, 20] width 11 height 11
click at [1221, 70] on span "Delete" at bounding box center [1219, 71] width 28 height 14
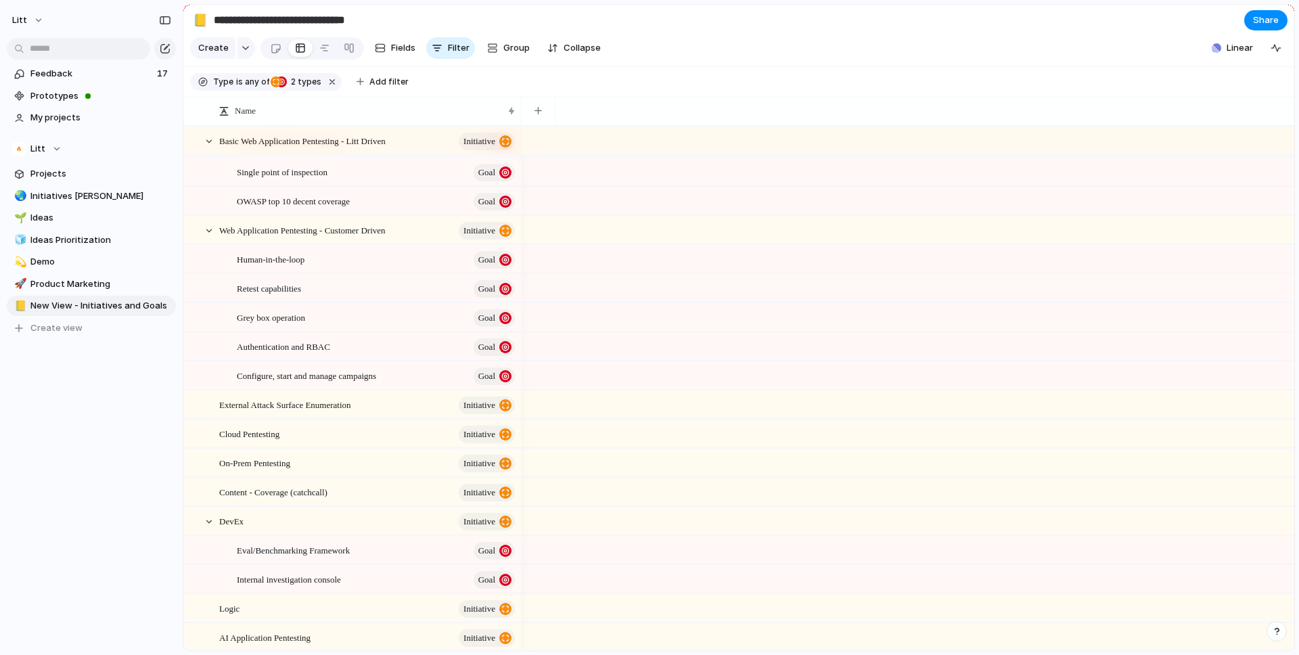
scroll to position [87, 0]
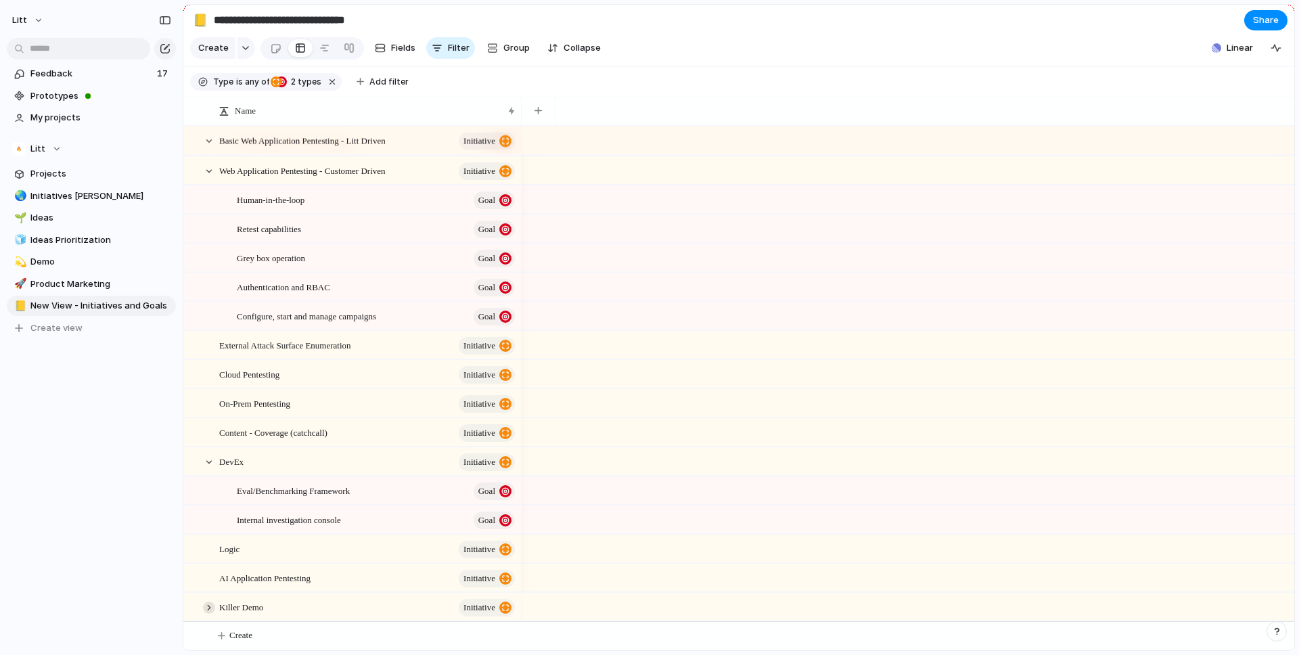
click at [206, 607] on div at bounding box center [209, 608] width 12 height 12
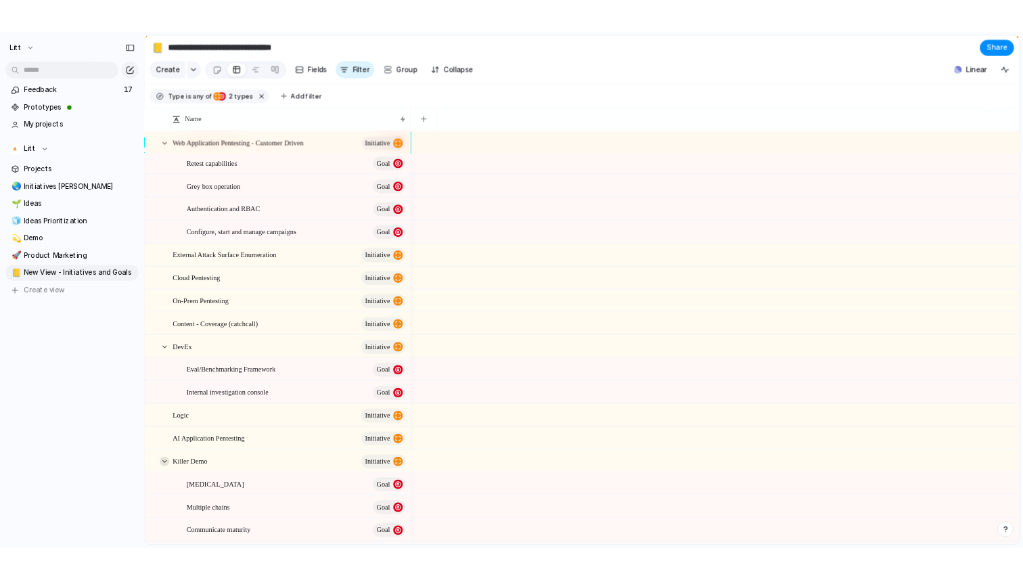
scroll to position [204, 0]
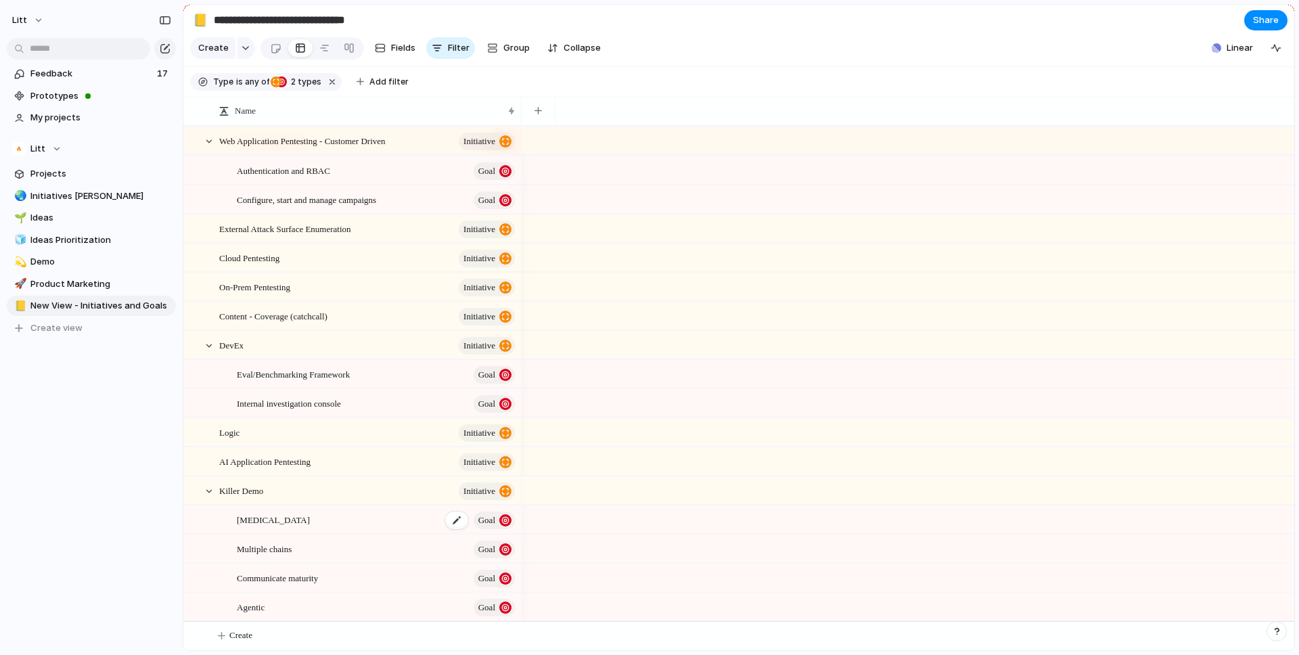
click at [296, 522] on div "[MEDICAL_DATA] Goal" at bounding box center [377, 520] width 280 height 28
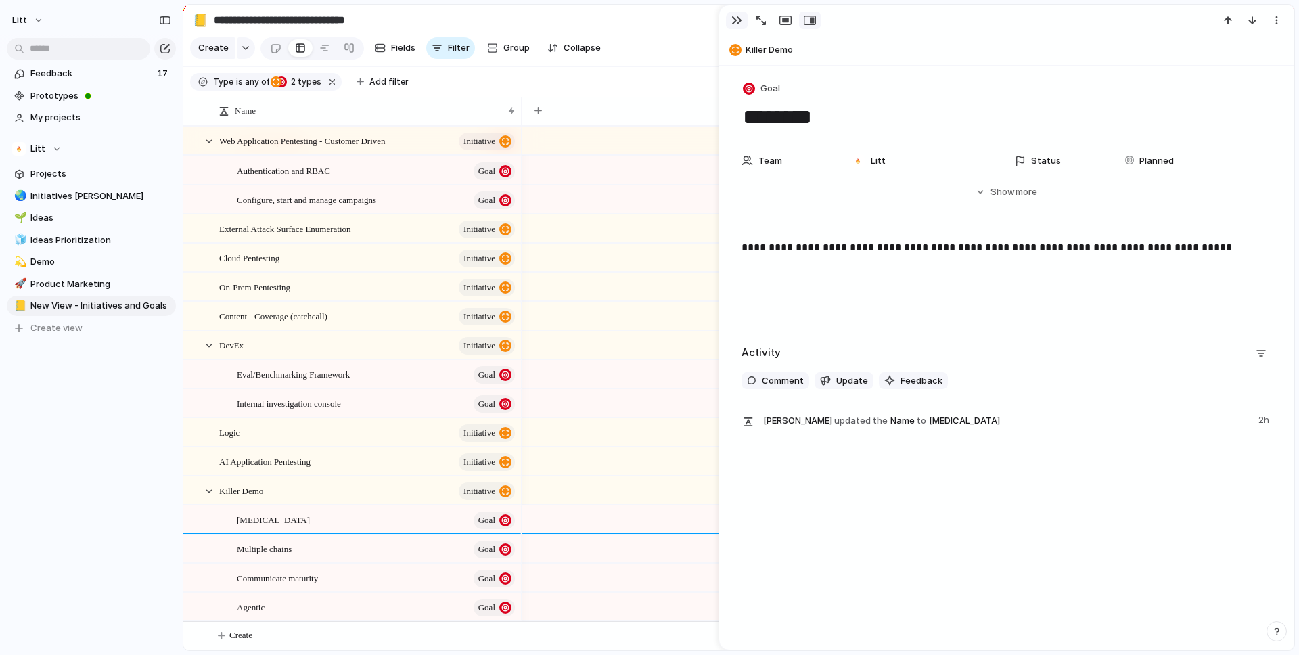
click at [730, 14] on button "button" at bounding box center [737, 21] width 22 height 18
